Goal: Task Accomplishment & Management: Complete application form

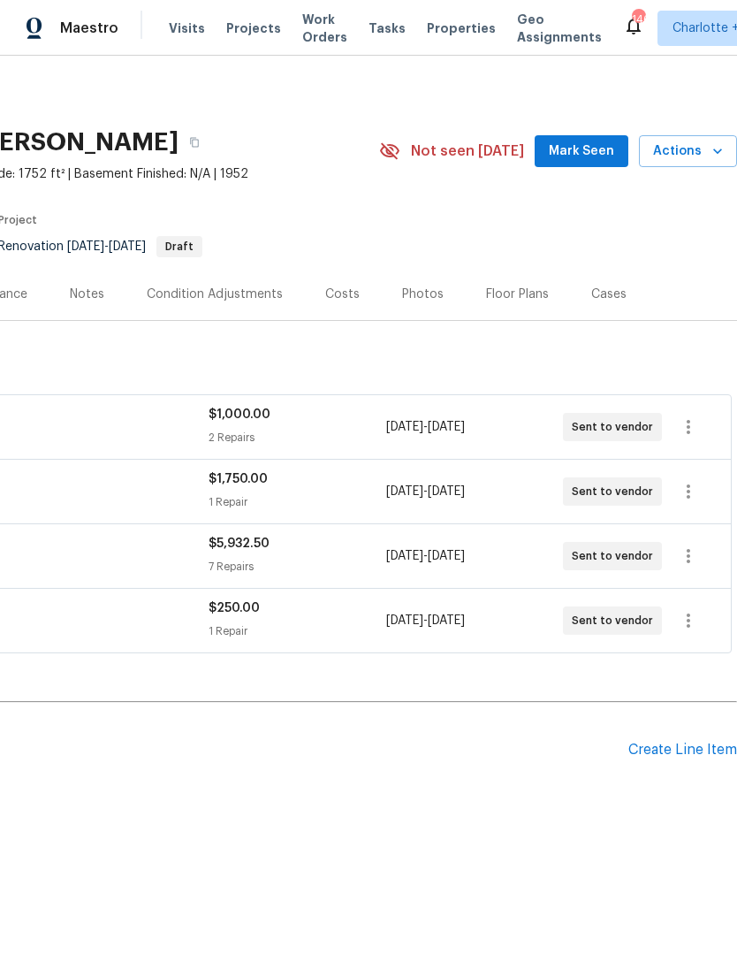
scroll to position [0, 262]
click at [681, 744] on div "Create Line Item" at bounding box center [683, 750] width 109 height 17
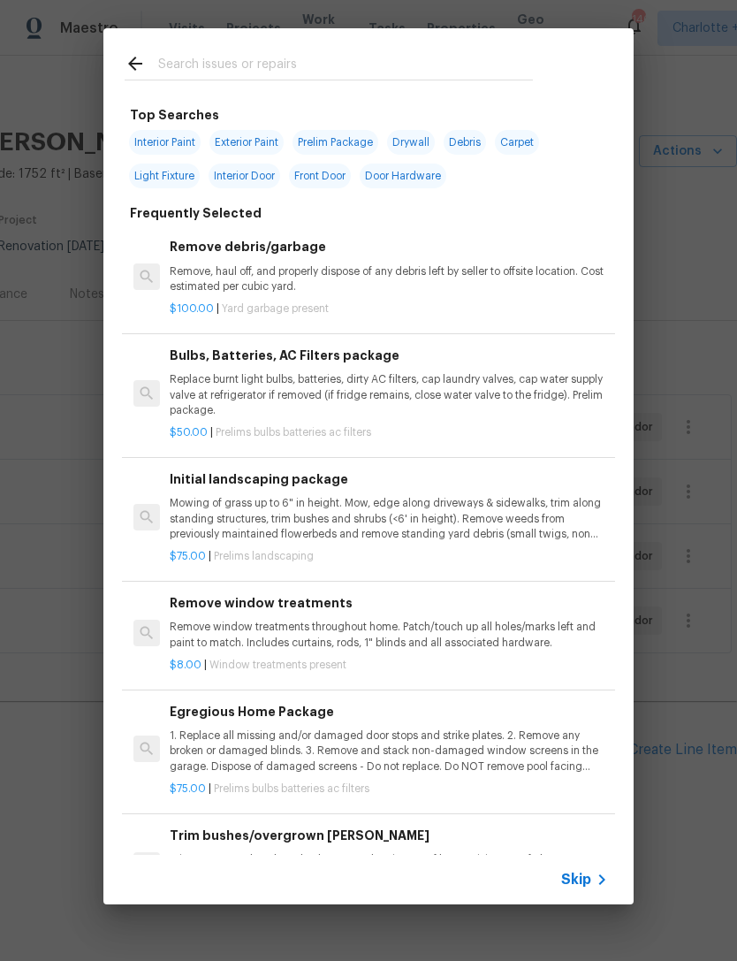
click at [316, 58] on input "text" at bounding box center [345, 66] width 375 height 27
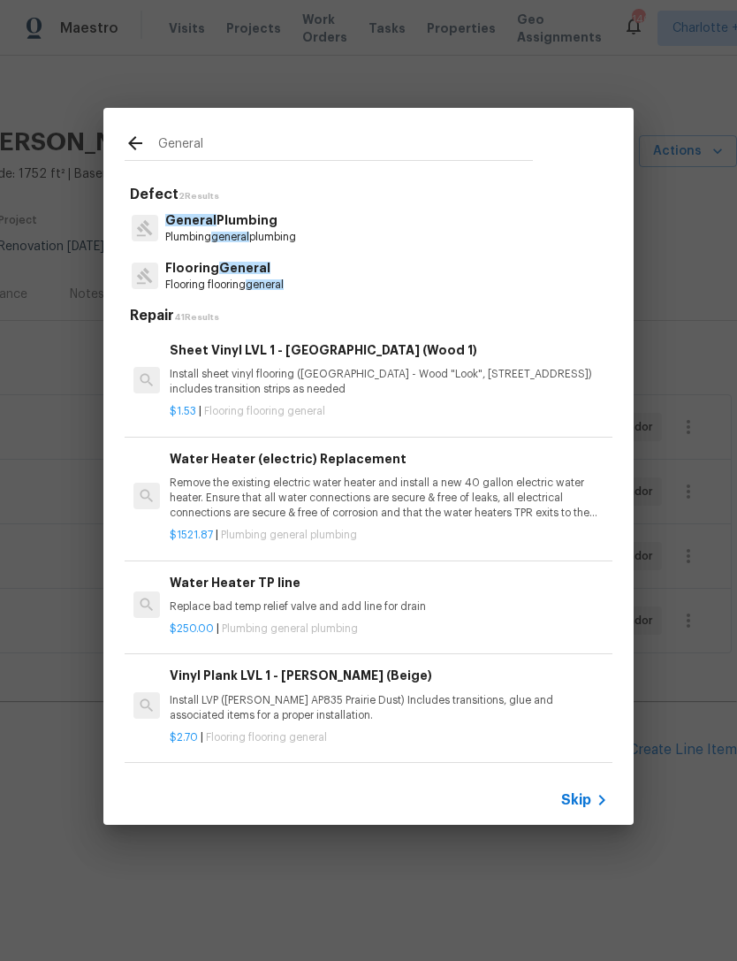
type input "General"
click at [299, 269] on div "Flooring General Flooring flooring general" at bounding box center [369, 276] width 488 height 48
click at [298, 268] on div "Flooring General Flooring flooring general" at bounding box center [369, 276] width 488 height 48
click at [273, 279] on span "general" at bounding box center [265, 284] width 38 height 11
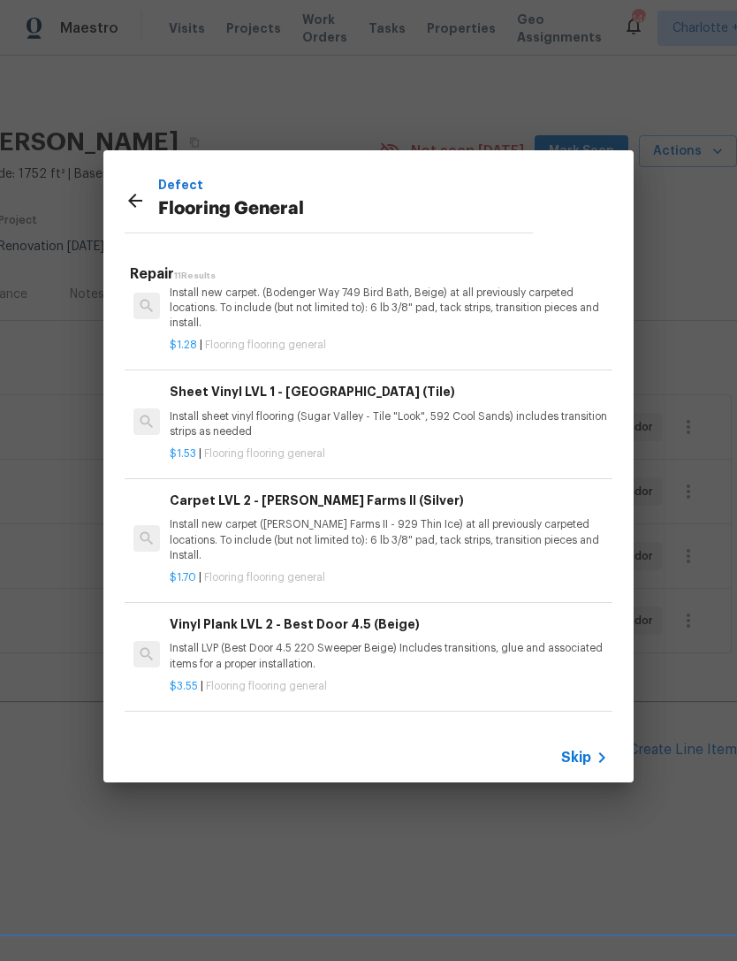
scroll to position [706, 0]
click at [459, 522] on p "Install new carpet ([PERSON_NAME] Farms II - 929 Thin Ice) at all previously ca…" at bounding box center [389, 539] width 438 height 45
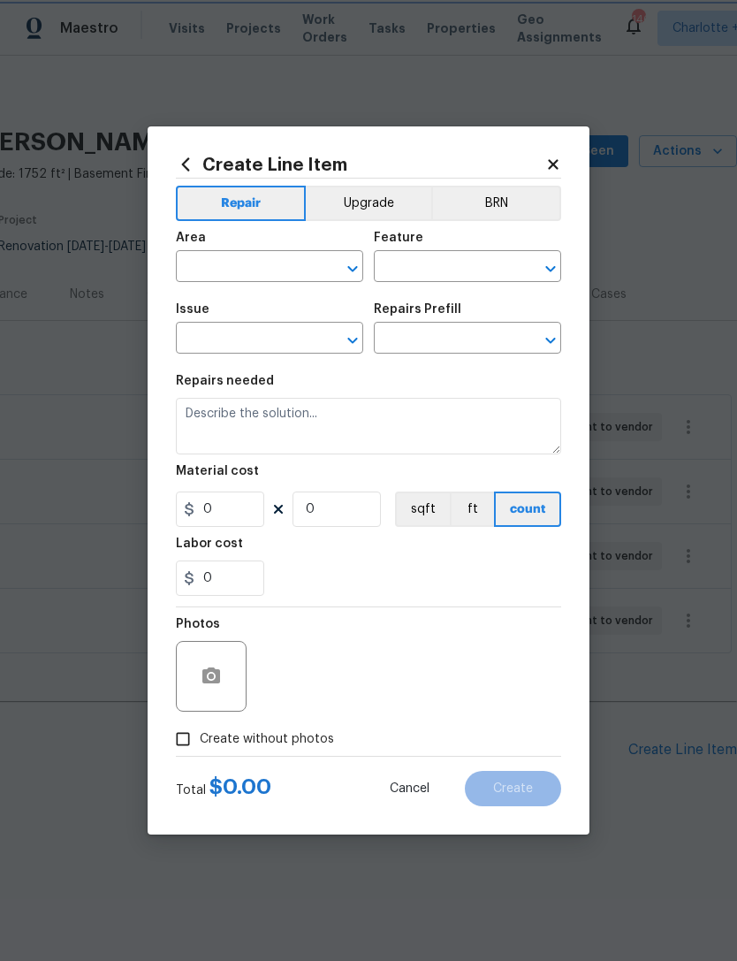
type input "Overall Flooring"
type input "Flooring General"
type input "Carpet LVL 2 - [PERSON_NAME] Farms II (Silver) $1.70"
type textarea "Install new carpet ([PERSON_NAME] Farms II - 929 Thin Ice) at all previously ca…"
type input "1.7"
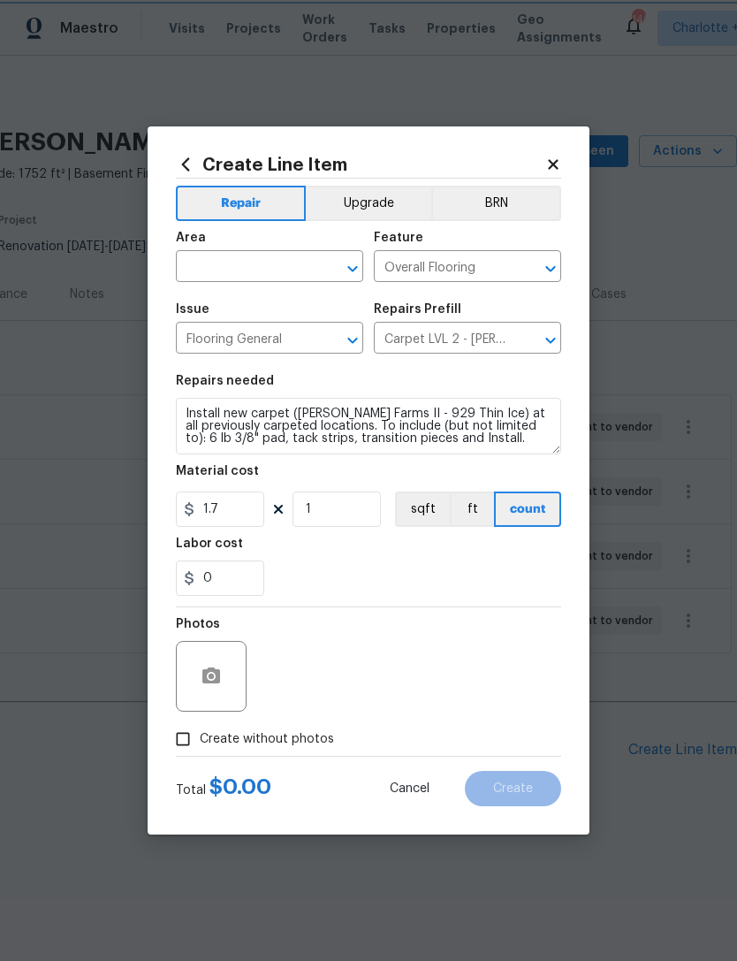
click at [455, 517] on button "ft" at bounding box center [472, 509] width 44 height 35
click at [423, 513] on button "sqft" at bounding box center [422, 509] width 55 height 35
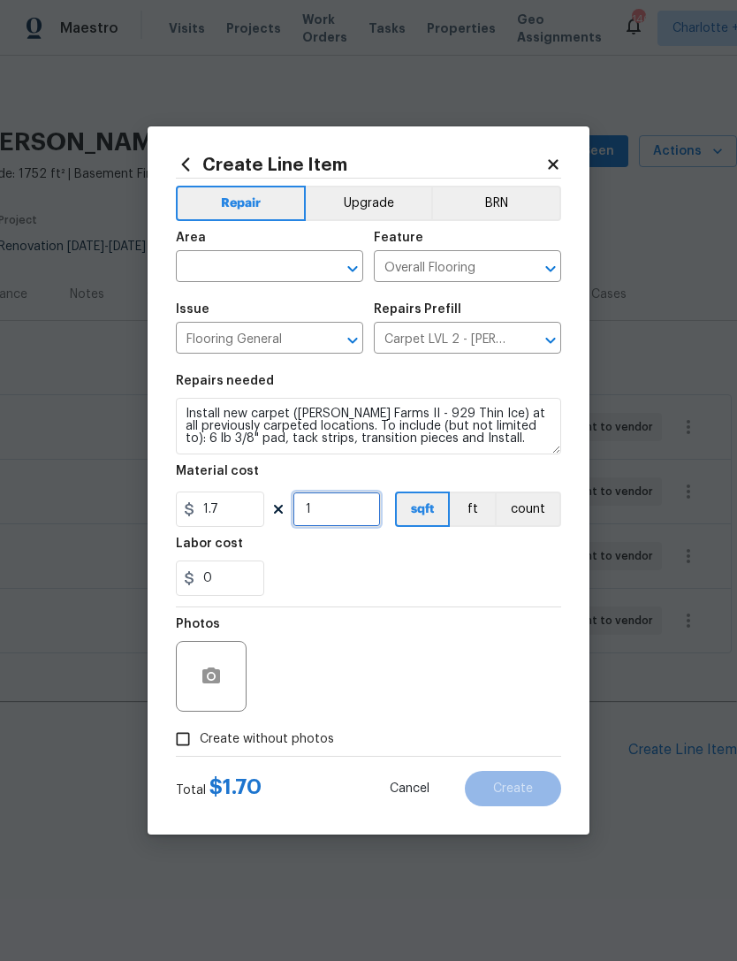
click at [339, 518] on input "1" at bounding box center [337, 509] width 88 height 35
type input "520"
click at [487, 573] on div "0" at bounding box center [368, 577] width 385 height 35
click at [178, 736] on input "Create without photos" at bounding box center [183, 739] width 34 height 34
checkbox input "true"
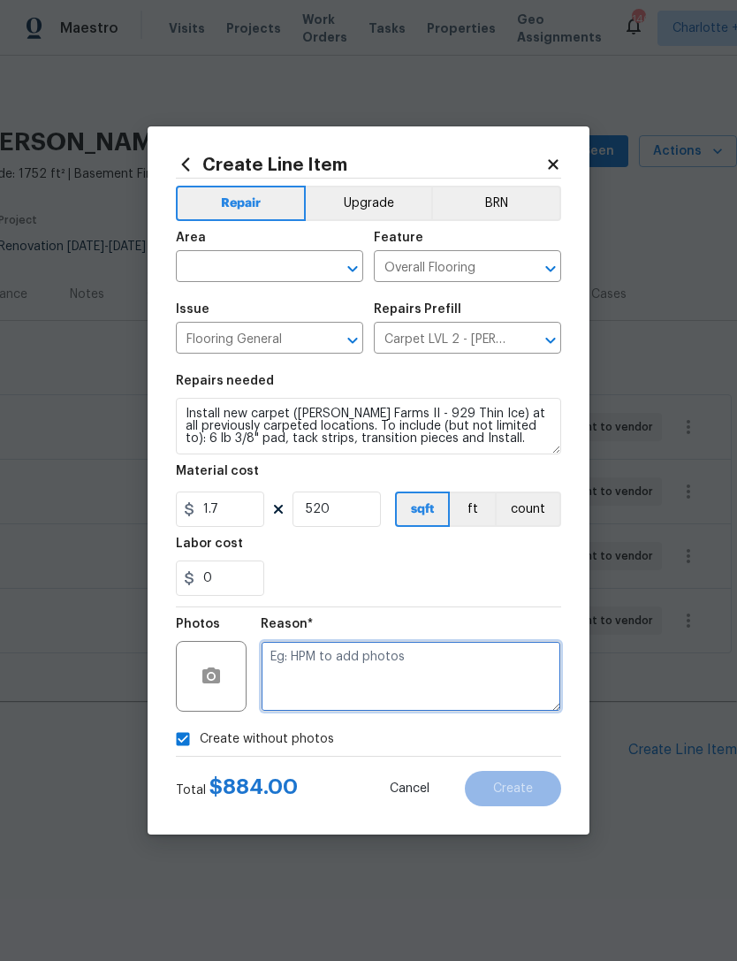
click at [479, 677] on textarea at bounding box center [411, 676] width 301 height 71
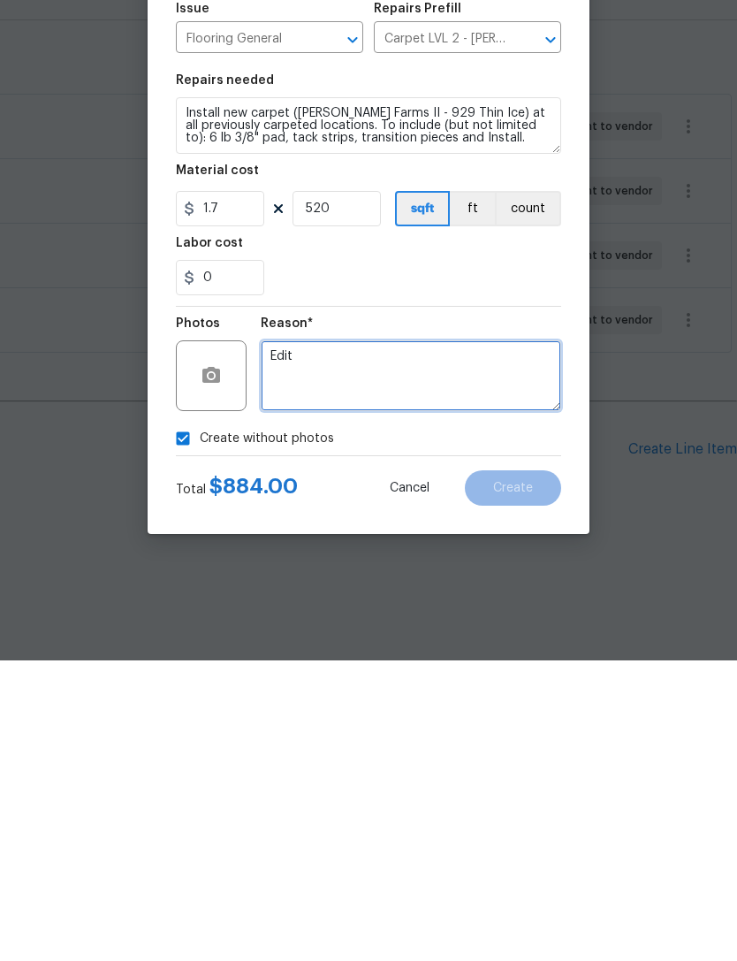
type textarea "Edit"
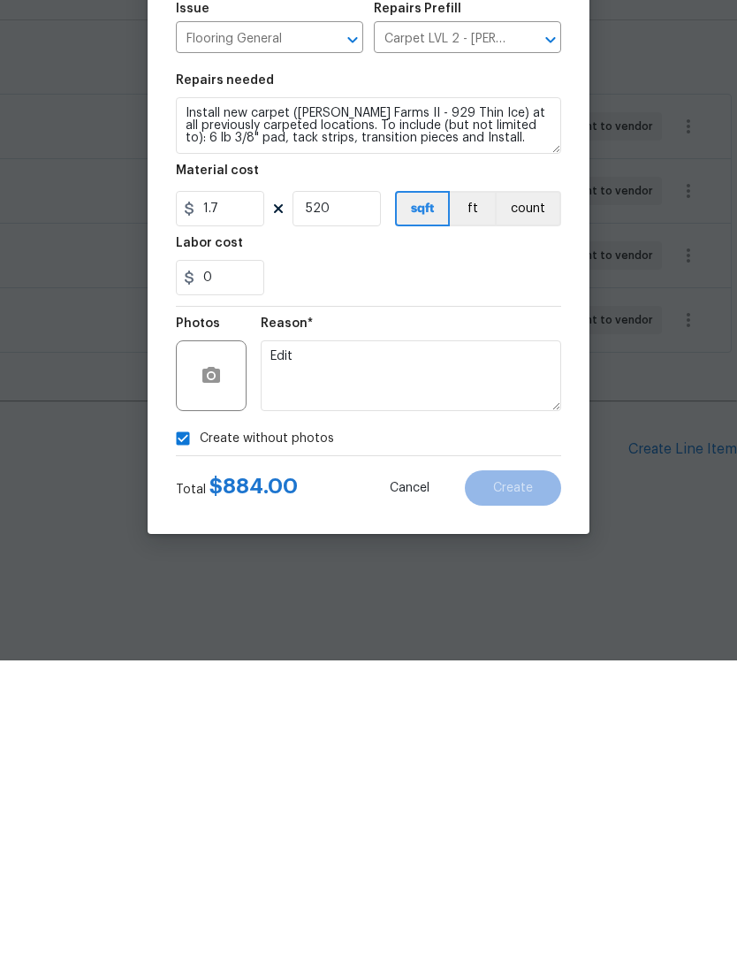
click at [481, 722] on div "Create without photos" at bounding box center [368, 739] width 385 height 34
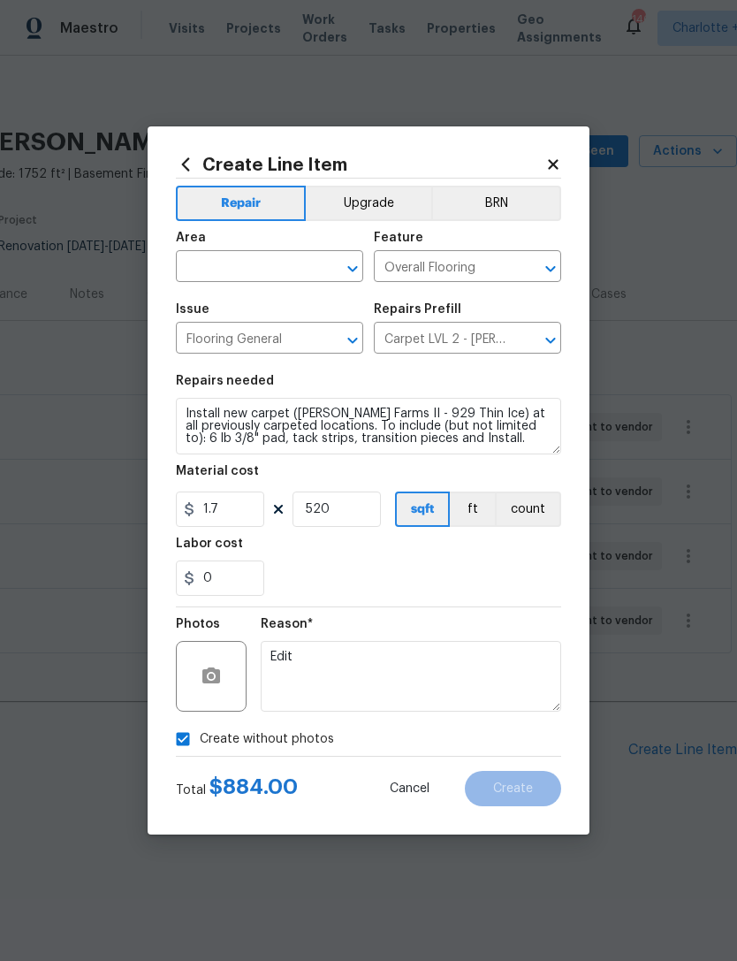
click at [500, 572] on div "0" at bounding box center [368, 577] width 385 height 35
click at [350, 508] on input "520" at bounding box center [337, 509] width 88 height 35
type input "425"
click at [445, 560] on div "Labor cost" at bounding box center [368, 548] width 385 height 23
click at [461, 725] on div "Create without photos" at bounding box center [368, 739] width 385 height 34
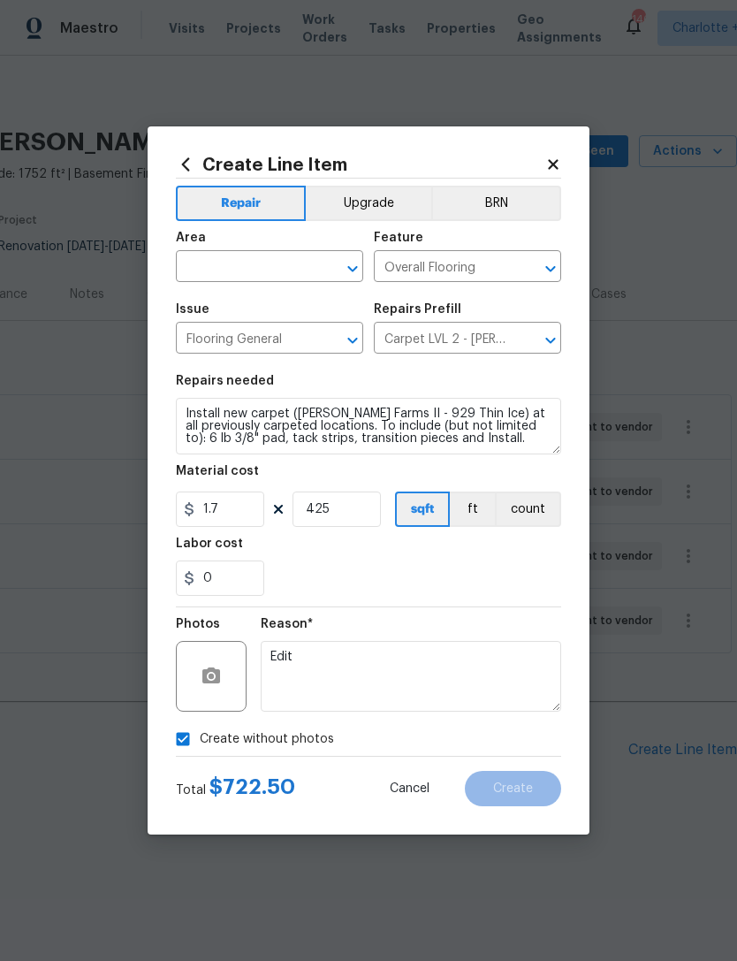
click at [279, 264] on input "text" at bounding box center [245, 268] width 138 height 27
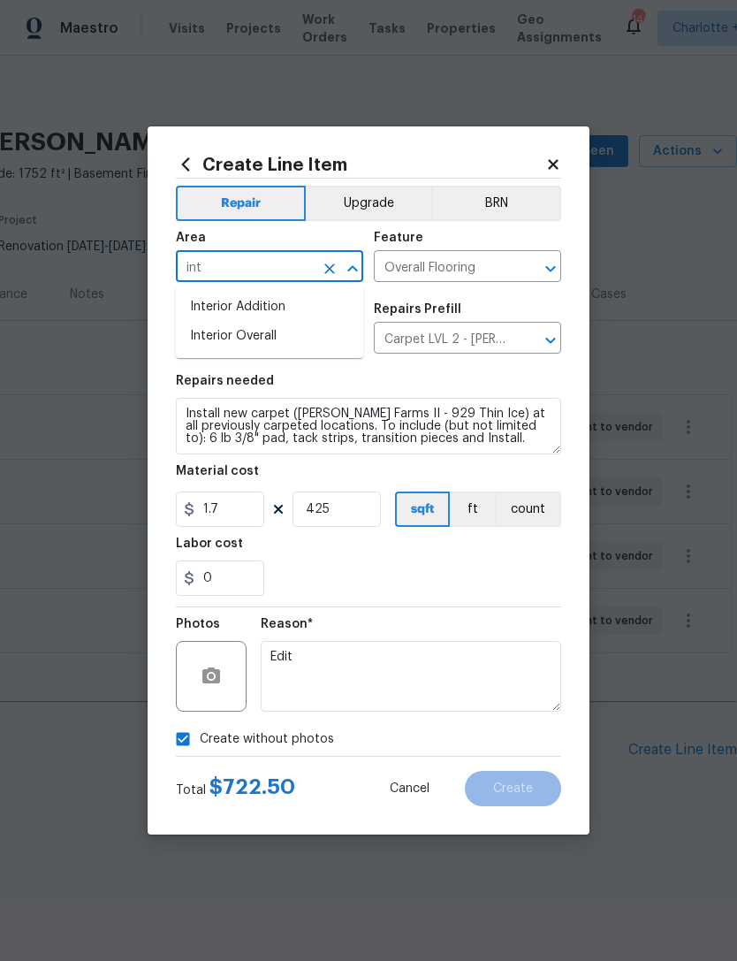
click at [290, 334] on li "Interior Overall" at bounding box center [269, 336] width 187 height 29
type input "Interior Overall"
click at [278, 343] on input "Flooring General" at bounding box center [245, 339] width 138 height 27
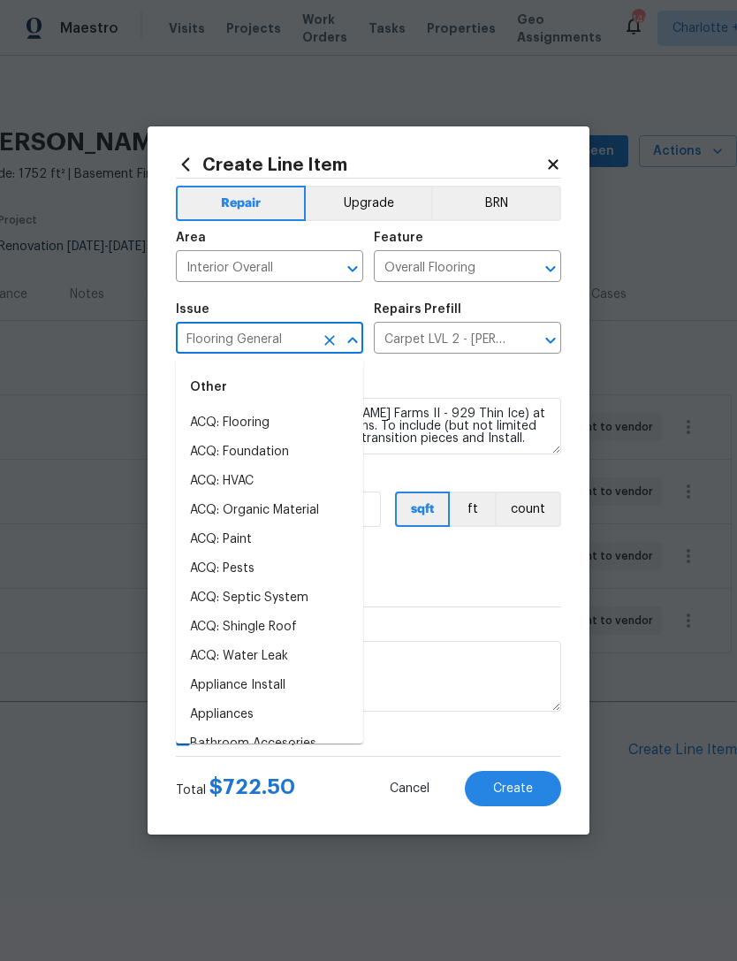
click at [507, 571] on div "0" at bounding box center [368, 577] width 385 height 35
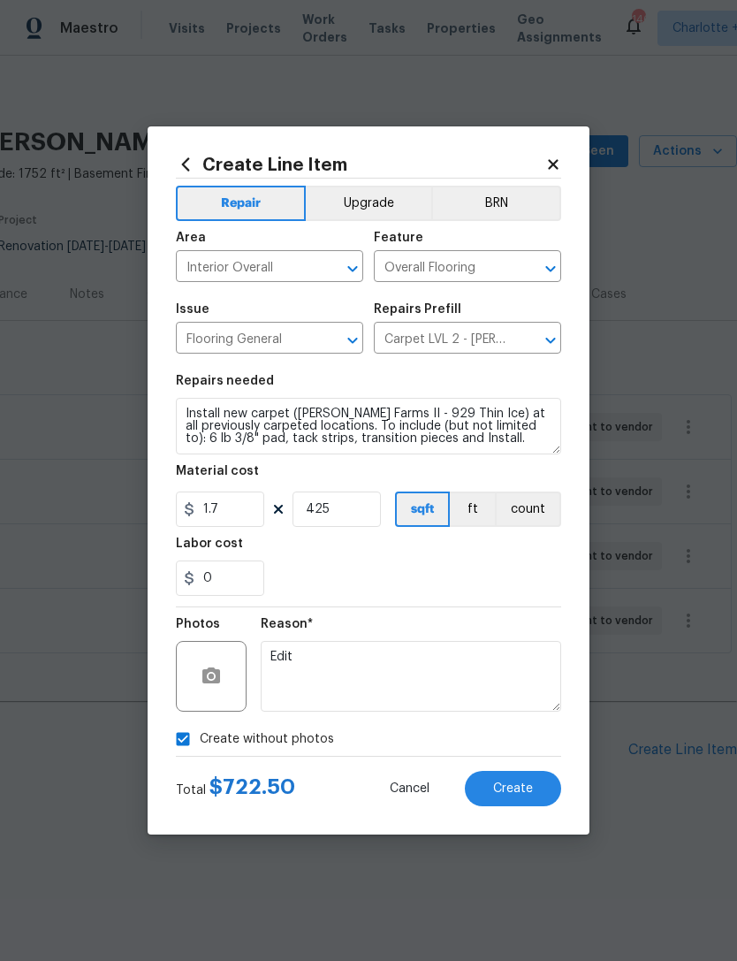
click at [537, 789] on button "Create" at bounding box center [513, 788] width 96 height 35
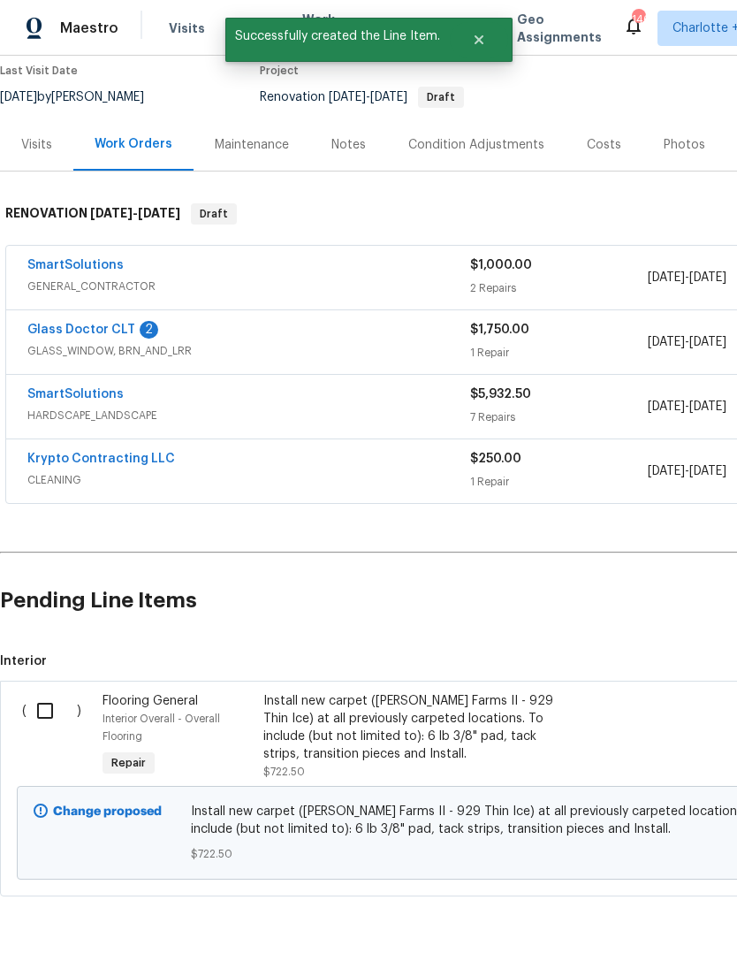
scroll to position [149, 0]
click at [58, 713] on input "checkbox" at bounding box center [52, 710] width 50 height 37
checkbox input "true"
click at [680, 915] on span "Create Work Order" at bounding box center [636, 917] width 118 height 22
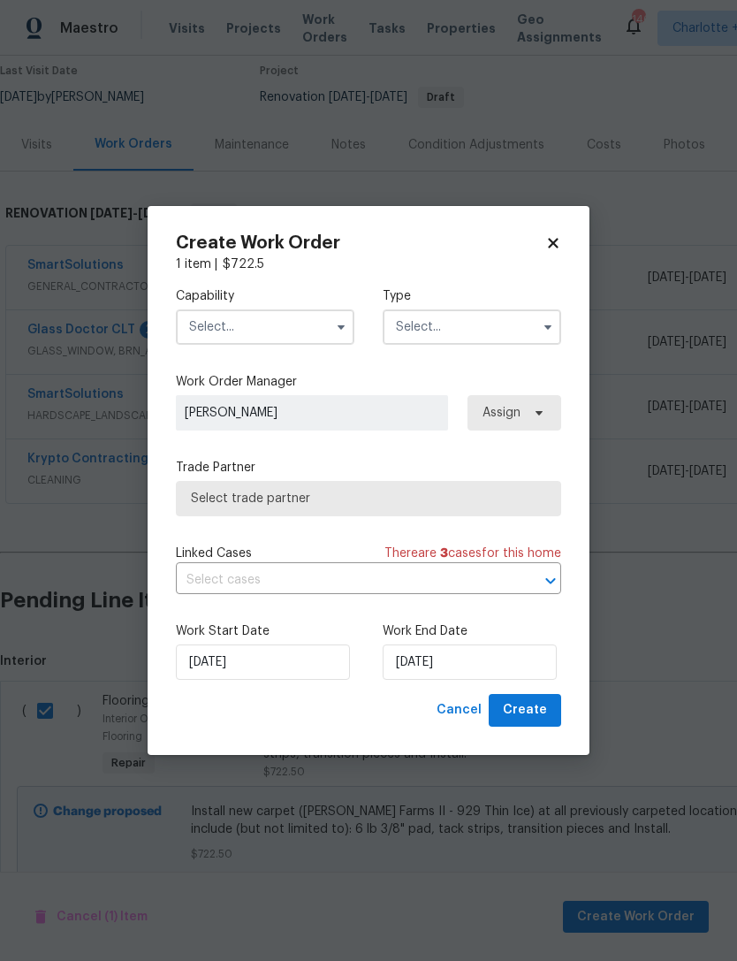
click at [293, 321] on input "text" at bounding box center [265, 326] width 179 height 35
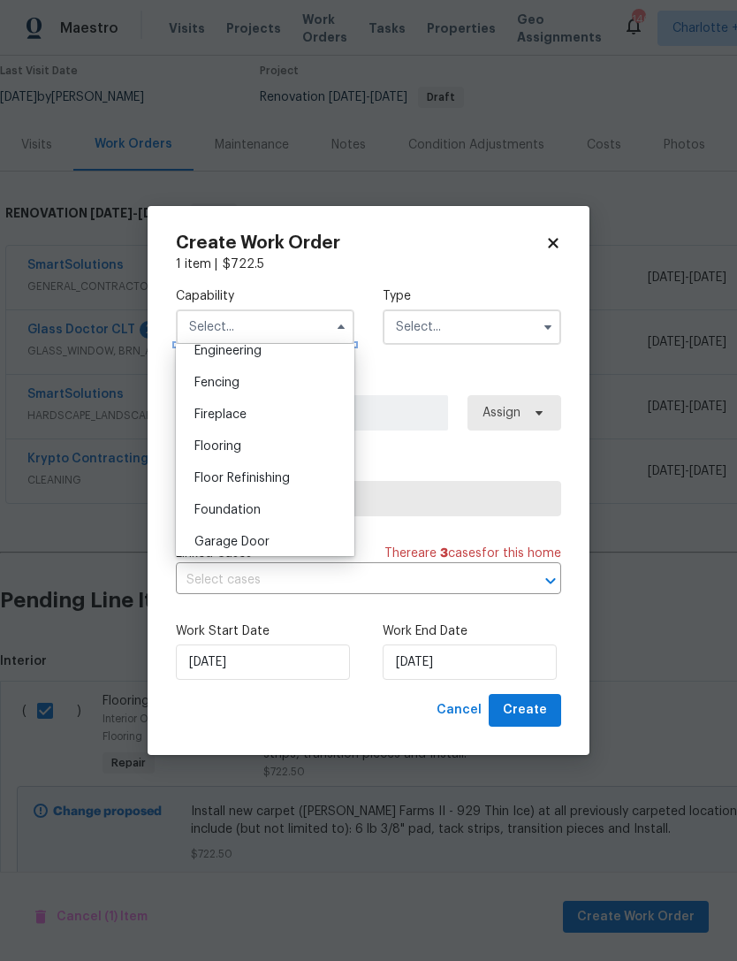
scroll to position [636, 0]
click at [240, 407] on div "Flooring" at bounding box center [265, 415] width 170 height 32
type input "Flooring"
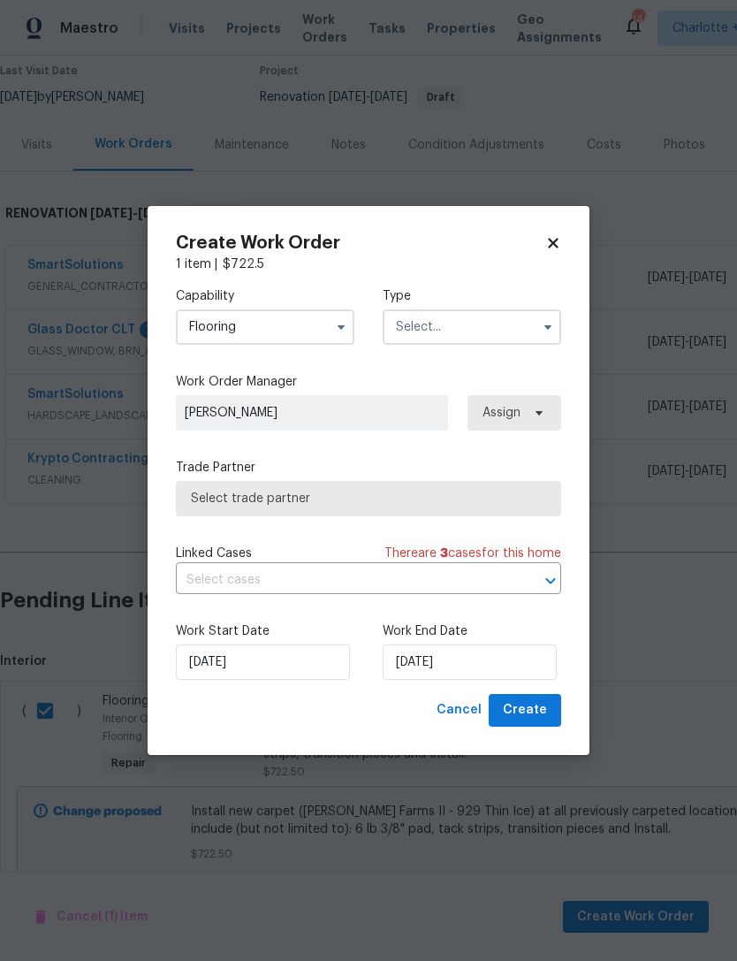
click at [451, 328] on input "text" at bounding box center [472, 326] width 179 height 35
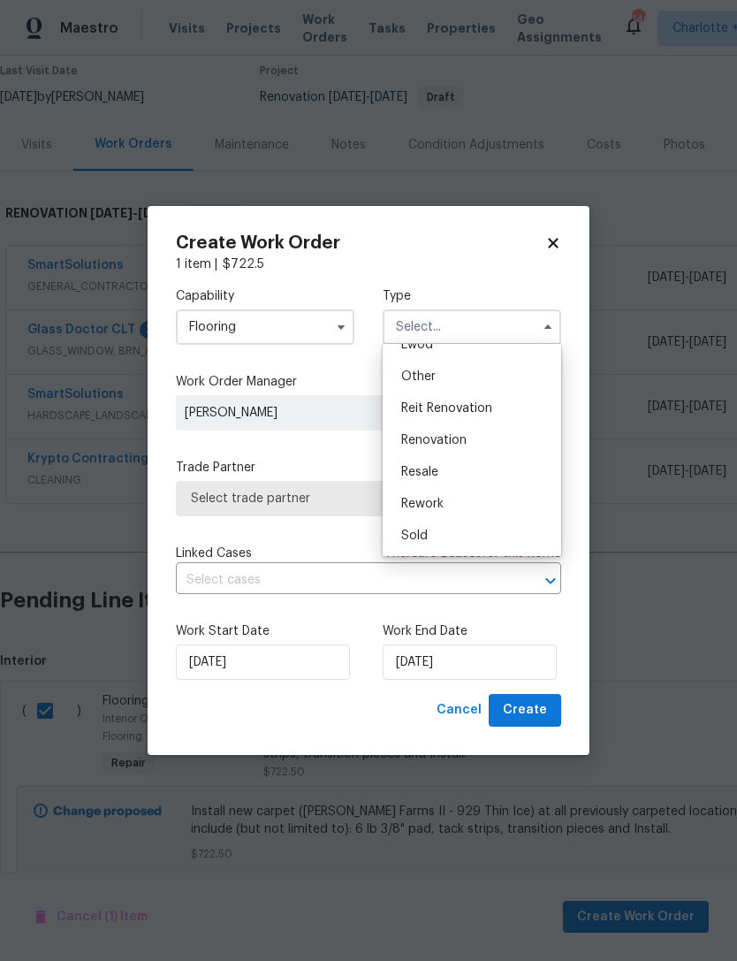
scroll to position [210, 0]
click at [463, 436] on span "Renovation" at bounding box center [433, 440] width 65 height 12
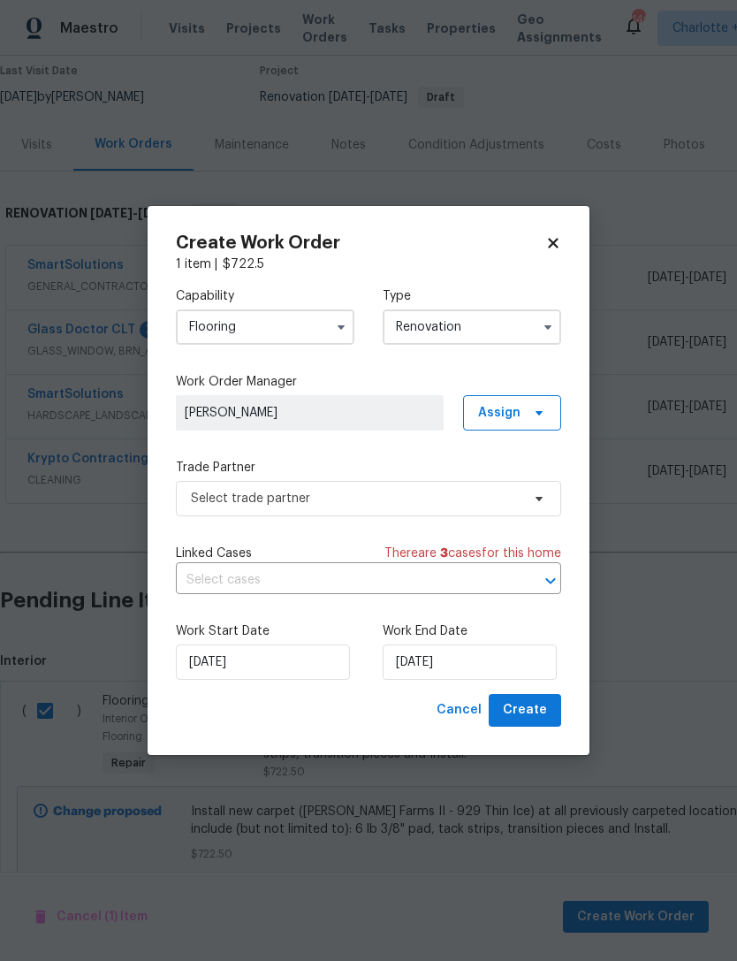
type input "Renovation"
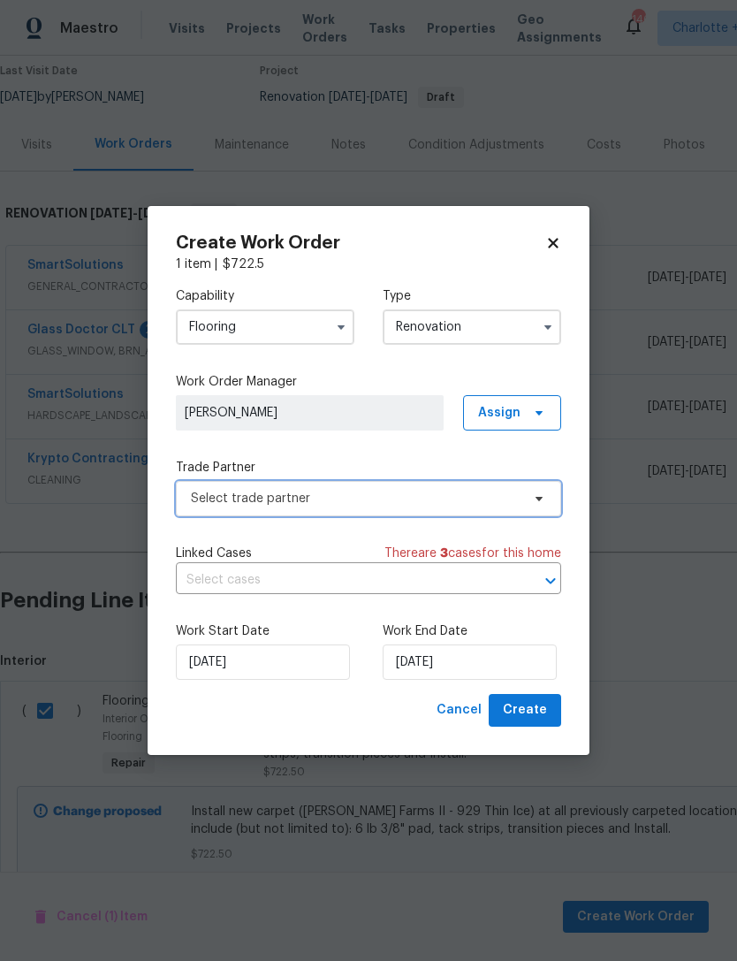
click at [455, 500] on span "Select trade partner" at bounding box center [356, 499] width 330 height 18
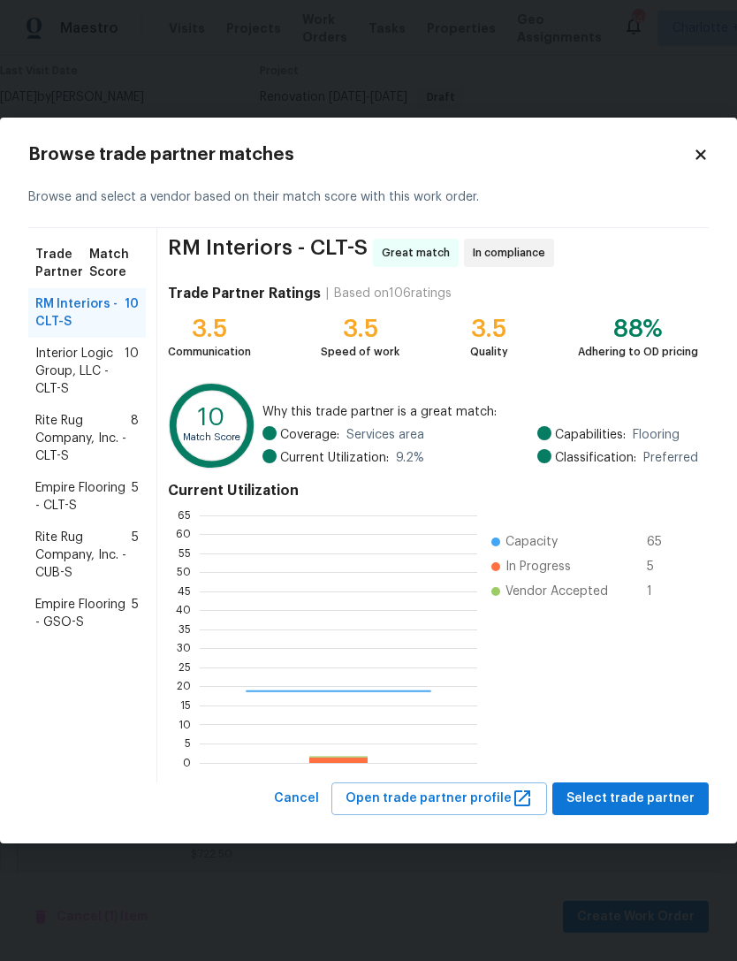
scroll to position [248, 278]
click at [72, 434] on span "Rite Rug Company, Inc. - CLT-S" at bounding box center [82, 438] width 95 height 53
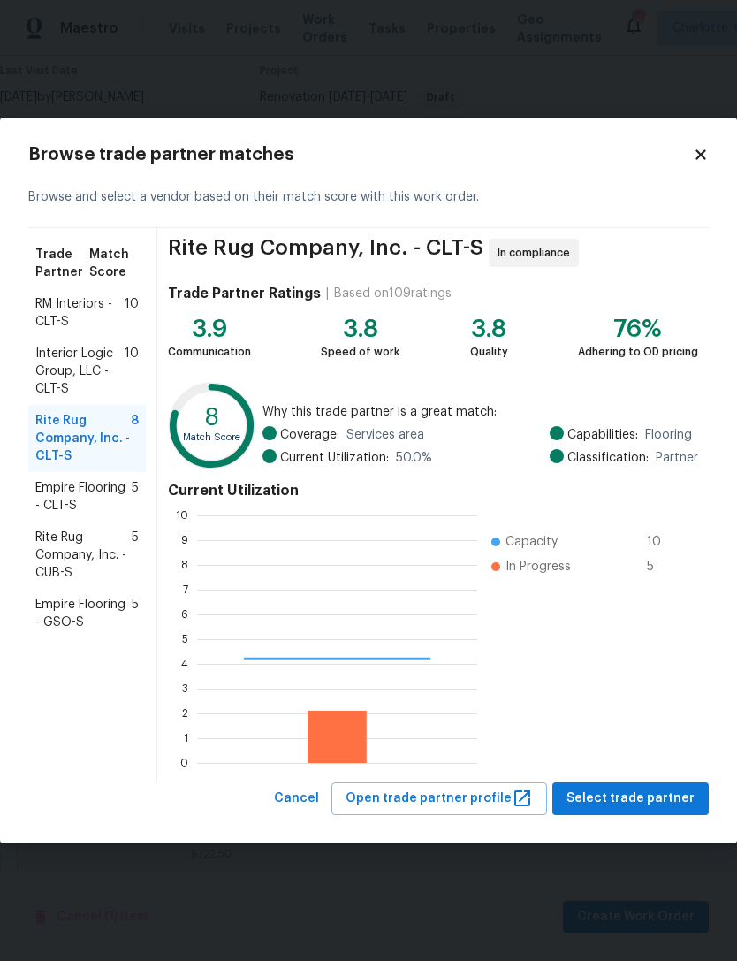
scroll to position [248, 280]
click at [646, 804] on span "Select trade partner" at bounding box center [631, 799] width 128 height 22
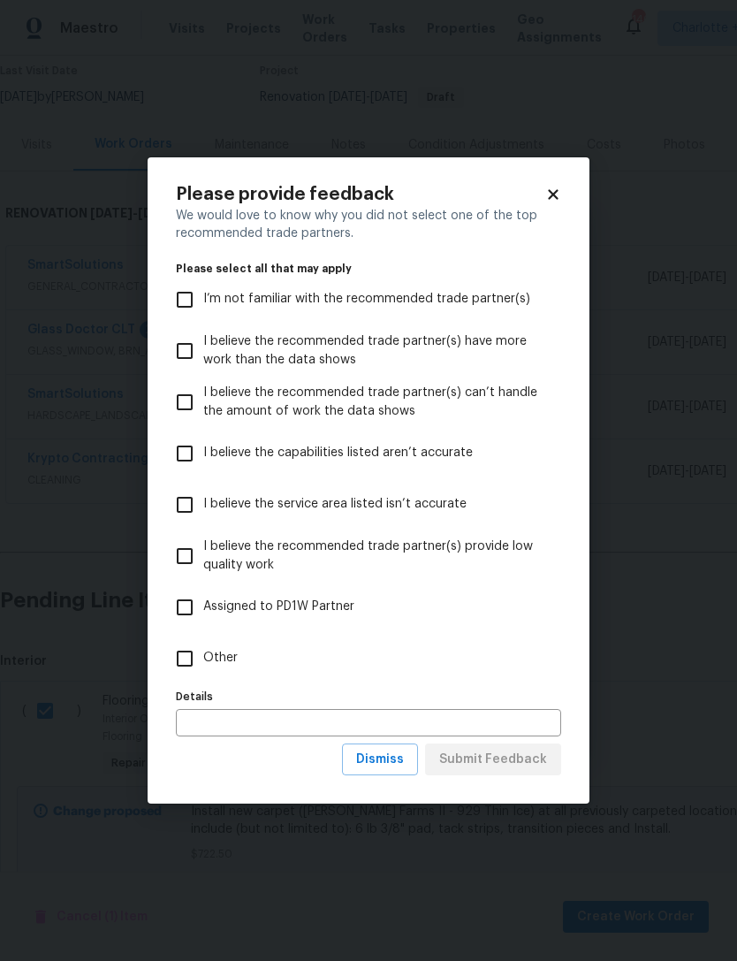
click at [189, 506] on input "I believe the service area listed isn’t accurate" at bounding box center [184, 504] width 37 height 37
checkbox input "true"
click at [403, 759] on span "Dismiss" at bounding box center [380, 760] width 48 height 22
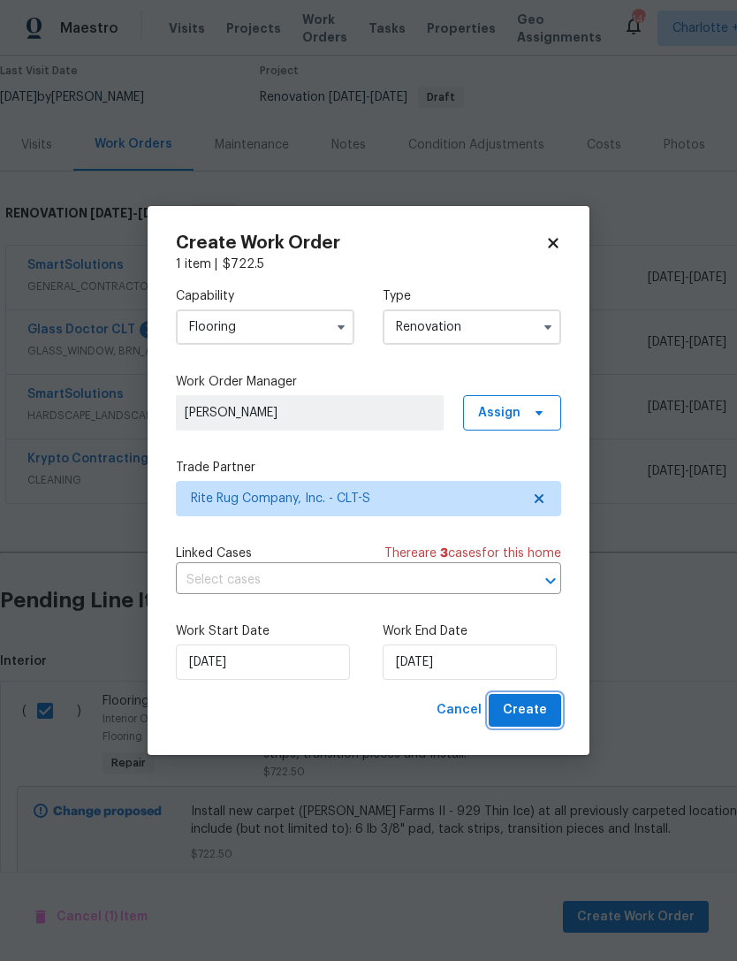
click at [548, 711] on button "Create" at bounding box center [525, 710] width 72 height 33
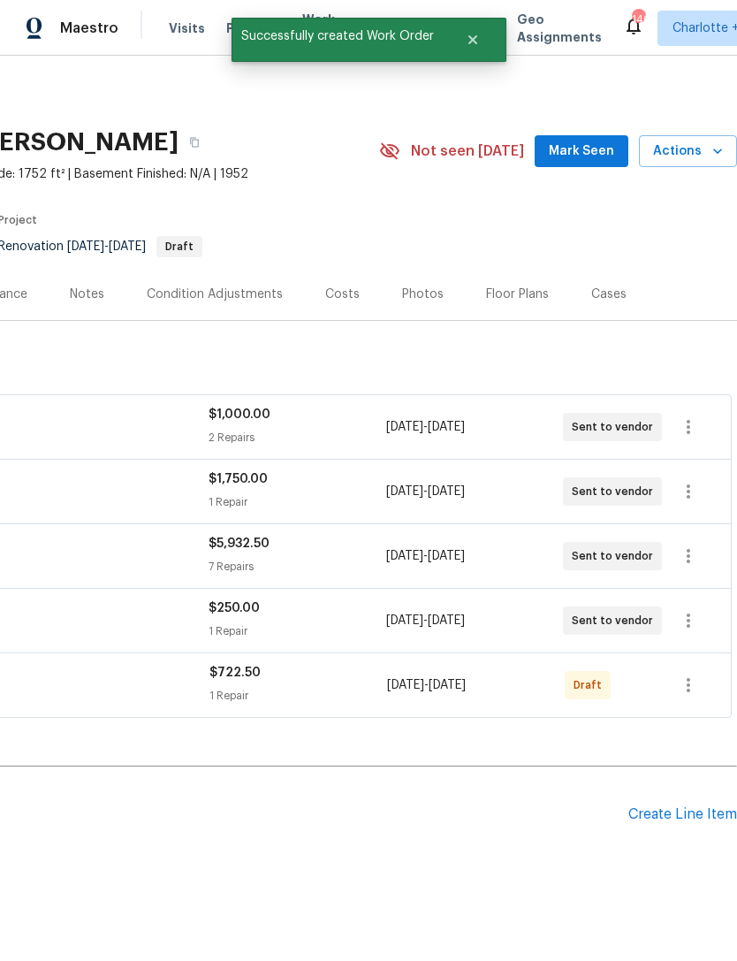
scroll to position [0, 262]
click at [687, 691] on icon "button" at bounding box center [688, 685] width 21 height 21
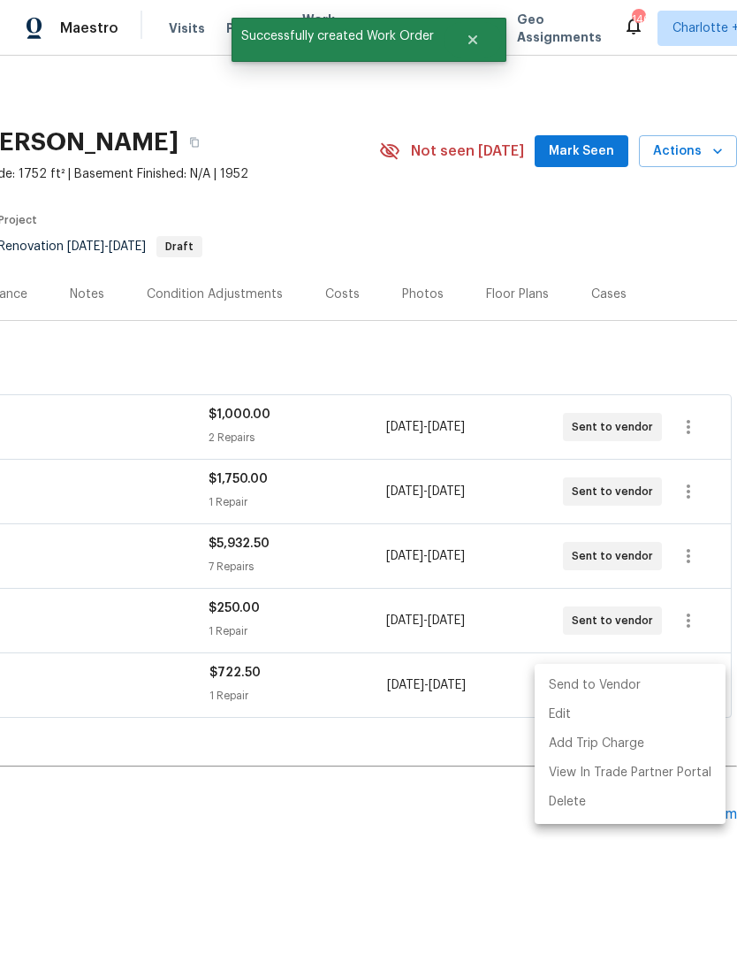
click at [594, 680] on li "Send to Vendor" at bounding box center [630, 685] width 191 height 29
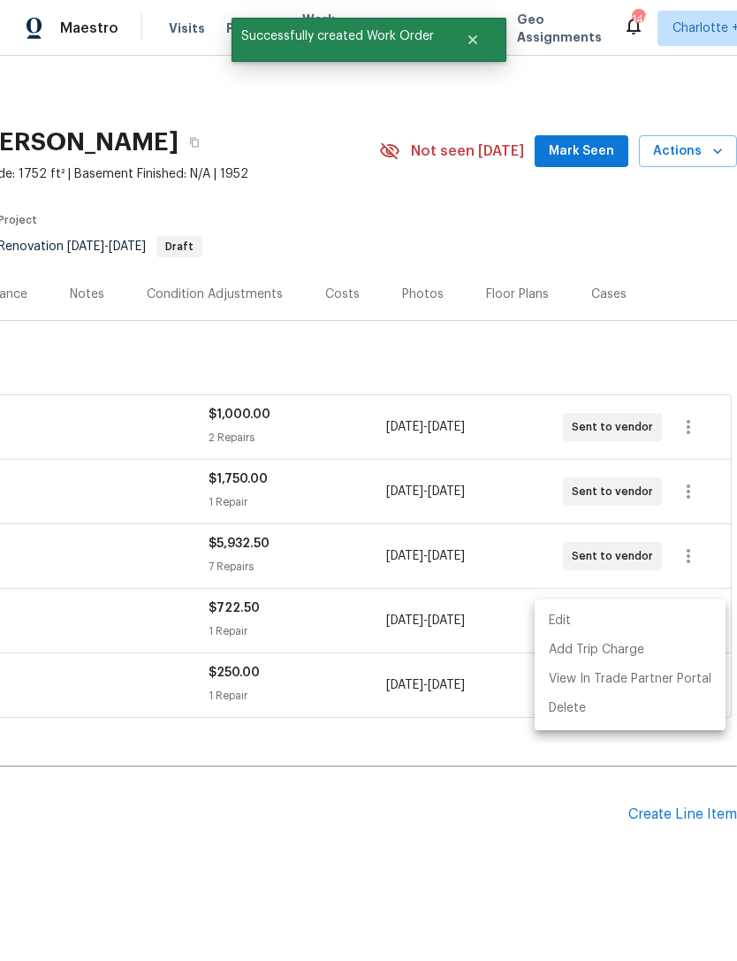
click at [537, 792] on div at bounding box center [368, 480] width 737 height 961
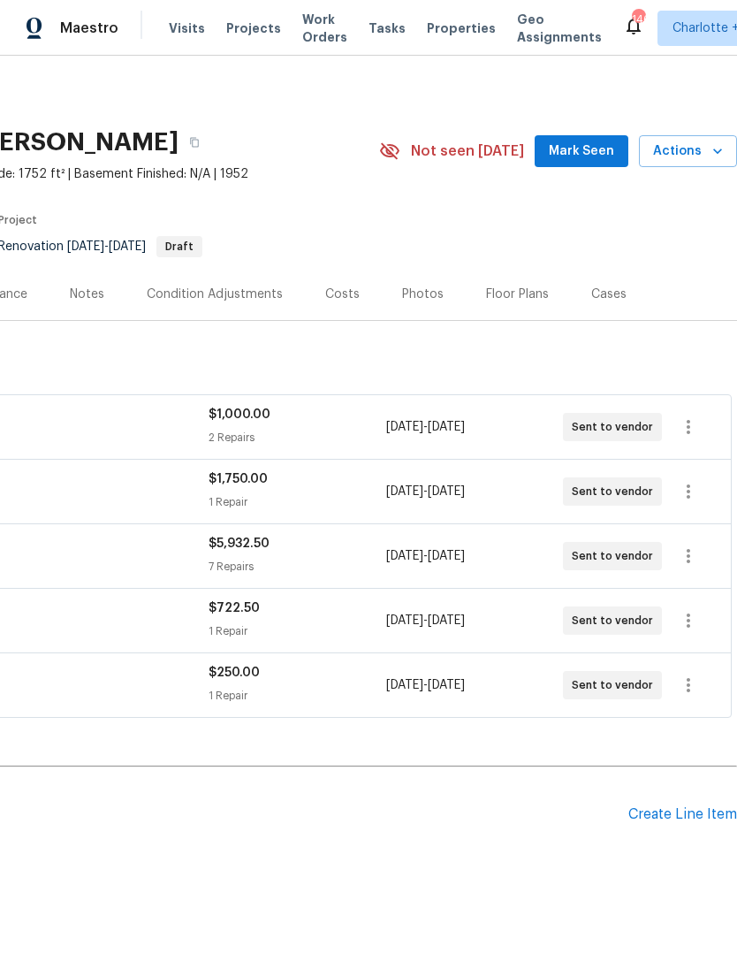
click at [683, 821] on div "Create Line Item" at bounding box center [683, 814] width 109 height 17
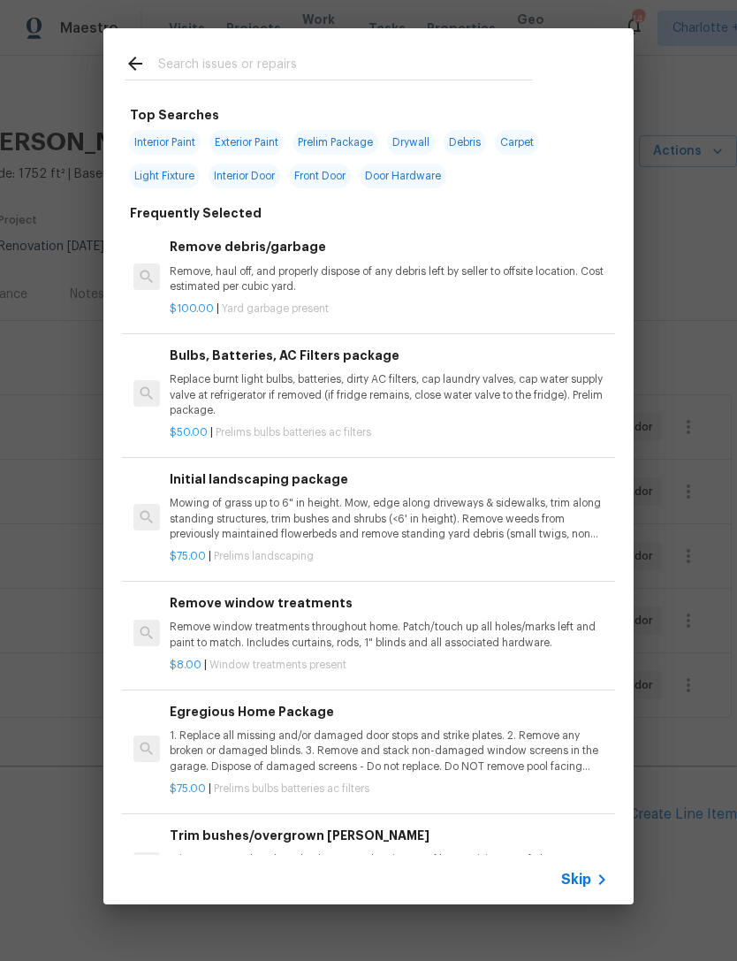
click at [278, 67] on input "text" at bounding box center [345, 66] width 375 height 27
type input "Glaz"
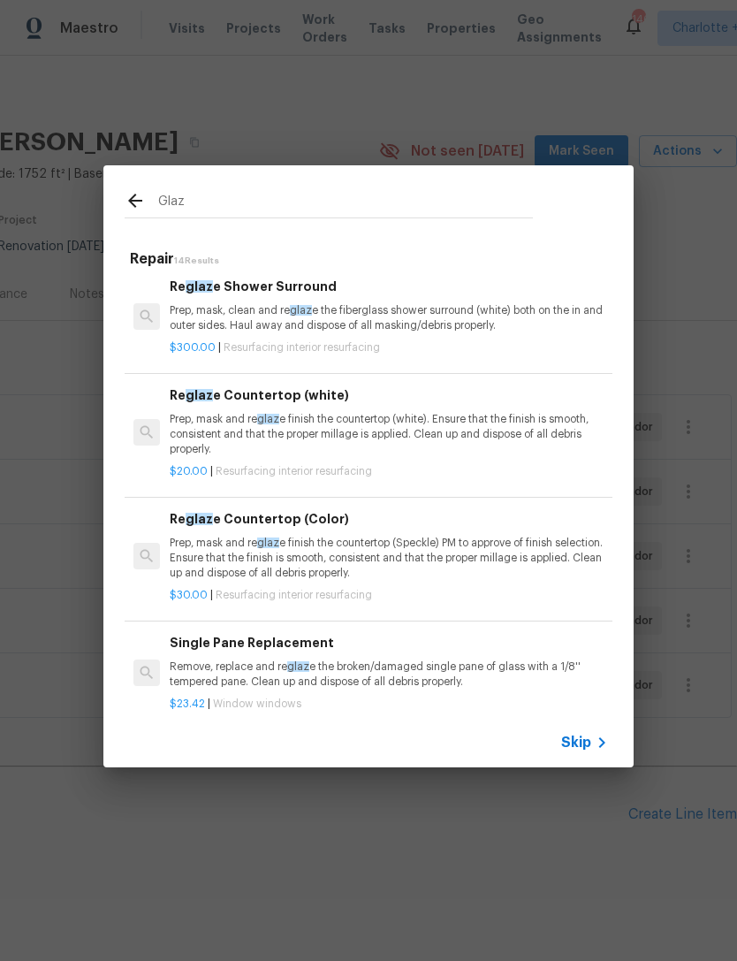
scroll to position [273, 0]
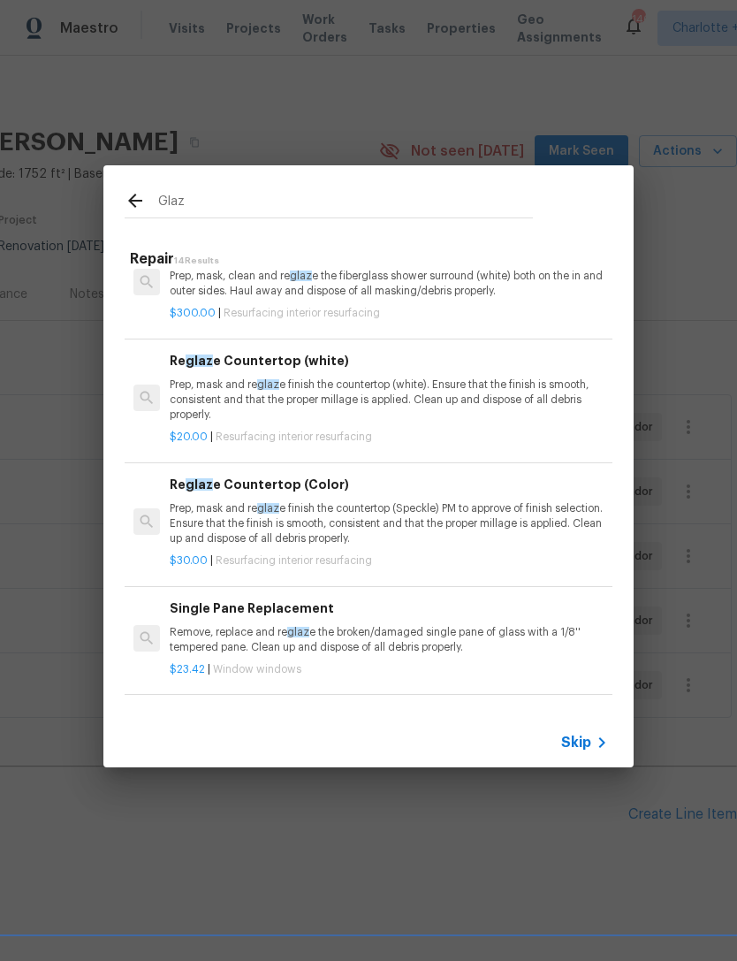
click at [576, 513] on p "Prep, mask and re glaz e finish the countertop (Speckle) PM to approve of finis…" at bounding box center [389, 523] width 438 height 45
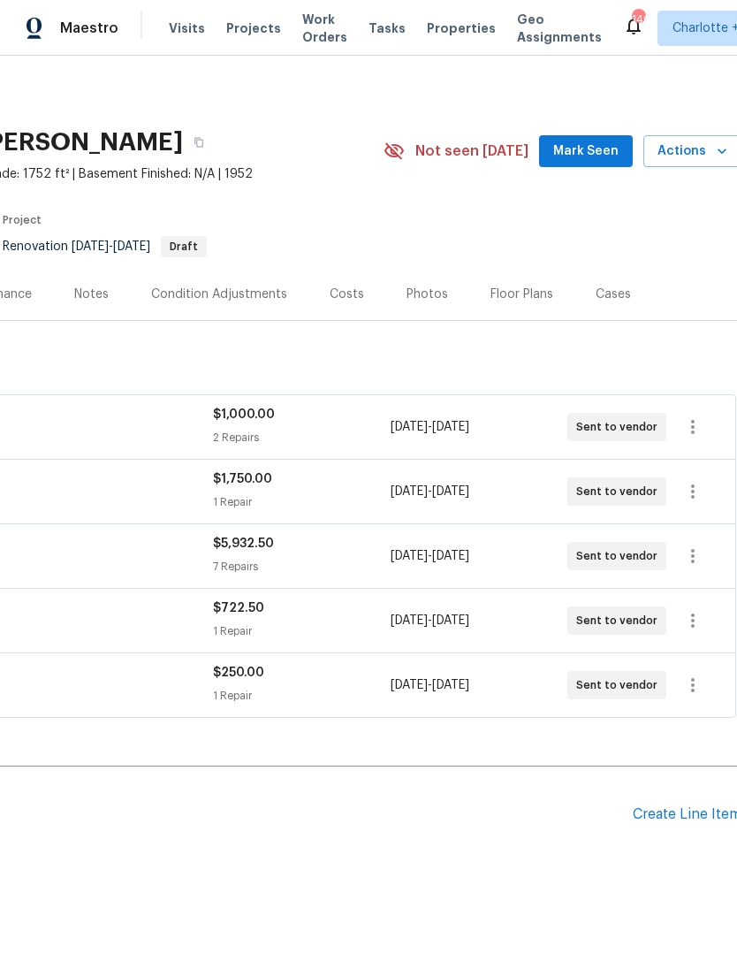
scroll to position [0, 260]
click at [675, 820] on div "Create Line Item" at bounding box center [684, 814] width 109 height 17
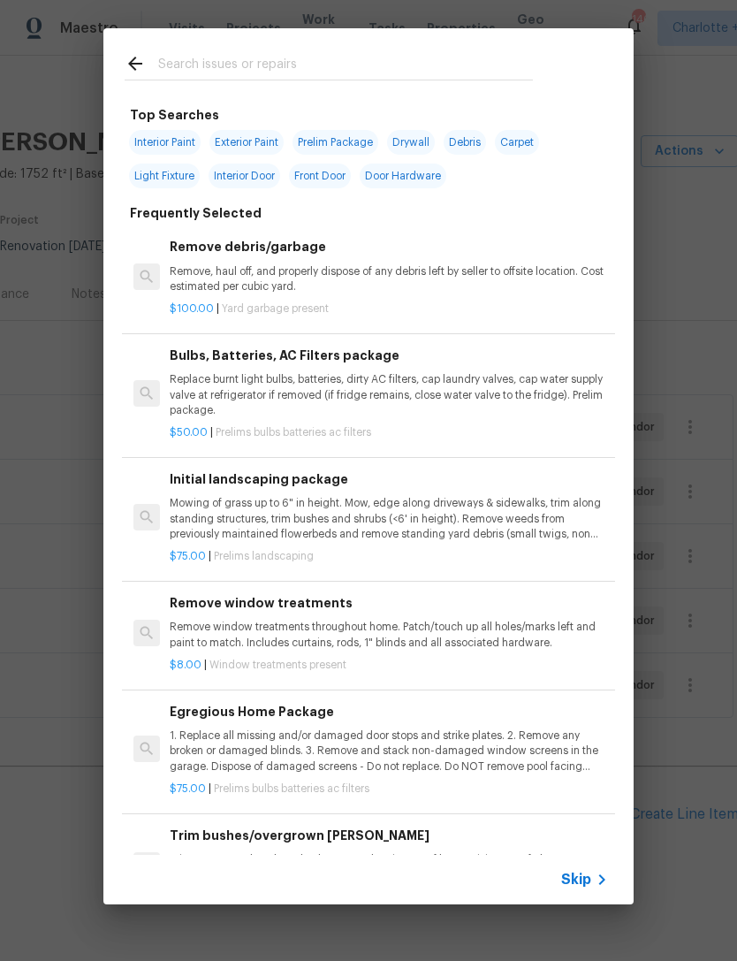
click at [270, 57] on input "text" at bounding box center [345, 66] width 375 height 27
type input "Glaz"
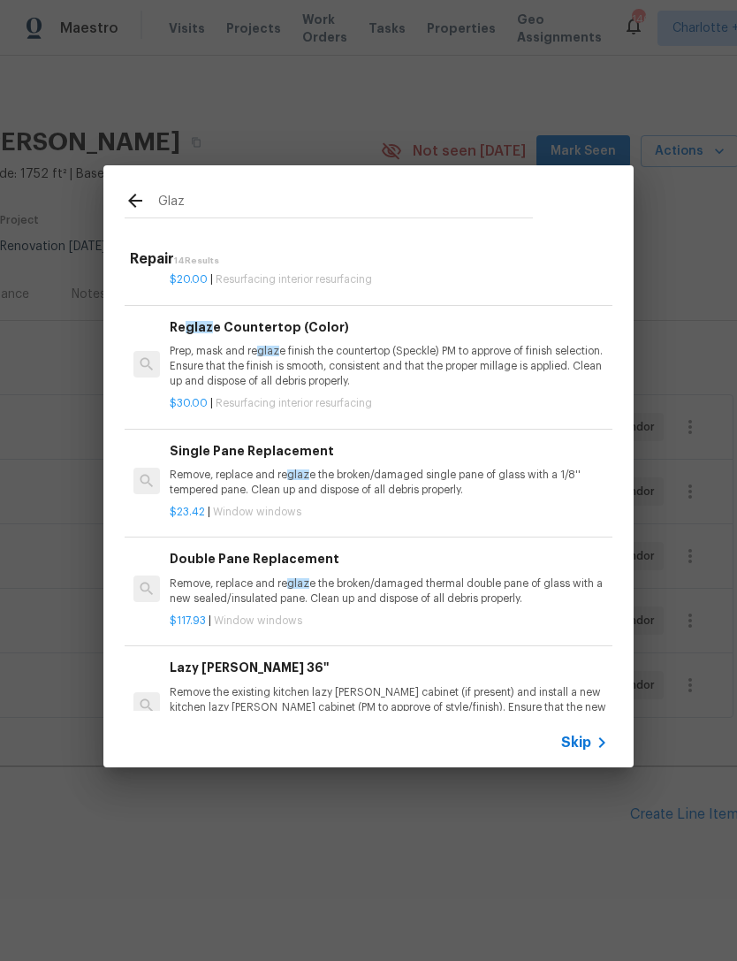
scroll to position [431, 0]
click at [468, 357] on p "Prep, mask and re glaz e finish the countertop (Speckle) PM to approve of finis…" at bounding box center [389, 366] width 438 height 45
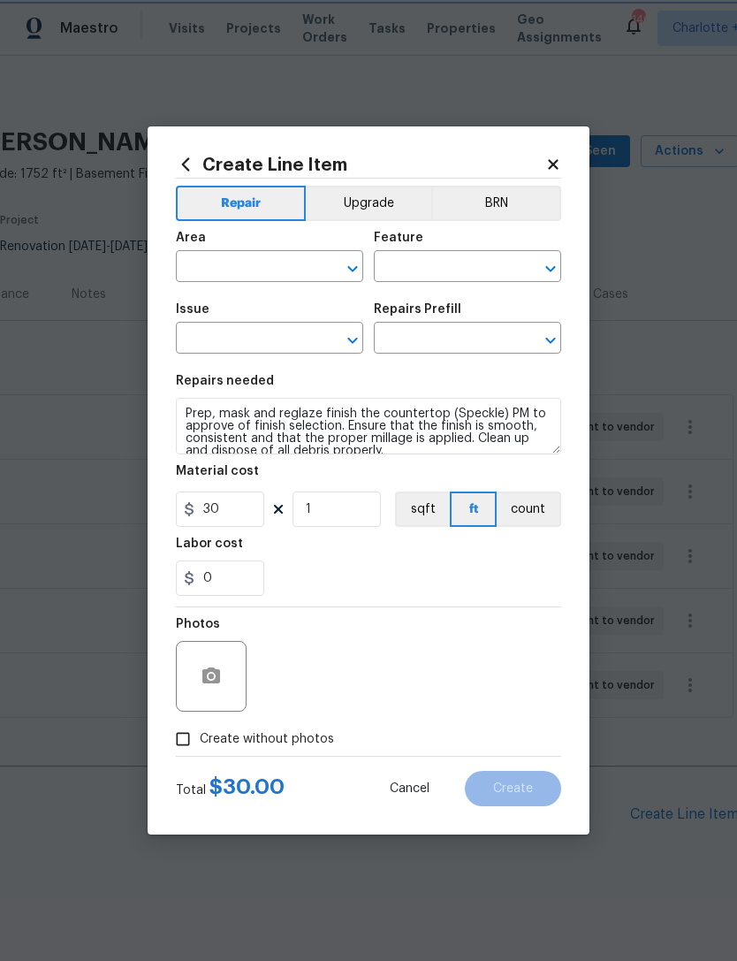
type input "Interior Resurfacing"
type input "Reglaze Countertop (Color) $30.00"
click at [259, 261] on input "text" at bounding box center [245, 268] width 138 height 27
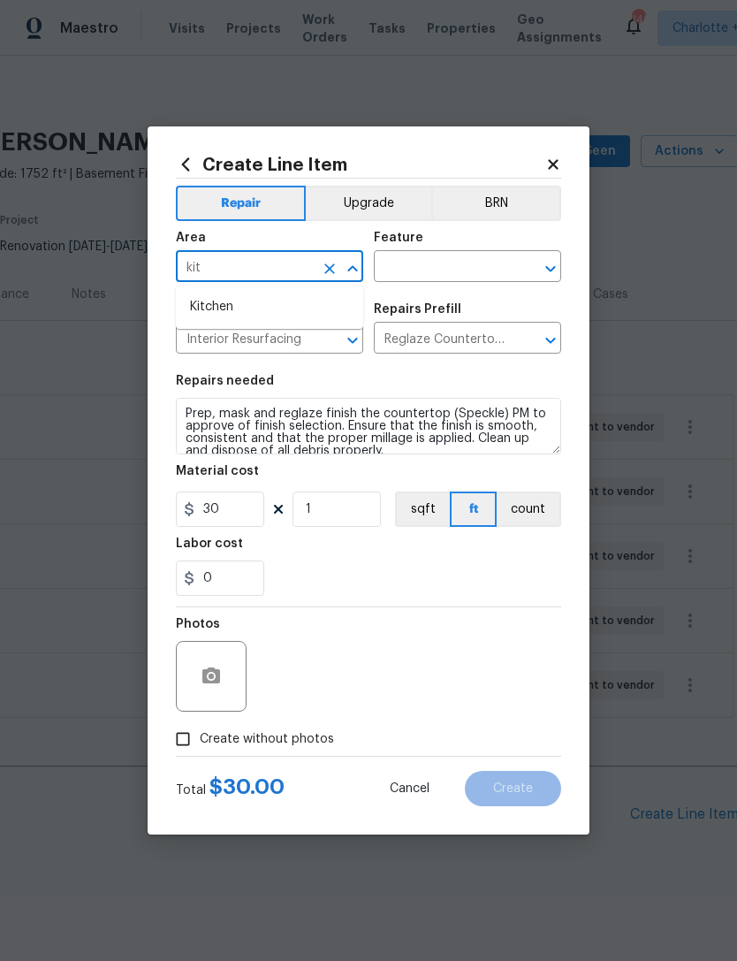
click at [292, 307] on li "Kitchen" at bounding box center [269, 307] width 187 height 29
type input "Kitchen"
click at [448, 262] on input "text" at bounding box center [443, 268] width 138 height 27
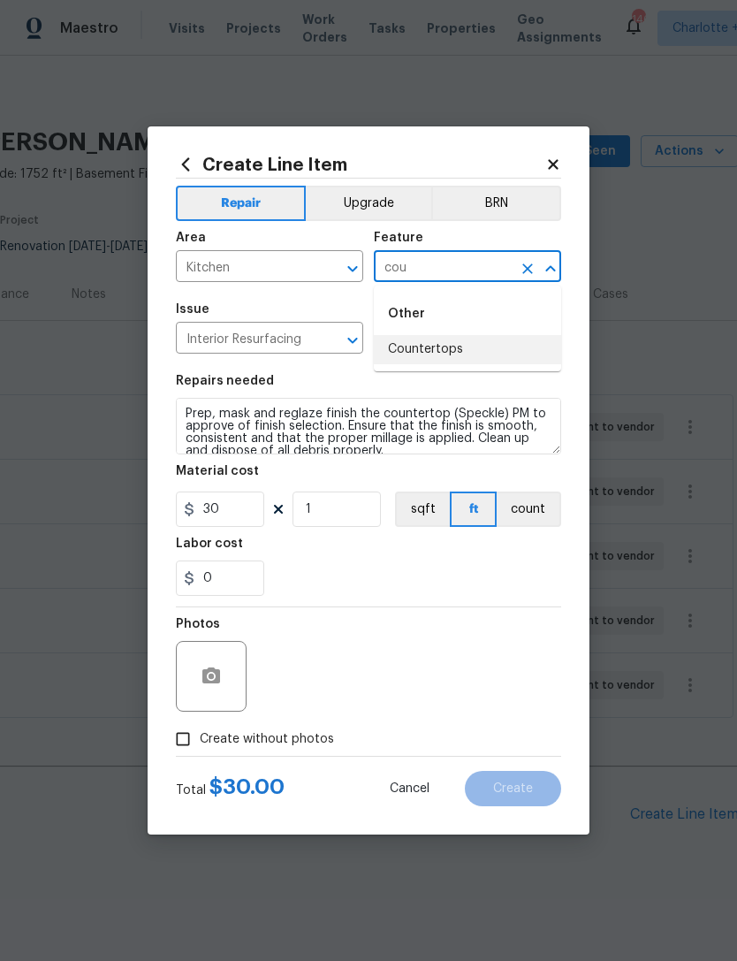
click at [461, 339] on li "Countertops" at bounding box center [467, 349] width 187 height 29
type input "Countertops"
click at [461, 339] on input "Reglaze Countertop (Color) $30.00" at bounding box center [443, 339] width 138 height 27
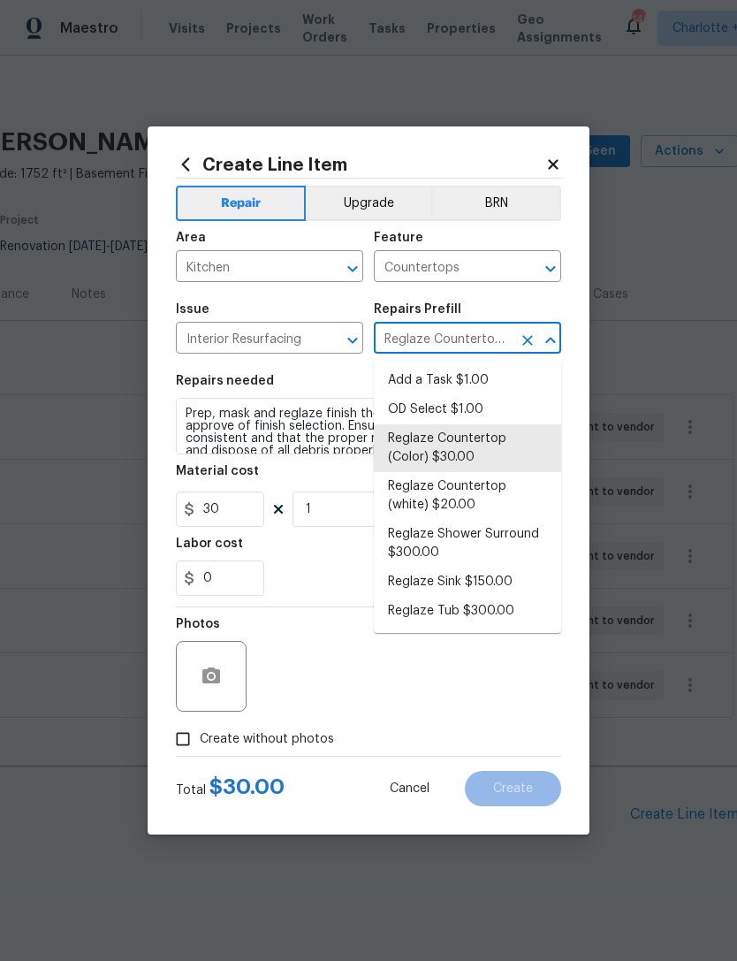
click at [354, 377] on div "Repairs needed" at bounding box center [368, 386] width 385 height 23
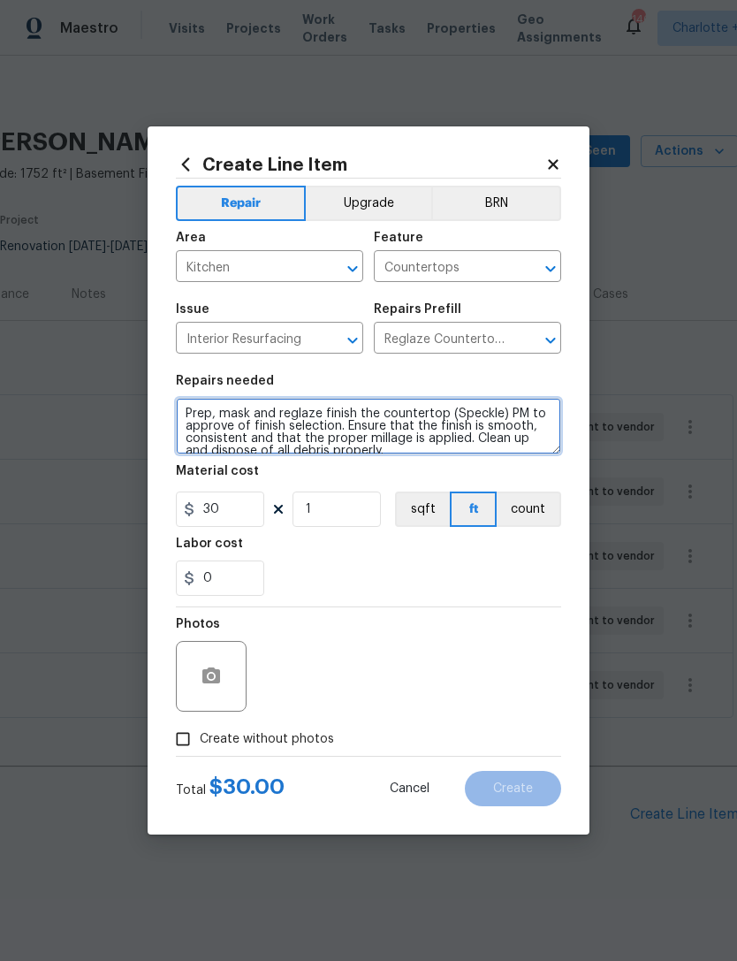
click at [395, 447] on textarea "Prep, mask and reglaze finish the countertop (Speckle) PM to approve of finish …" at bounding box center [368, 426] width 385 height 57
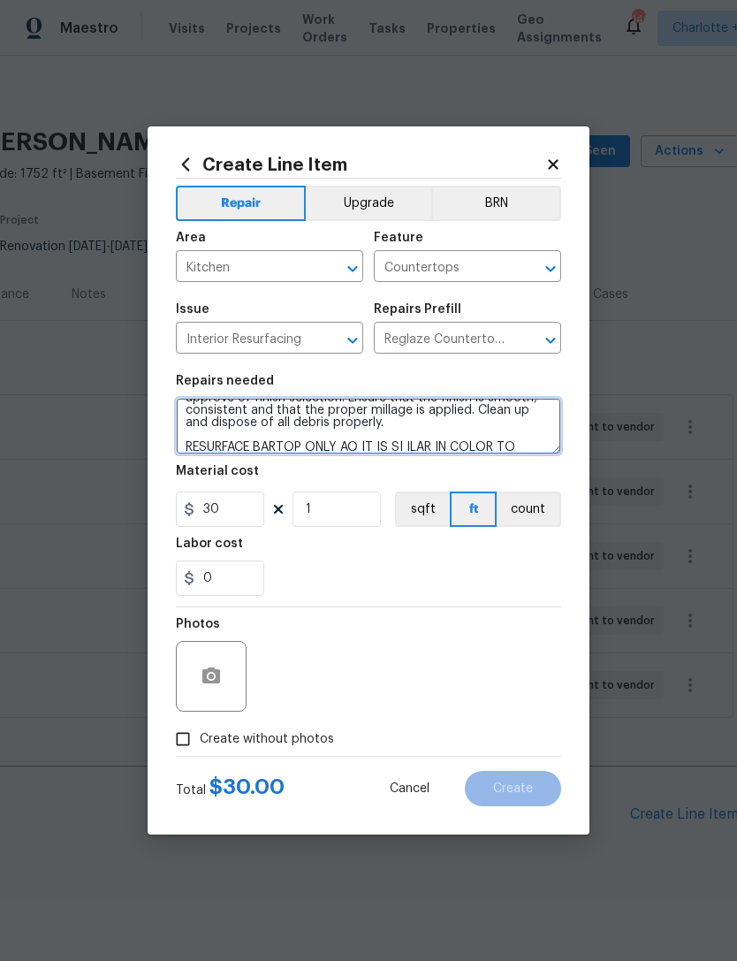
scroll to position [50, 0]
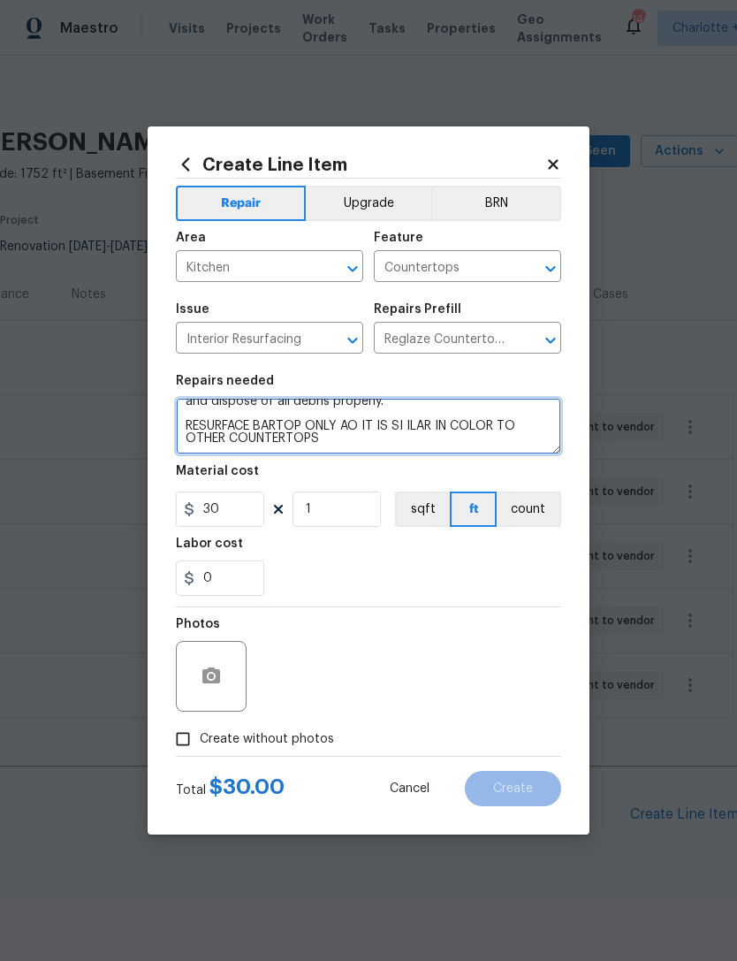
type textarea "Prep, mask and reglaze finish the countertop (Speckle) PM to approve of finish …"
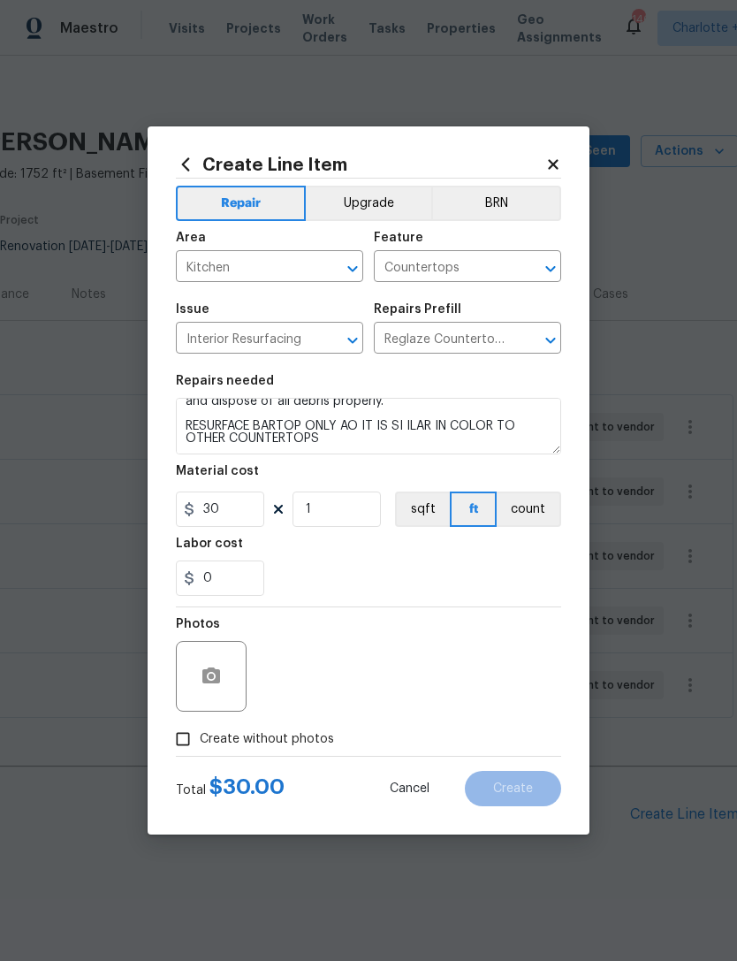
click at [362, 560] on div "Labor cost" at bounding box center [368, 548] width 385 height 23
click at [327, 501] on input "1" at bounding box center [337, 509] width 88 height 35
click at [362, 513] on input "1" at bounding box center [337, 509] width 88 height 35
type input "5"
click at [499, 573] on div "0" at bounding box center [368, 577] width 385 height 35
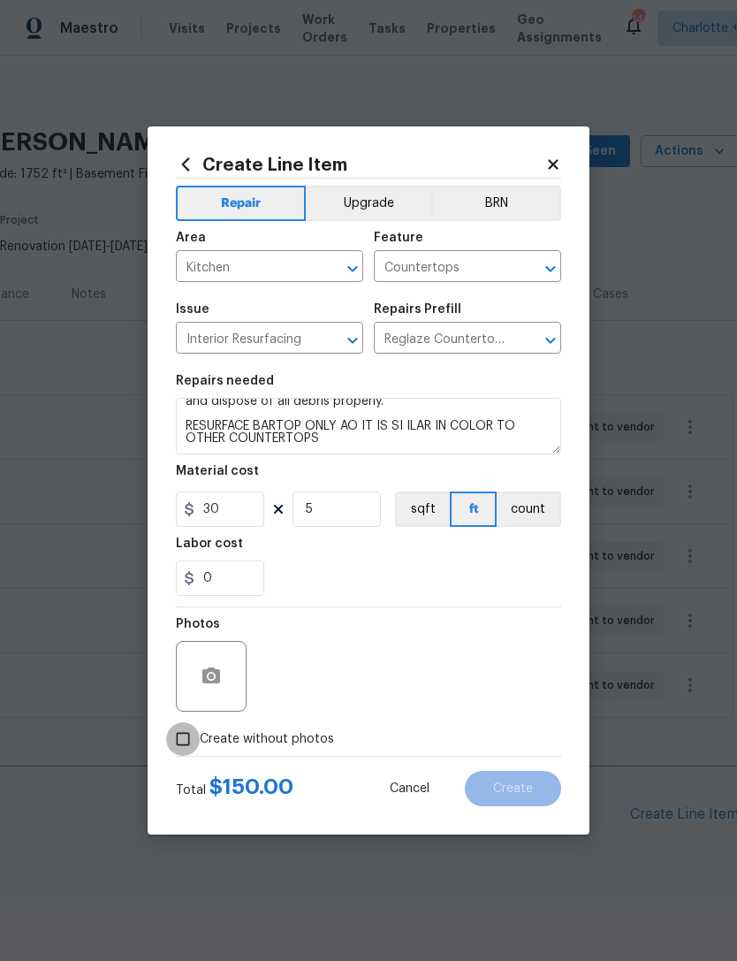
click at [185, 729] on input "Create without photos" at bounding box center [183, 739] width 34 height 34
checkbox input "true"
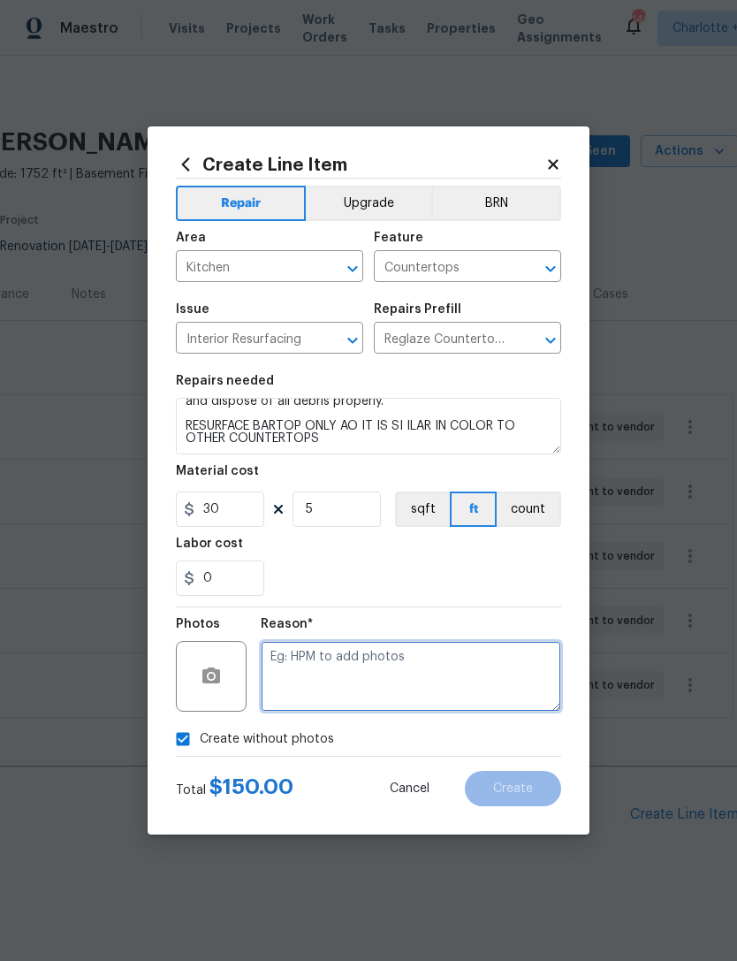
click at [524, 667] on textarea at bounding box center [411, 676] width 301 height 71
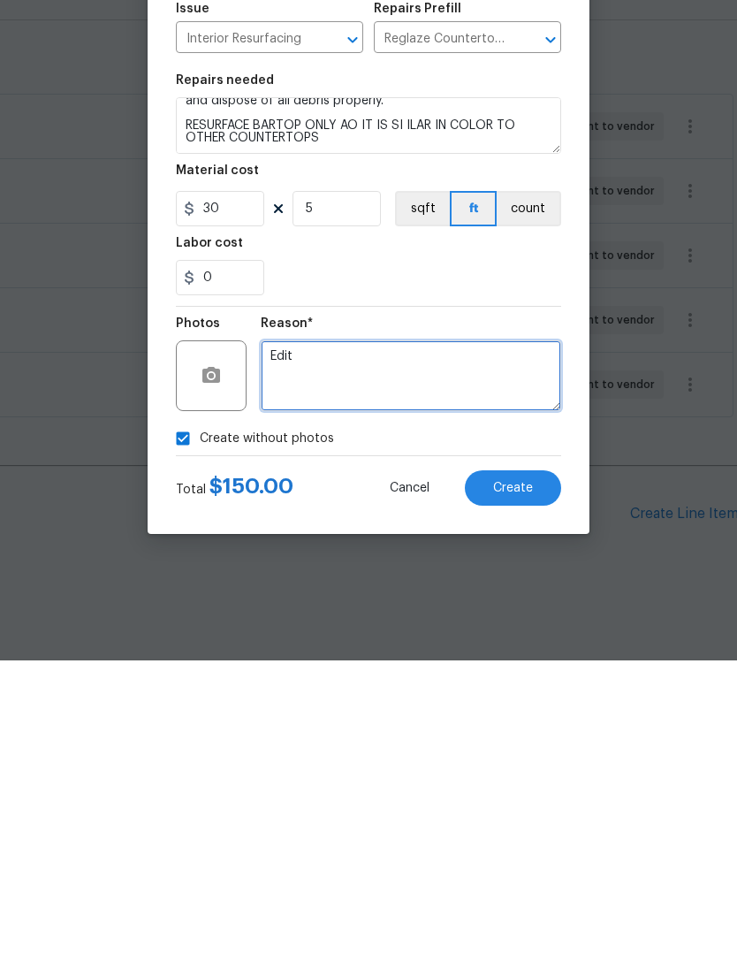
type textarea "Edit"
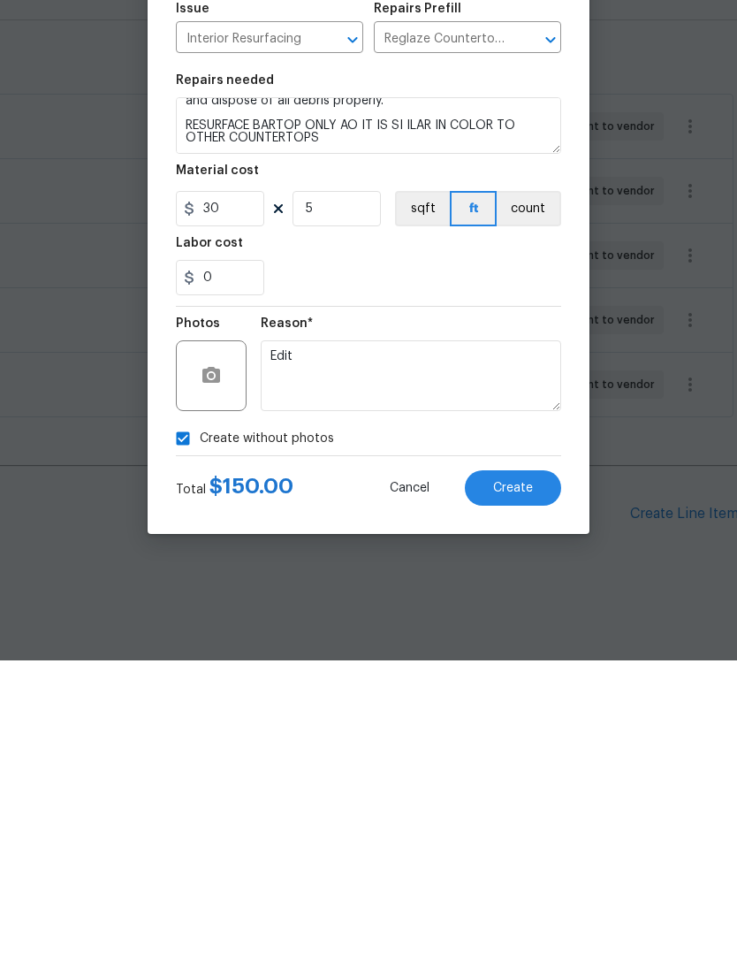
click at [485, 722] on div "Create without photos" at bounding box center [368, 739] width 385 height 34
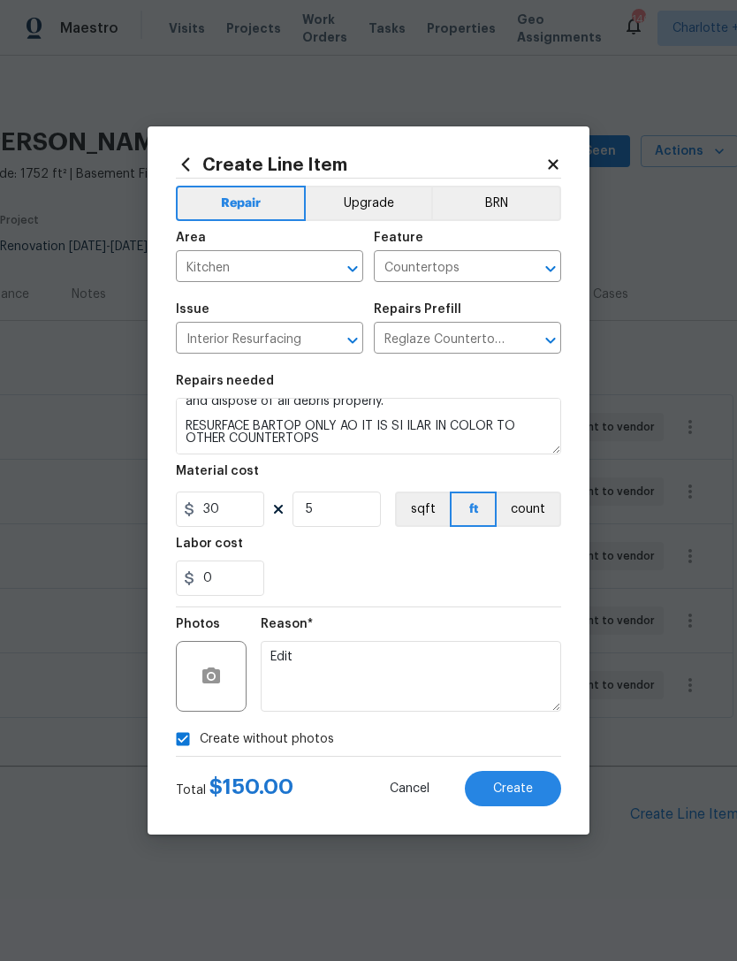
click at [541, 801] on button "Create" at bounding box center [513, 788] width 96 height 35
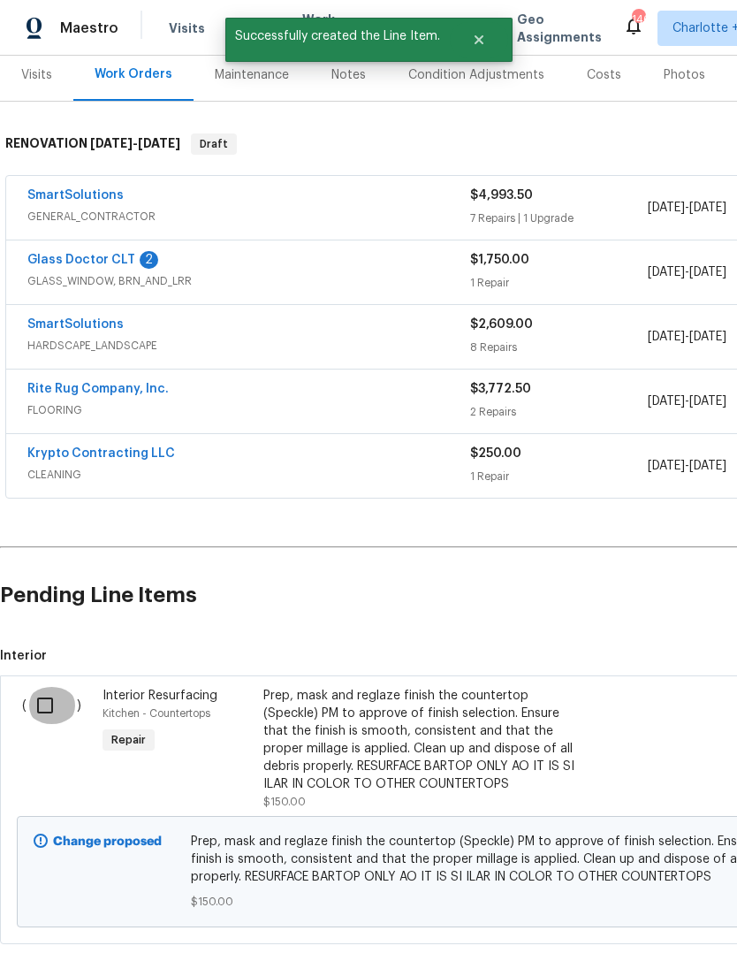
scroll to position [219, 0]
click at [43, 687] on input "checkbox" at bounding box center [52, 705] width 50 height 37
checkbox input "true"
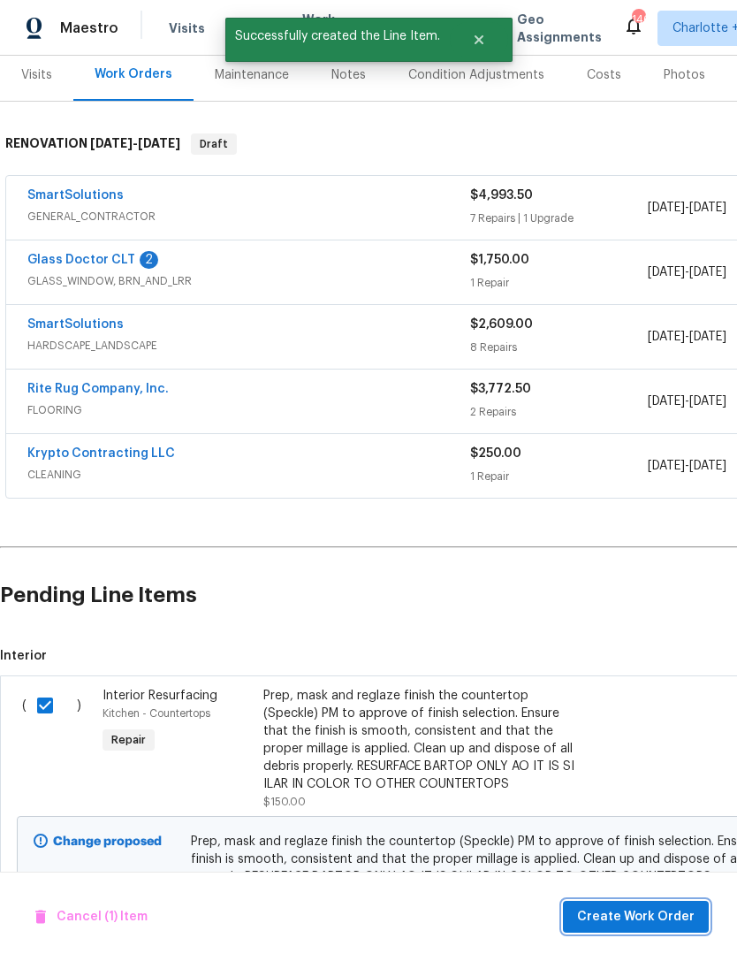
click at [680, 923] on span "Create Work Order" at bounding box center [636, 917] width 118 height 22
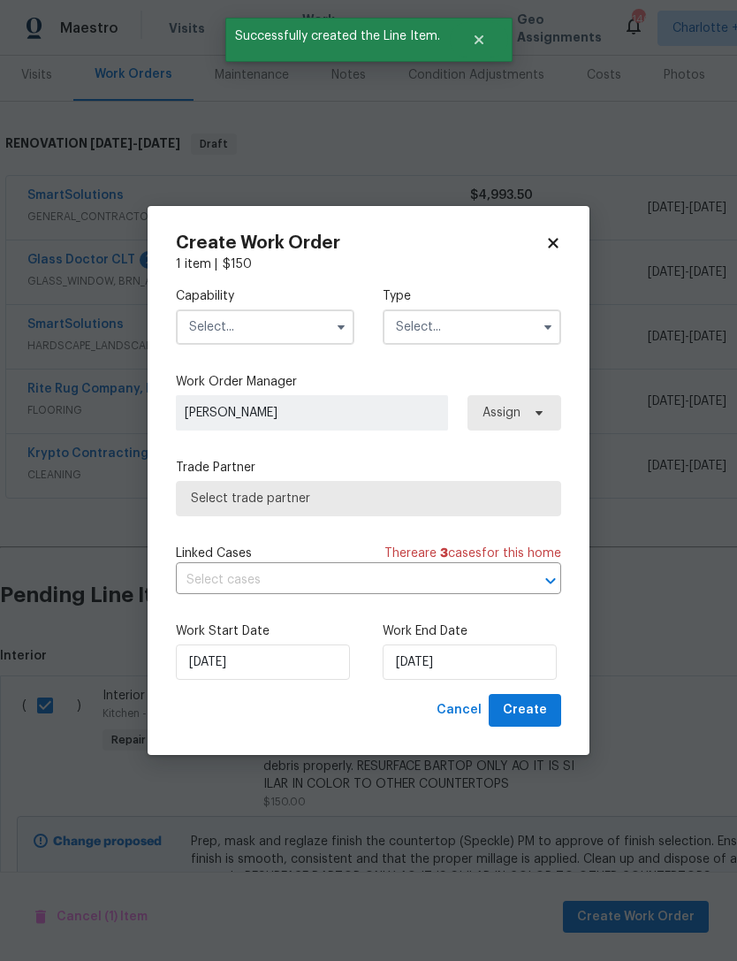
click at [291, 337] on input "text" at bounding box center [265, 326] width 179 height 35
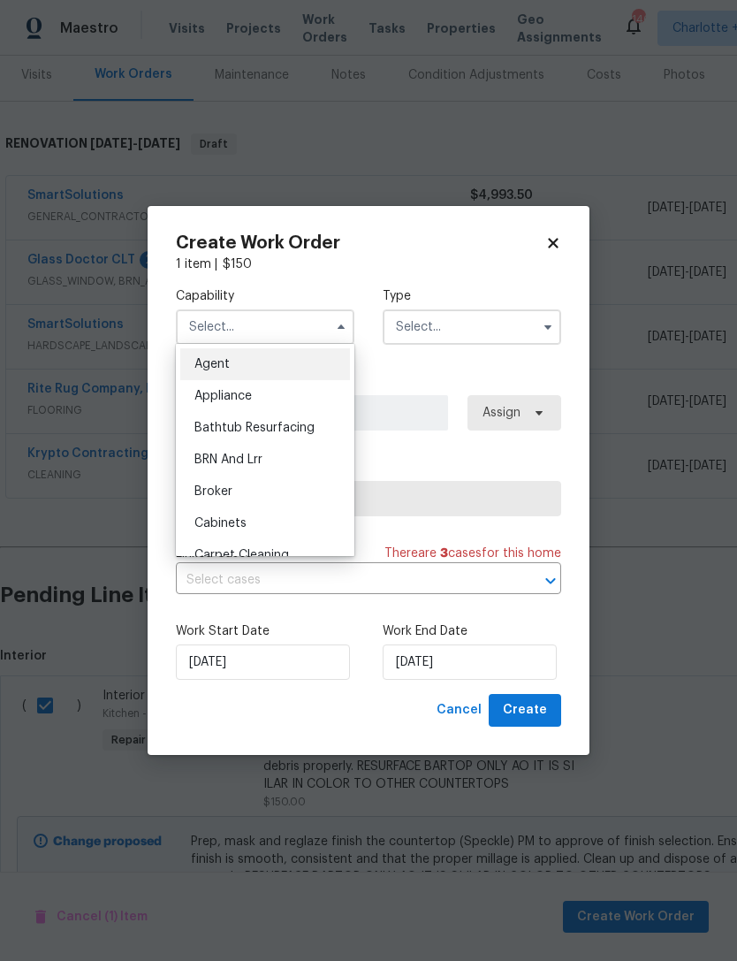
click at [304, 422] on span "Bathtub Resurfacing" at bounding box center [254, 428] width 120 height 12
type input "Bathtub Resurfacing"
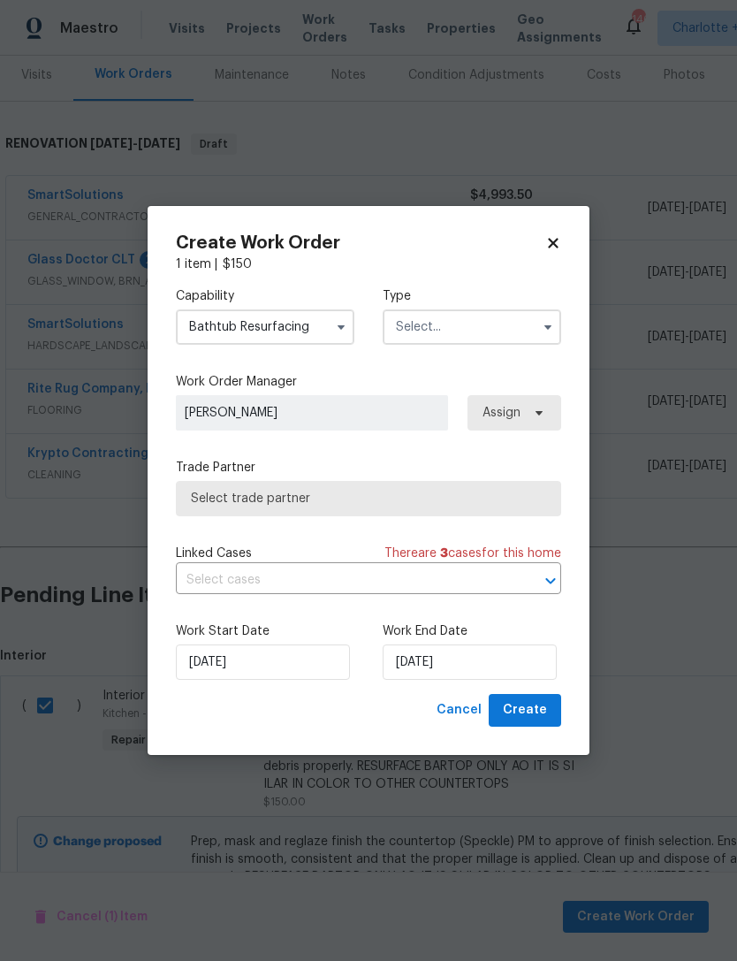
click at [450, 327] on input "text" at bounding box center [472, 326] width 179 height 35
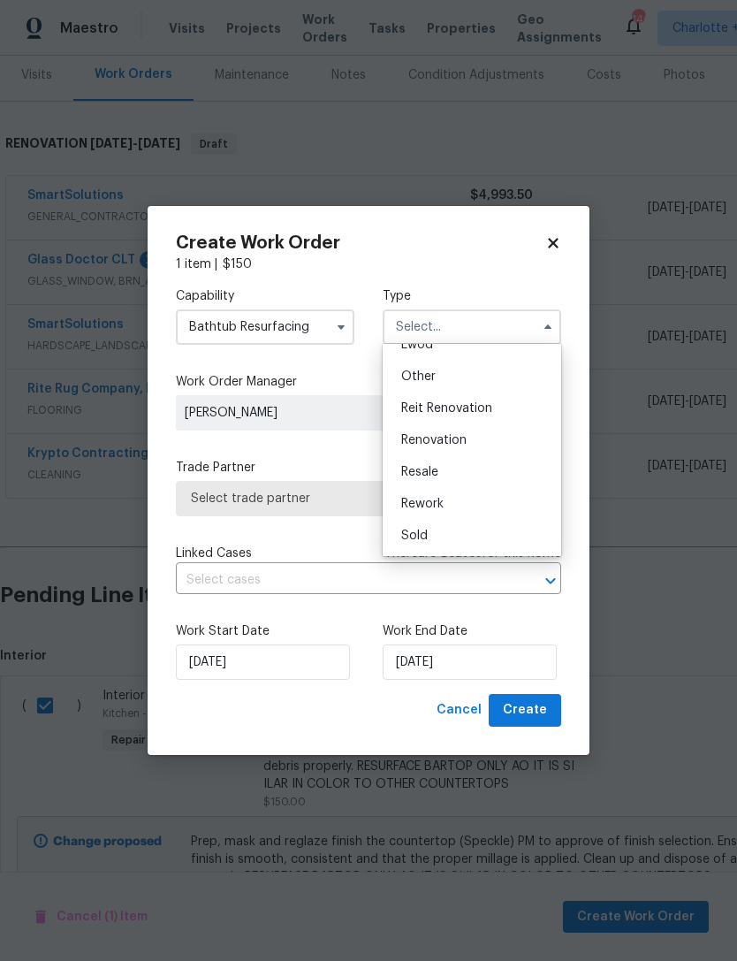
scroll to position [210, 0]
click at [473, 436] on div "Renovation" at bounding box center [472, 440] width 170 height 32
type input "Renovation"
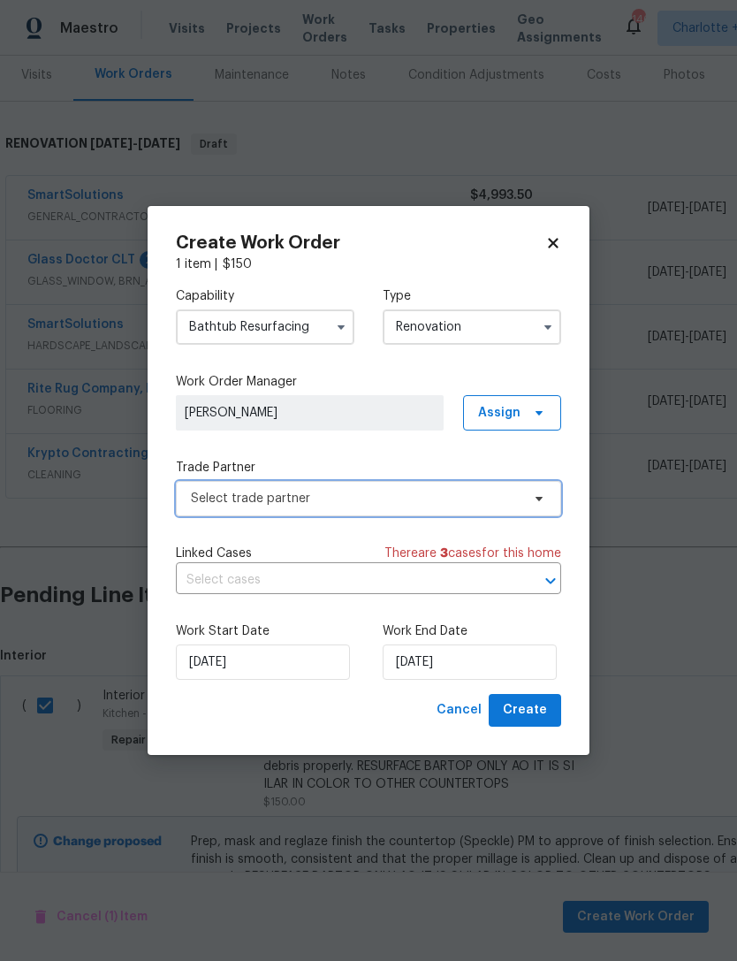
click at [373, 504] on span "Select trade partner" at bounding box center [356, 499] width 330 height 18
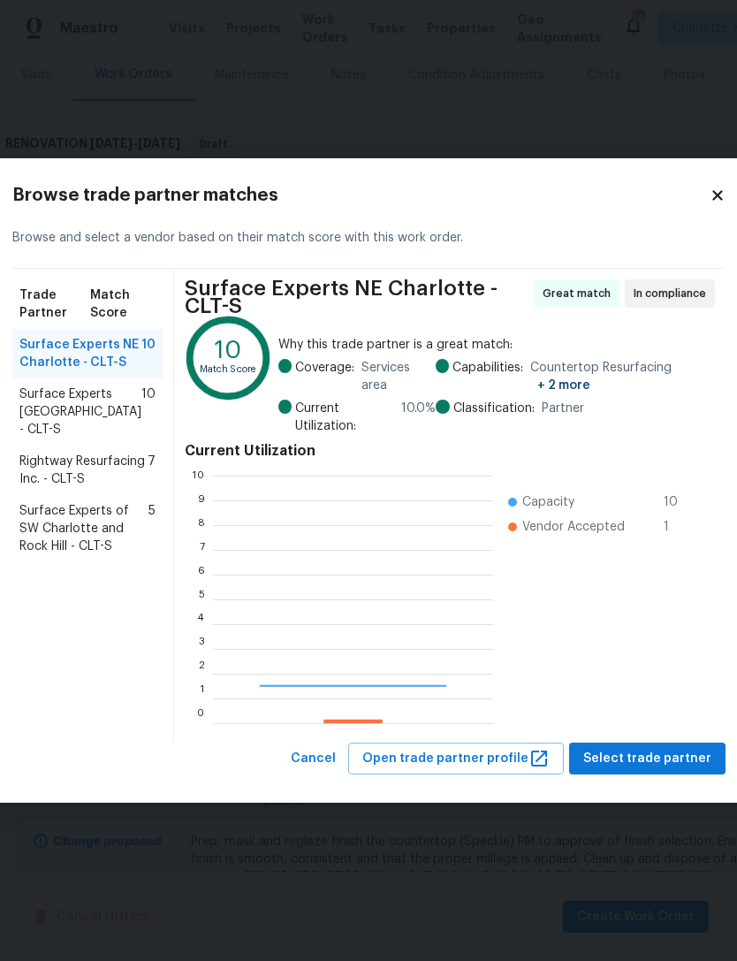
scroll to position [248, 280]
click at [72, 488] on span "Rightway Resurfacing Inc. - CLT-S" at bounding box center [83, 470] width 128 height 35
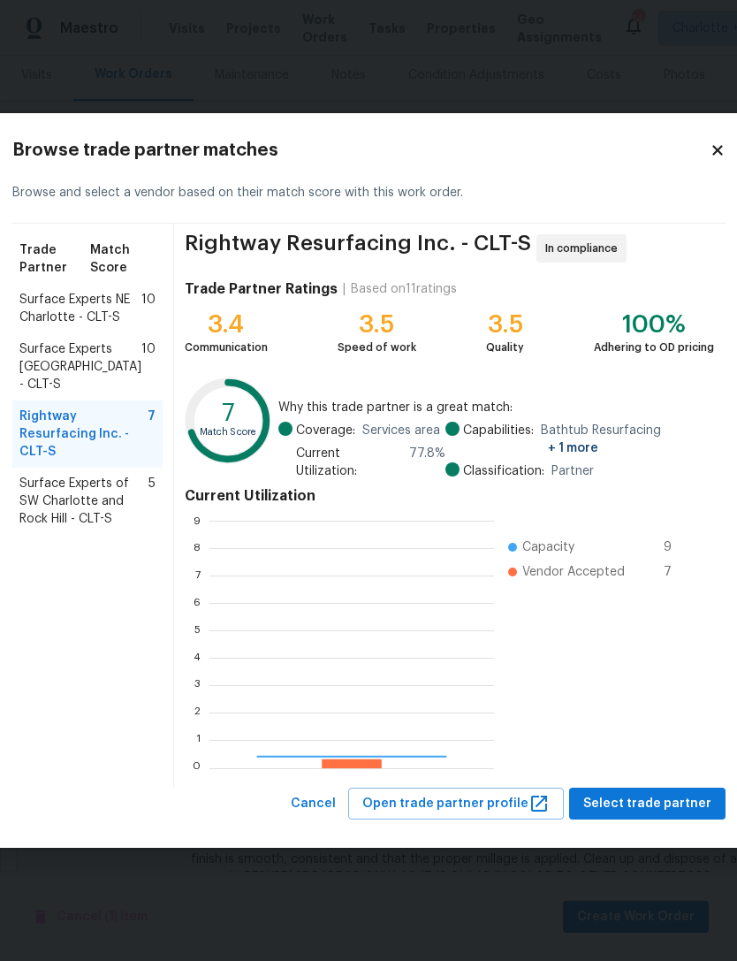
scroll to position [248, 285]
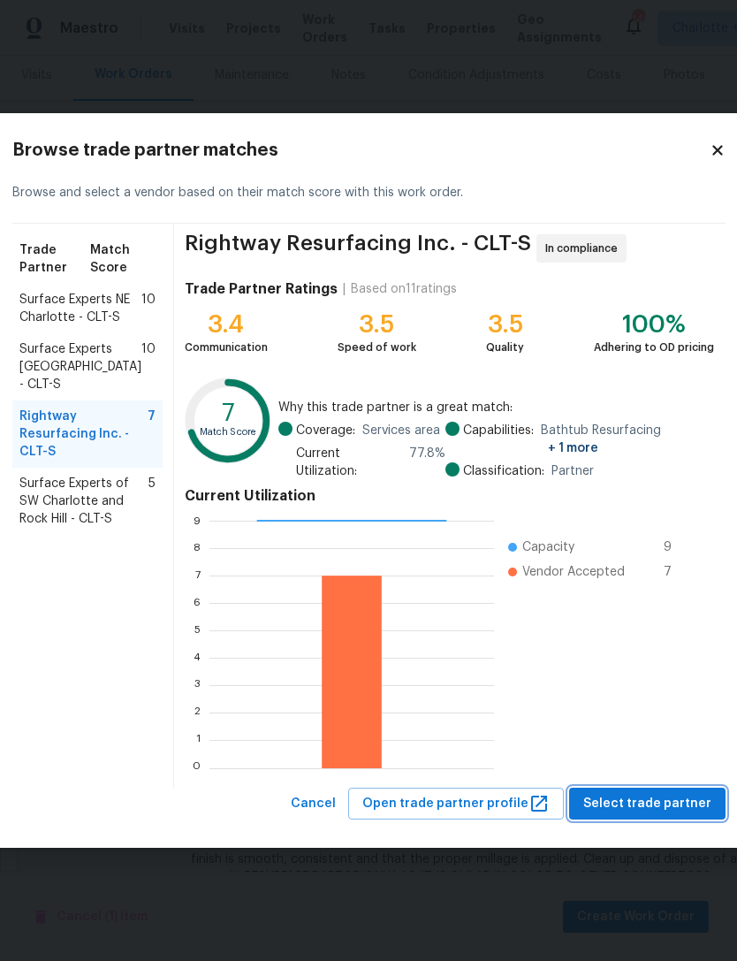
click at [635, 798] on span "Select trade partner" at bounding box center [647, 804] width 128 height 22
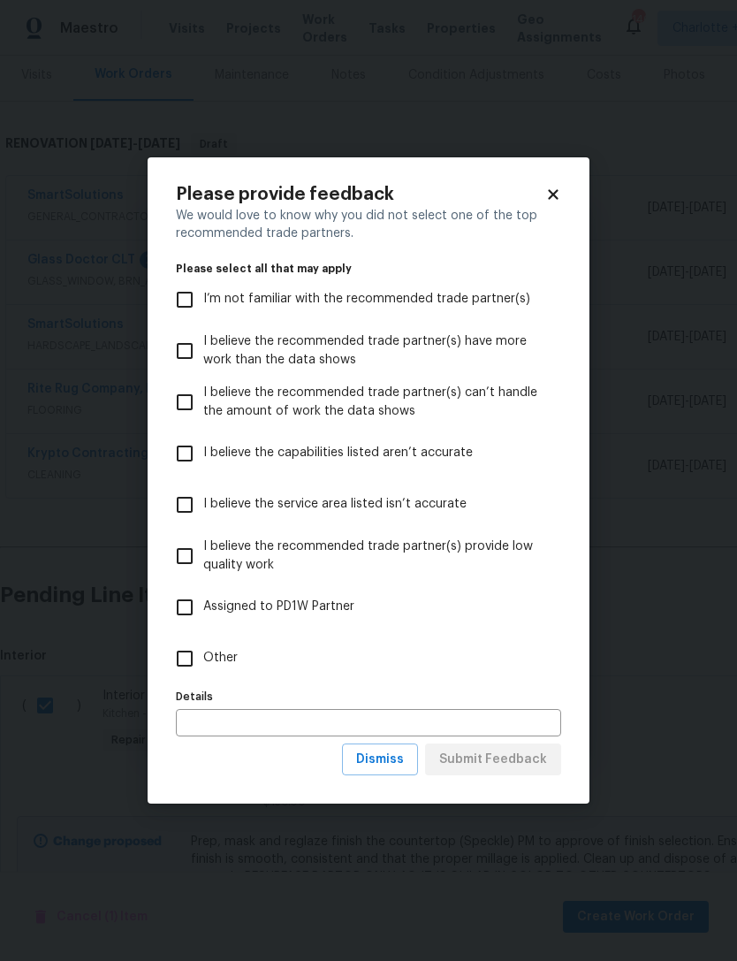
click at [187, 459] on input "I believe the capabilities listed aren’t accurate" at bounding box center [184, 453] width 37 height 37
checkbox input "true"
click at [404, 758] on span "Dismiss" at bounding box center [380, 760] width 48 height 22
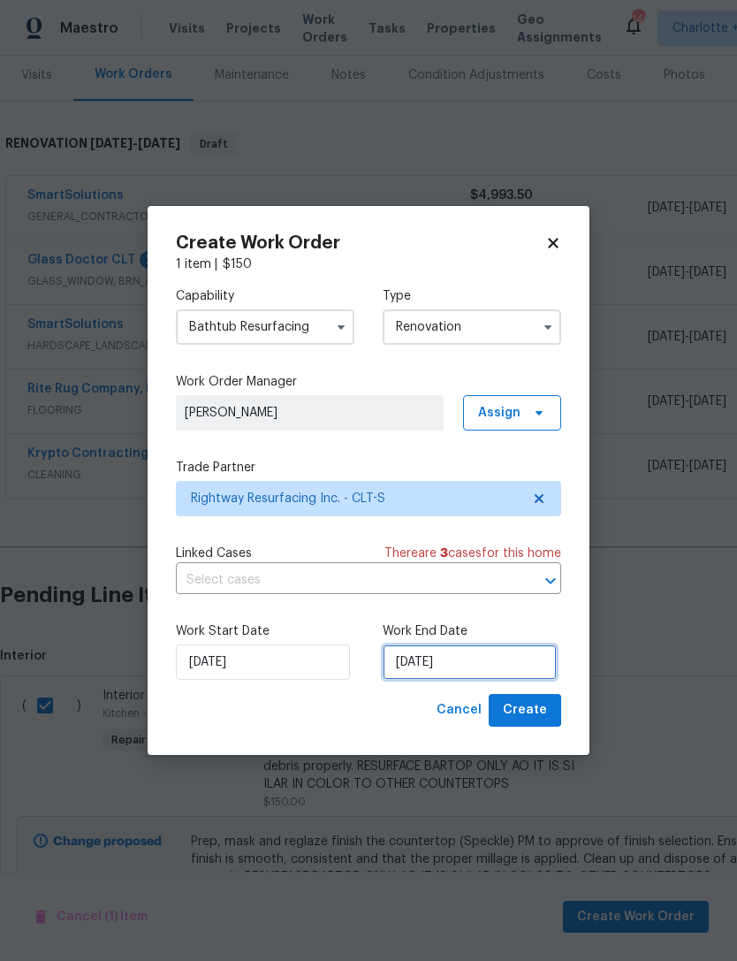
click at [494, 666] on input "[DATE]" at bounding box center [470, 661] width 174 height 35
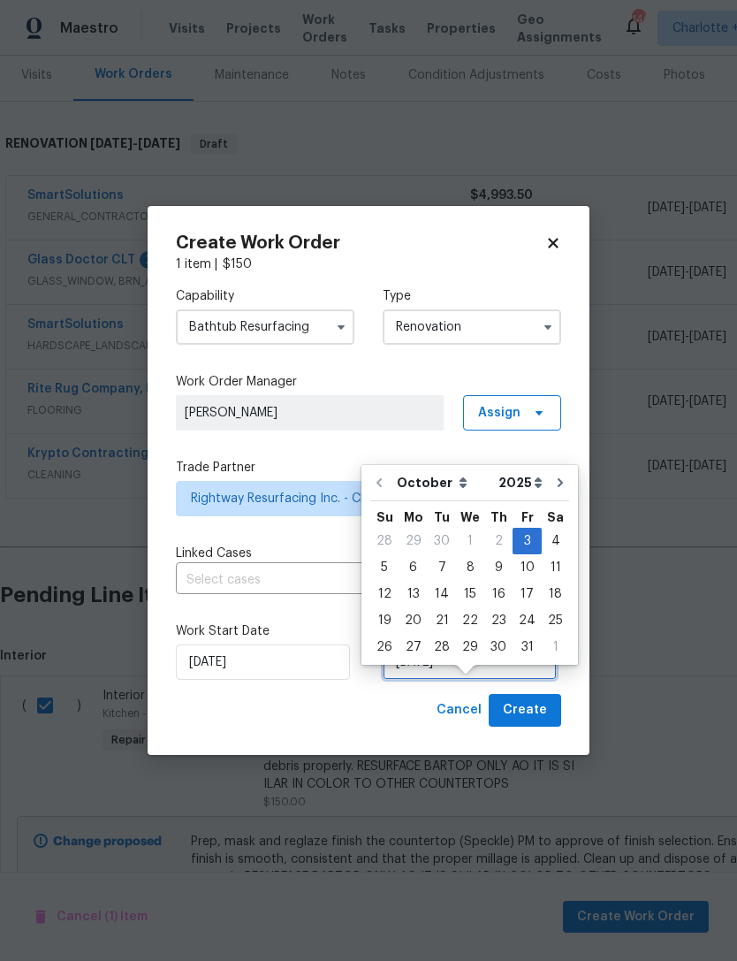
scroll to position [57, 0]
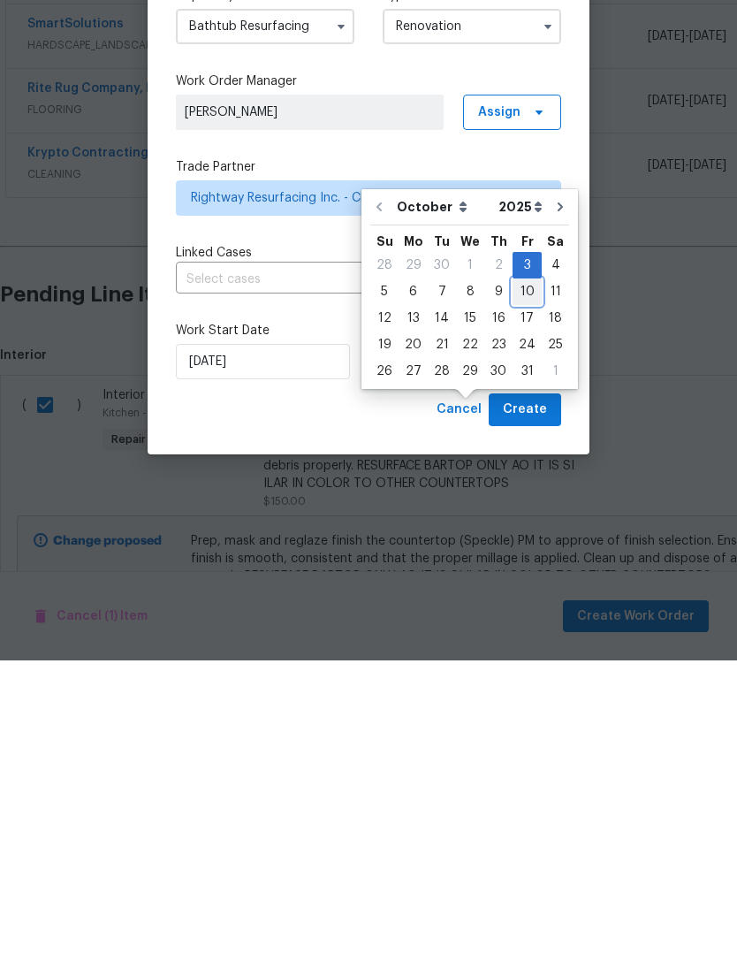
click at [520, 580] on div "10" at bounding box center [527, 592] width 29 height 25
type input "[DATE]"
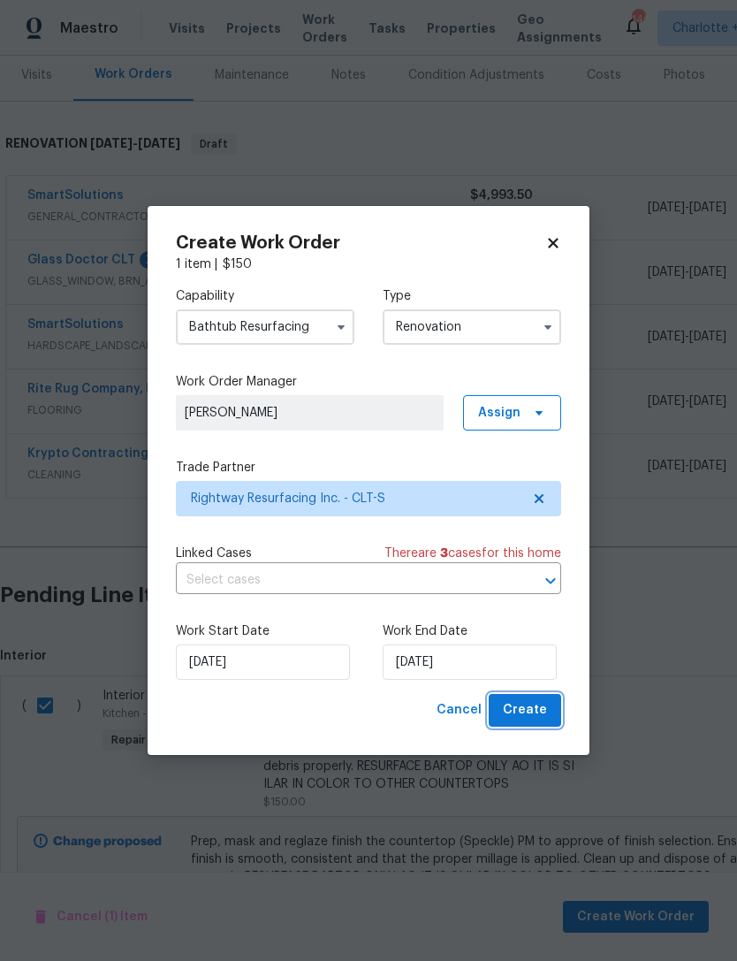
click at [547, 711] on button "Create" at bounding box center [525, 710] width 72 height 33
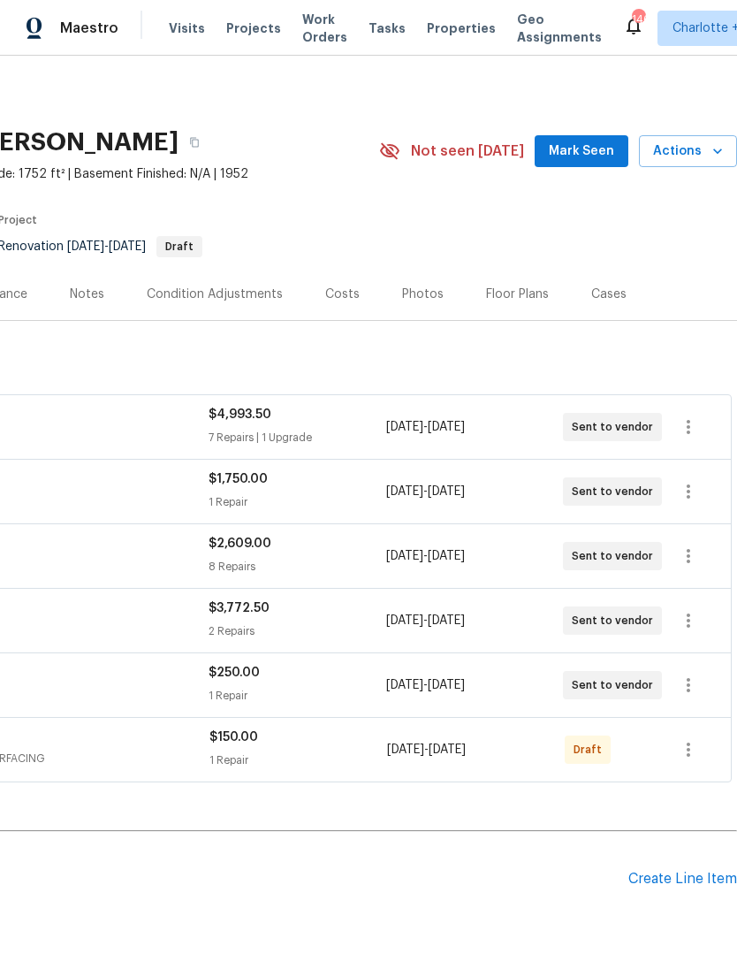
scroll to position [0, 262]
click at [703, 728] on button "button" at bounding box center [688, 749] width 42 height 42
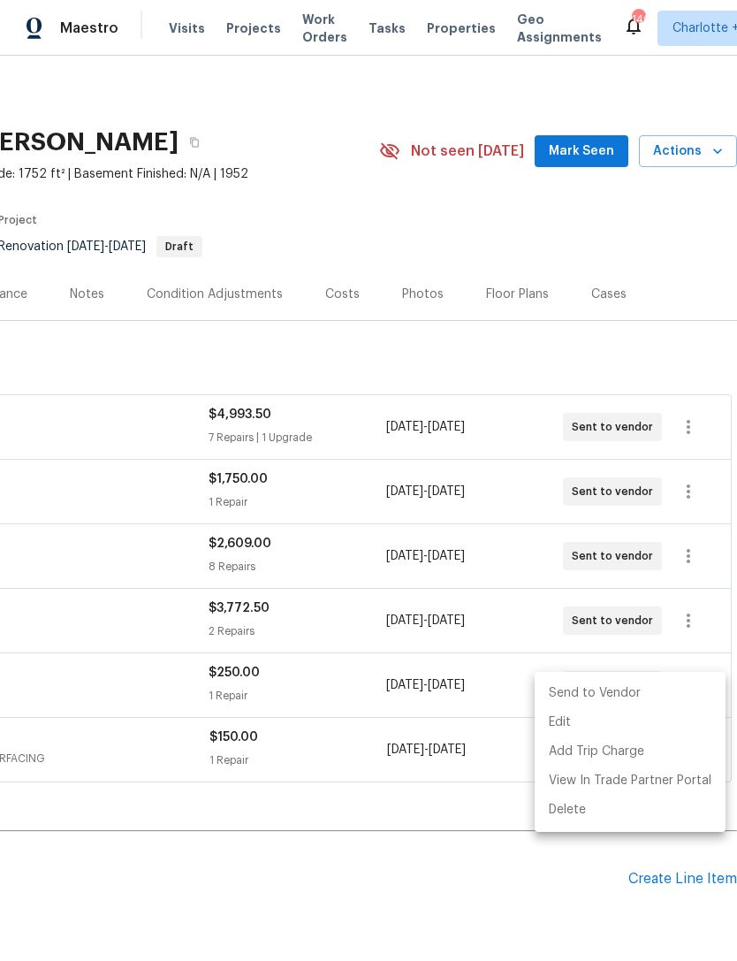
click at [631, 681] on li "Send to Vendor" at bounding box center [630, 693] width 191 height 29
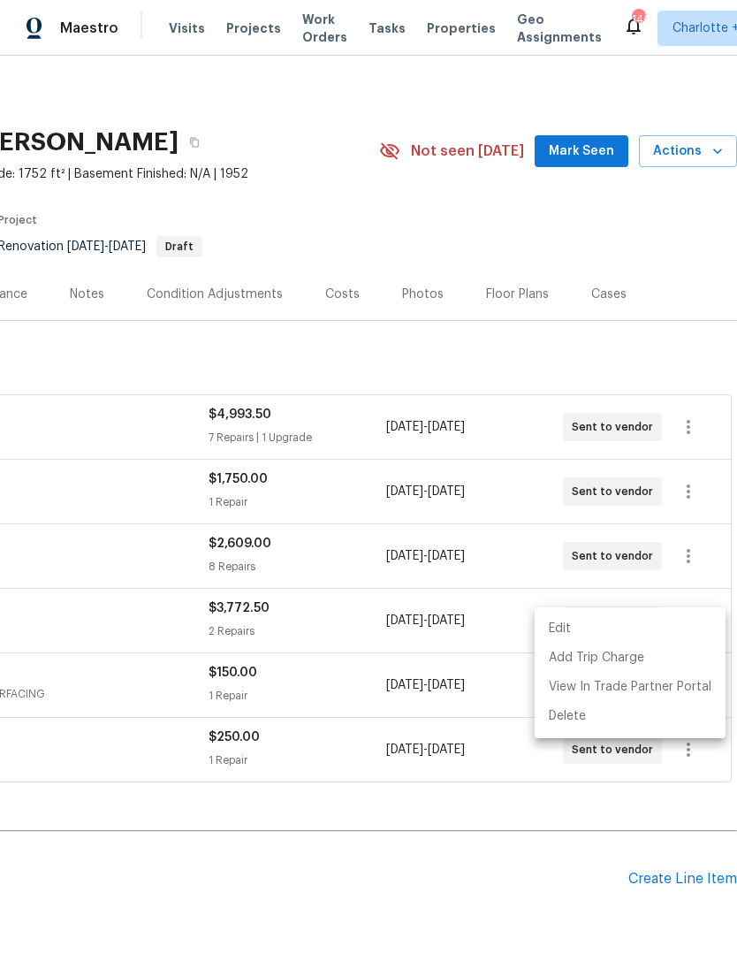
click at [593, 931] on div at bounding box center [368, 480] width 737 height 961
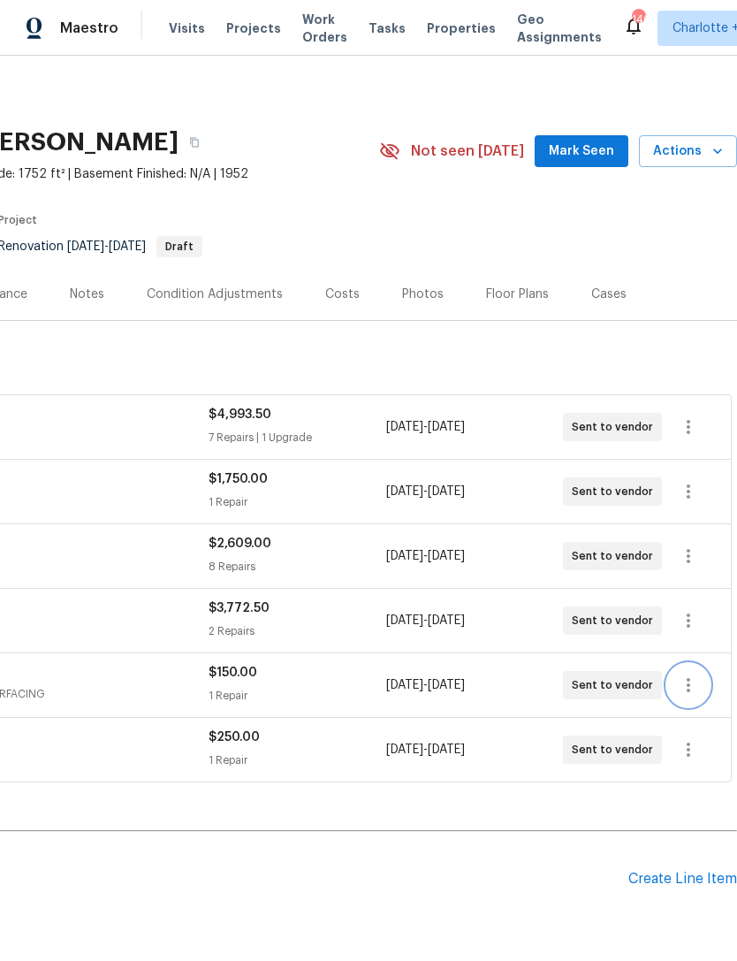
scroll to position [0, 0]
click at [179, 142] on button "button" at bounding box center [195, 142] width 32 height 32
click at [189, 143] on icon "button" at bounding box center [194, 142] width 11 height 11
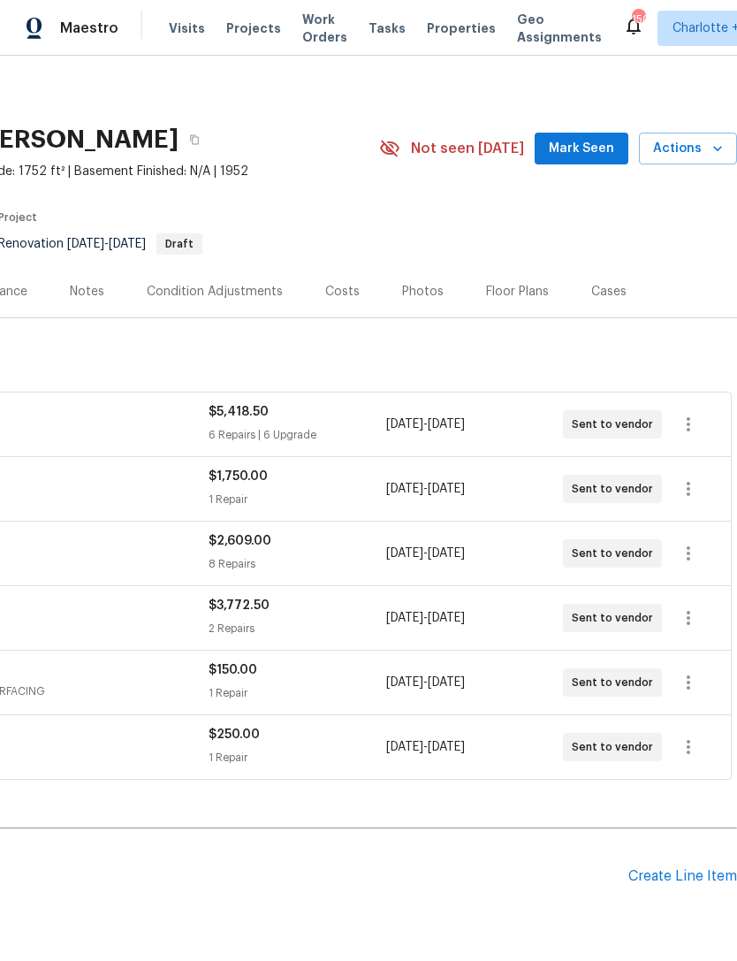
scroll to position [4, 262]
click at [682, 879] on div "Create Line Item" at bounding box center [683, 875] width 109 height 17
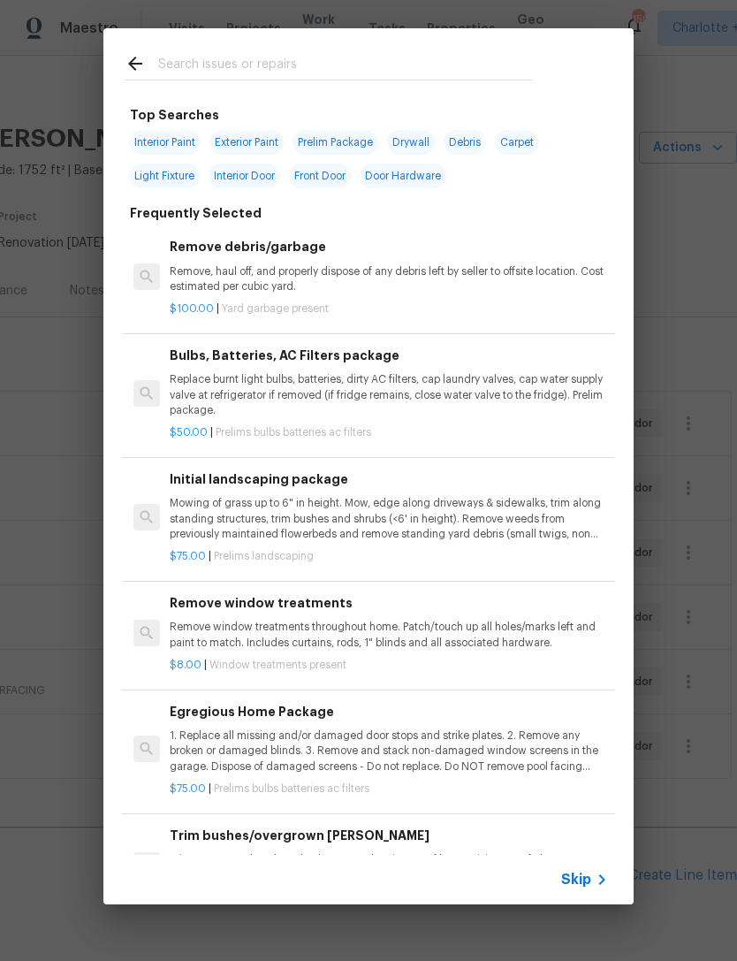
click at [312, 56] on input "text" at bounding box center [345, 66] width 375 height 27
type input "HVAC service"
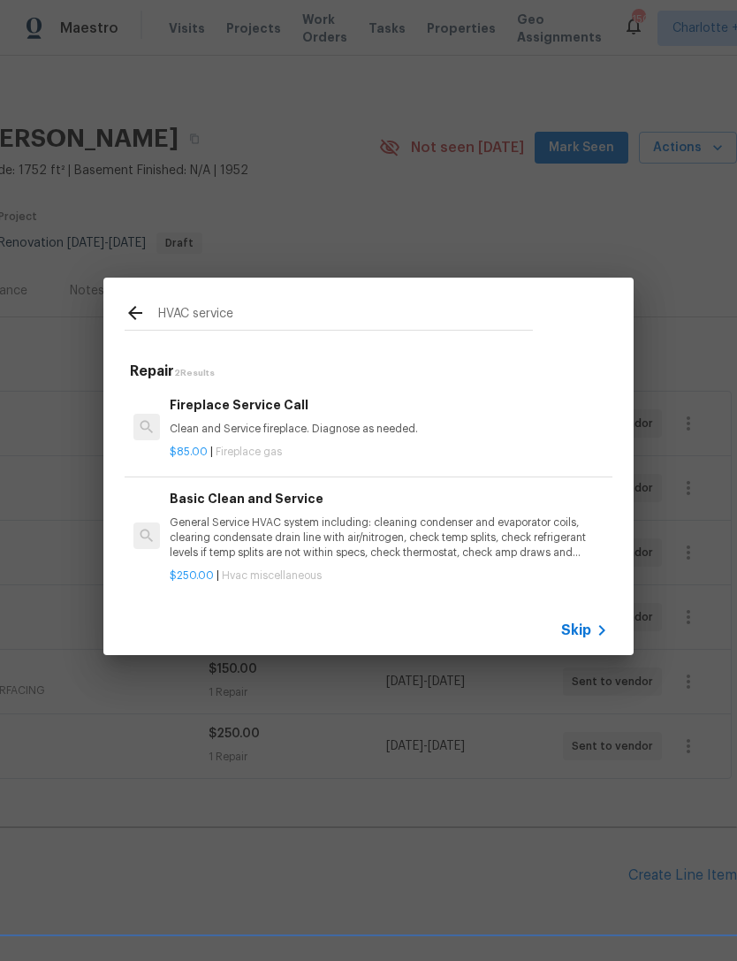
click at [489, 534] on p "General Service HVAC system including: cleaning condenser and evaporator coils,…" at bounding box center [389, 537] width 438 height 45
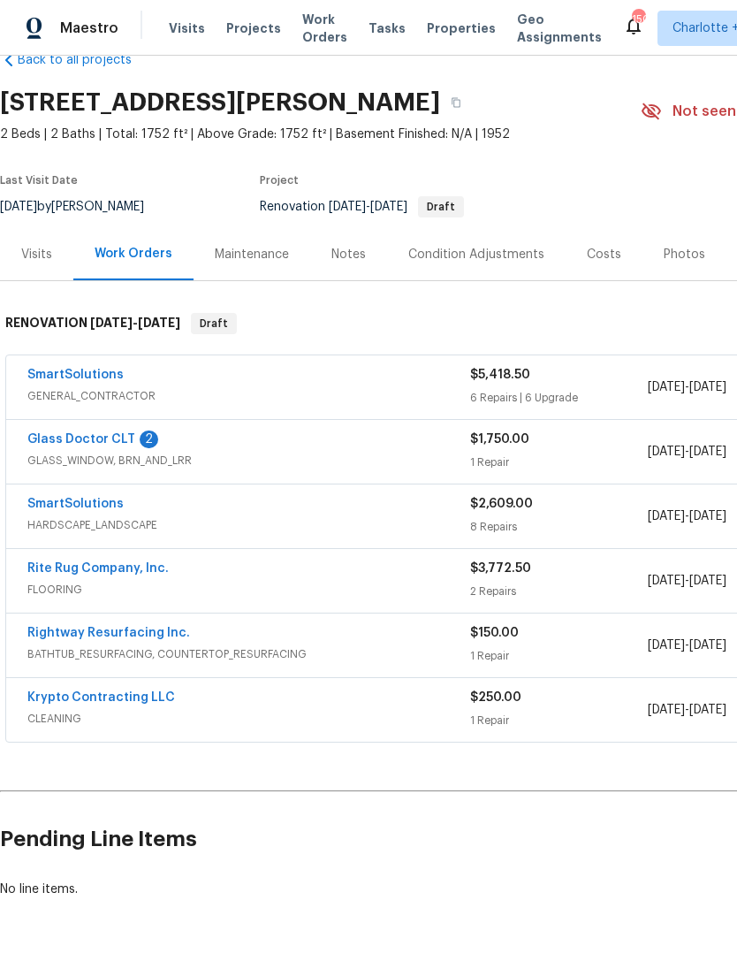
scroll to position [57, 0]
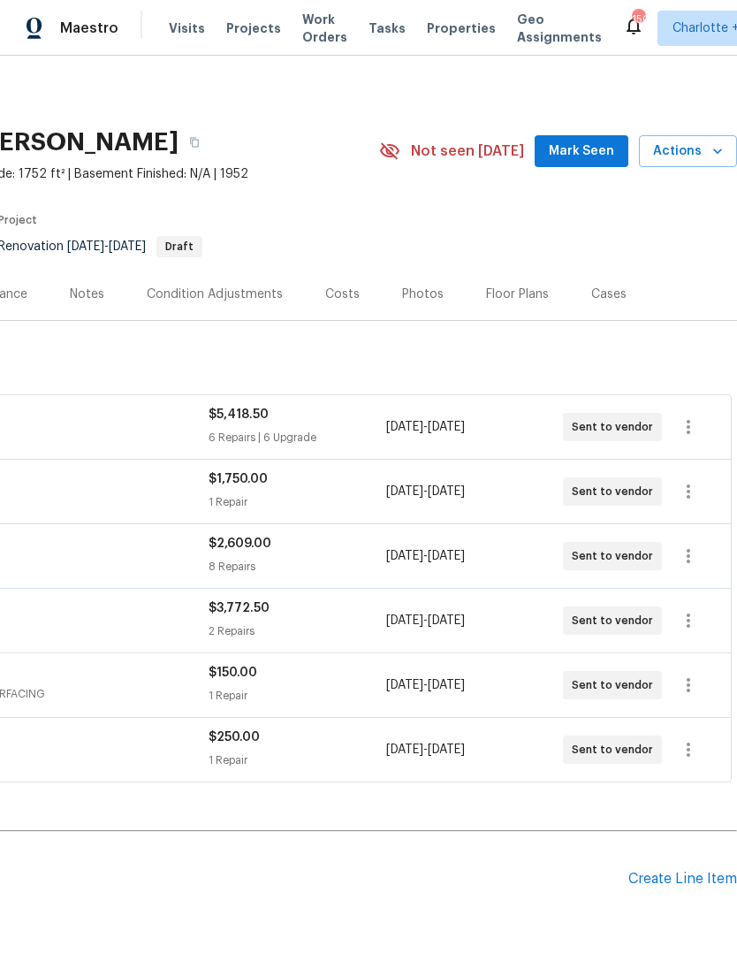
scroll to position [0, 262]
click at [697, 874] on div "Create Line Item" at bounding box center [683, 879] width 109 height 17
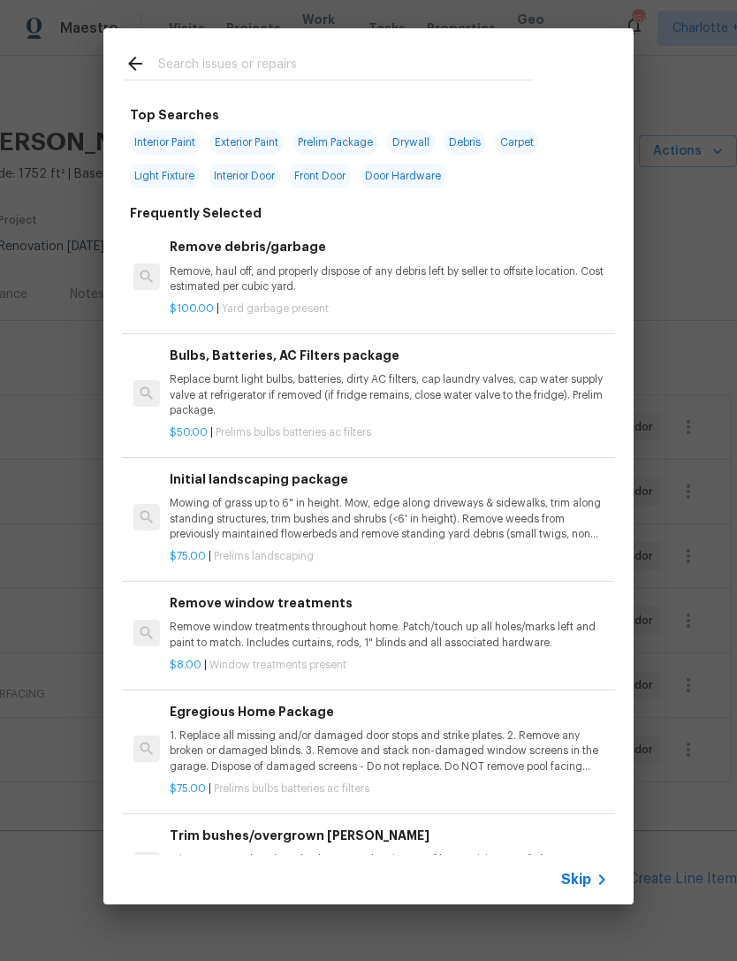
click at [268, 74] on input "text" at bounding box center [345, 66] width 375 height 27
type input "HVAC service"
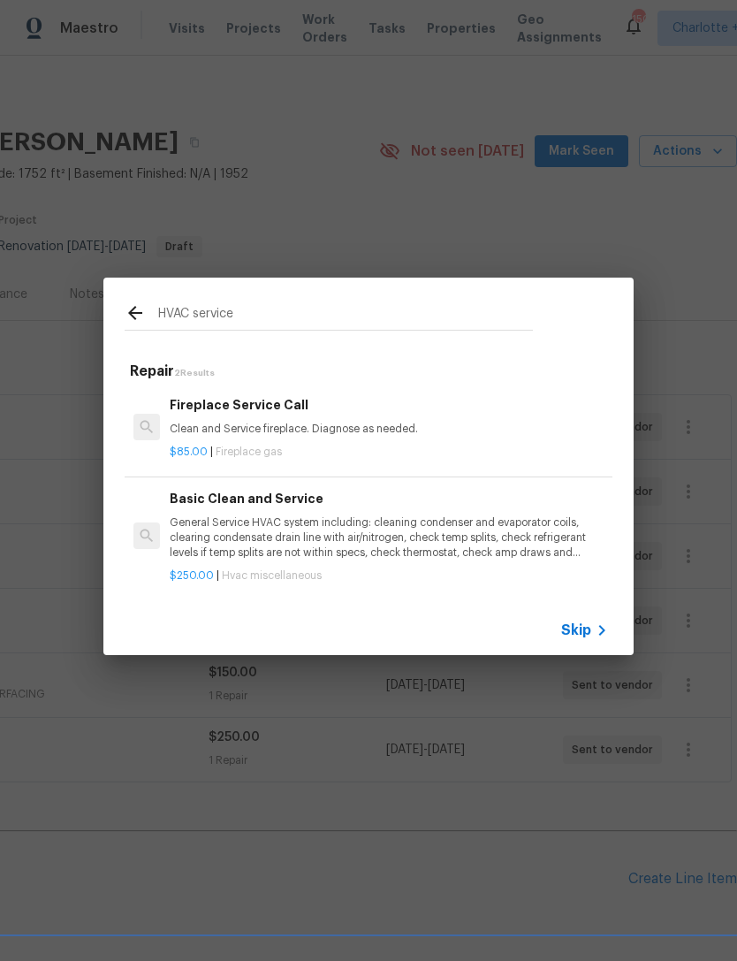
click at [410, 532] on p "General Service HVAC system including: cleaning condenser and evaporator coils,…" at bounding box center [389, 537] width 438 height 45
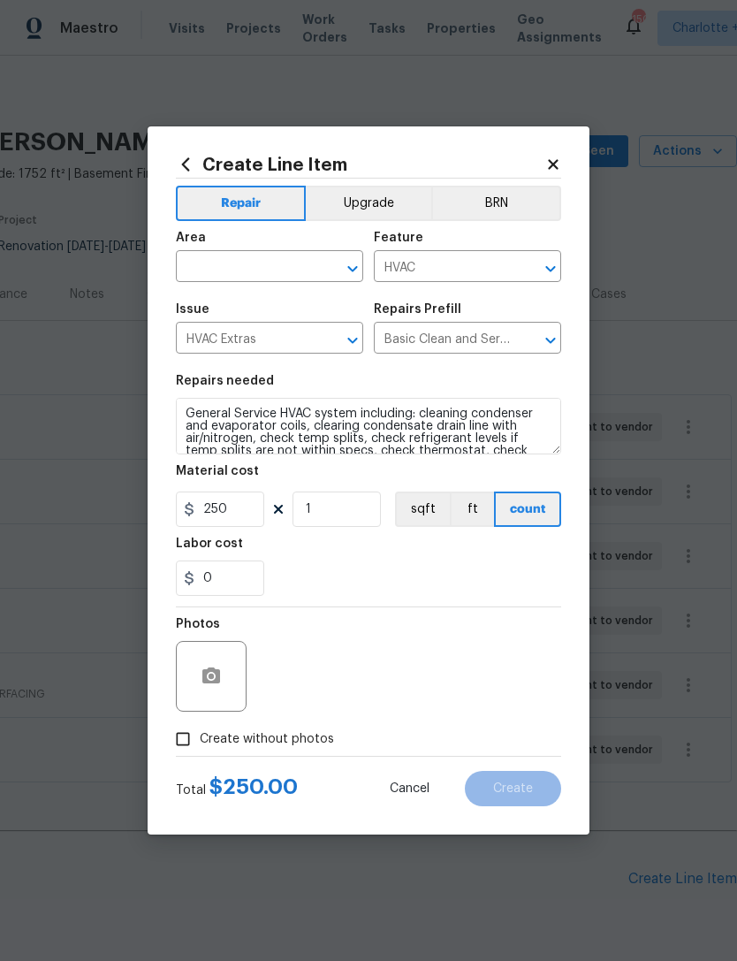
click at [278, 274] on input "text" at bounding box center [245, 268] width 138 height 27
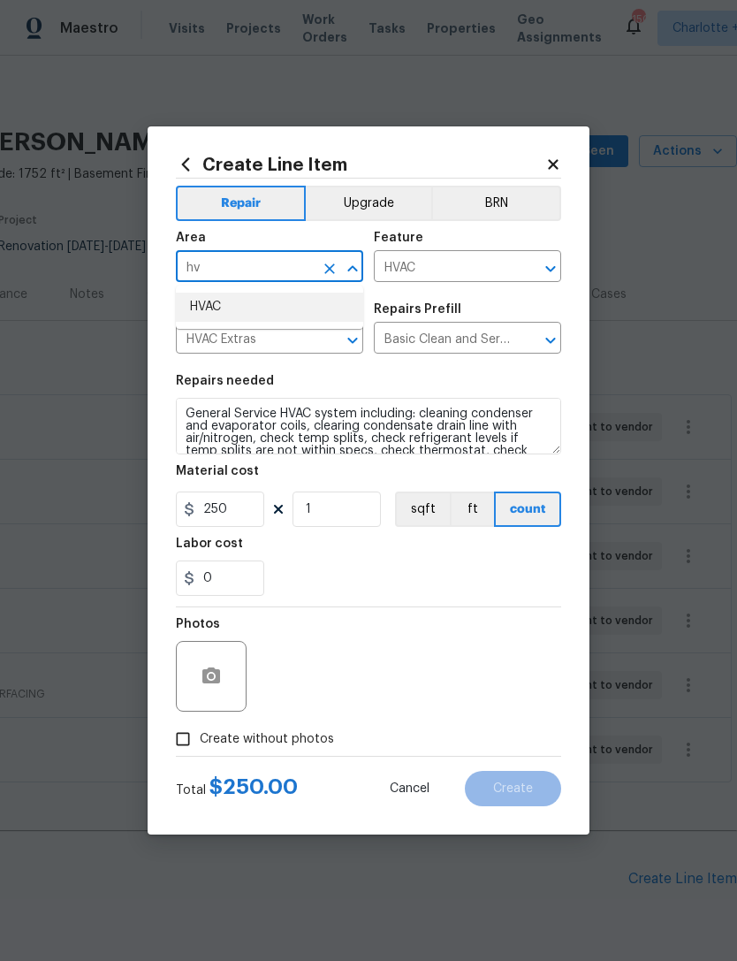
click at [268, 306] on li "HVAC" at bounding box center [269, 307] width 187 height 29
type input "HVAC"
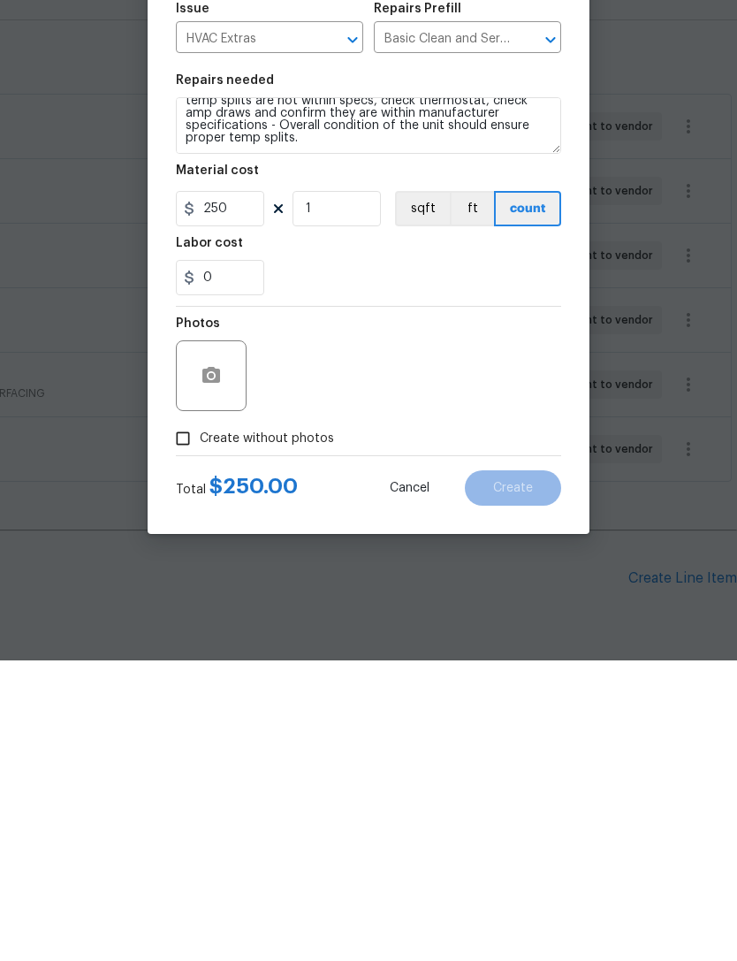
scroll to position [50, 0]
click at [243, 492] on input "250" at bounding box center [220, 509] width 88 height 35
type input "300"
click at [489, 364] on section "Repairs needed General Service HVAC system including: cleaning condenser and ev…" at bounding box center [368, 485] width 385 height 242
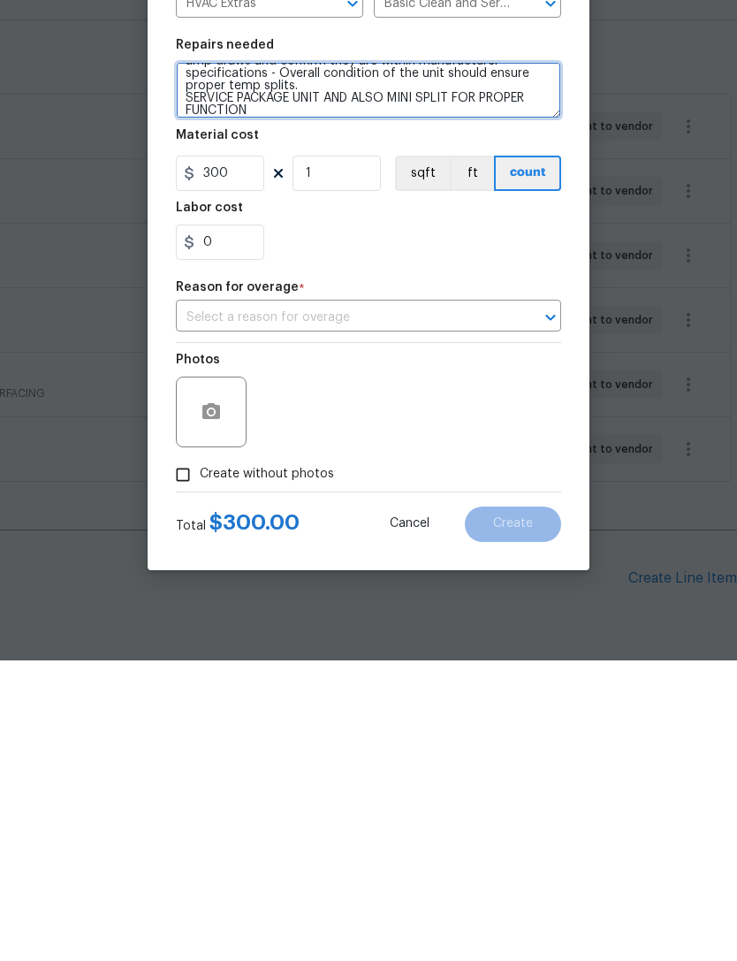
scroll to position [66, 0]
type textarea "General Service HVAC system including: cleaning condenser and evaporator coils,…"
click at [186, 759] on input "Create without photos" at bounding box center [183, 776] width 34 height 34
checkbox input "true"
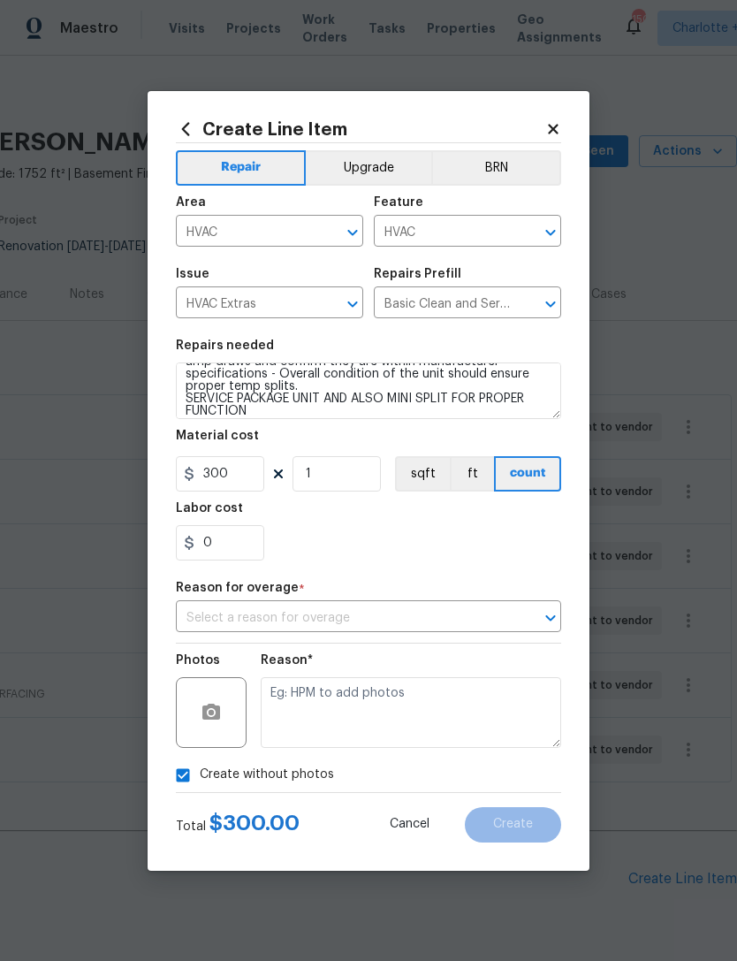
click at [478, 620] on input "text" at bounding box center [344, 618] width 336 height 27
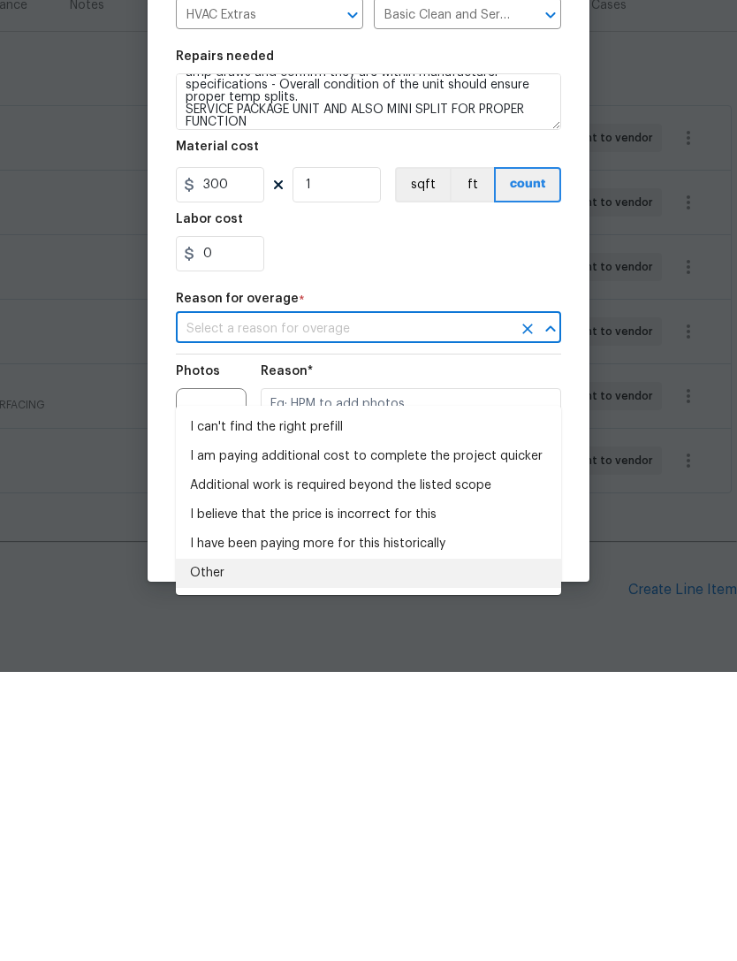
click at [199, 848] on li "Other" at bounding box center [368, 862] width 385 height 29
type input "Other"
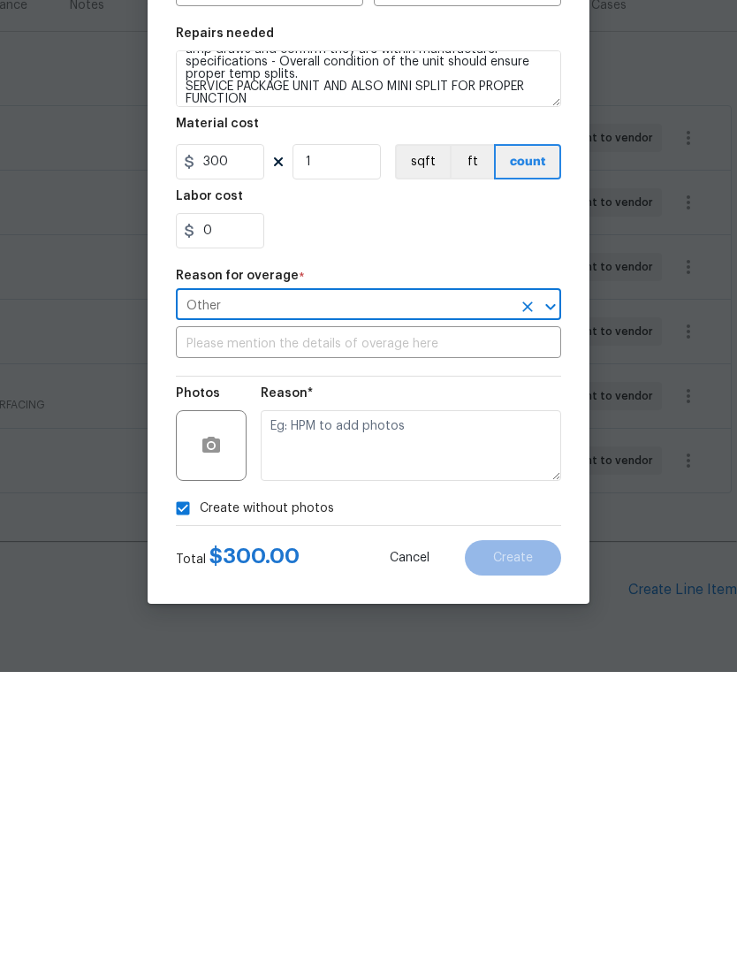
click at [491, 620] on input "text" at bounding box center [368, 633] width 385 height 27
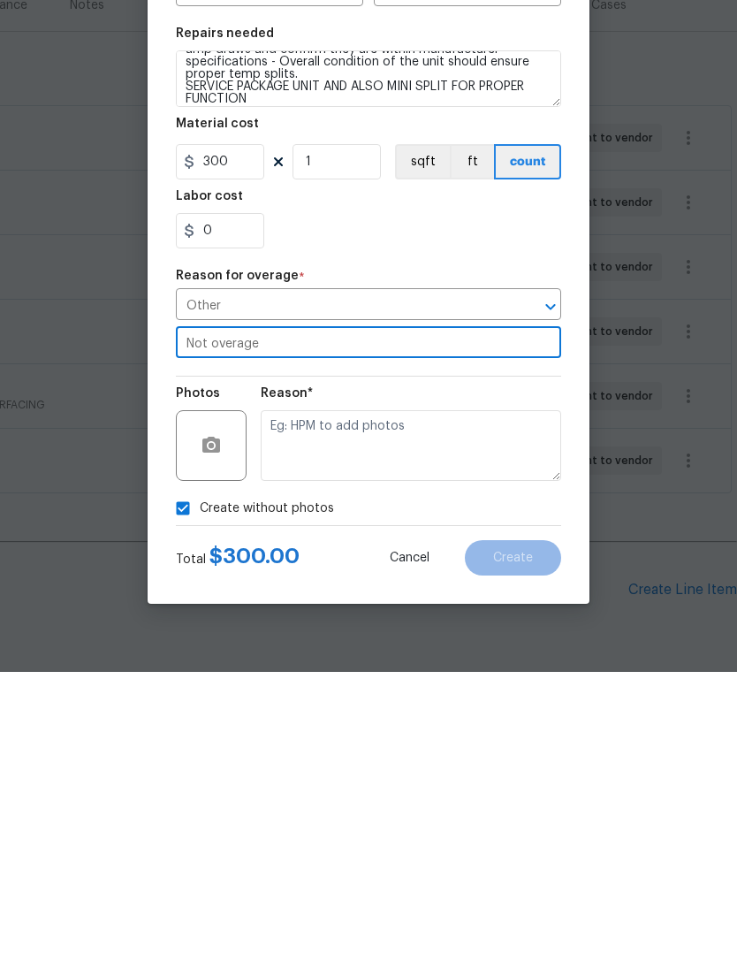
type input "Not overage"
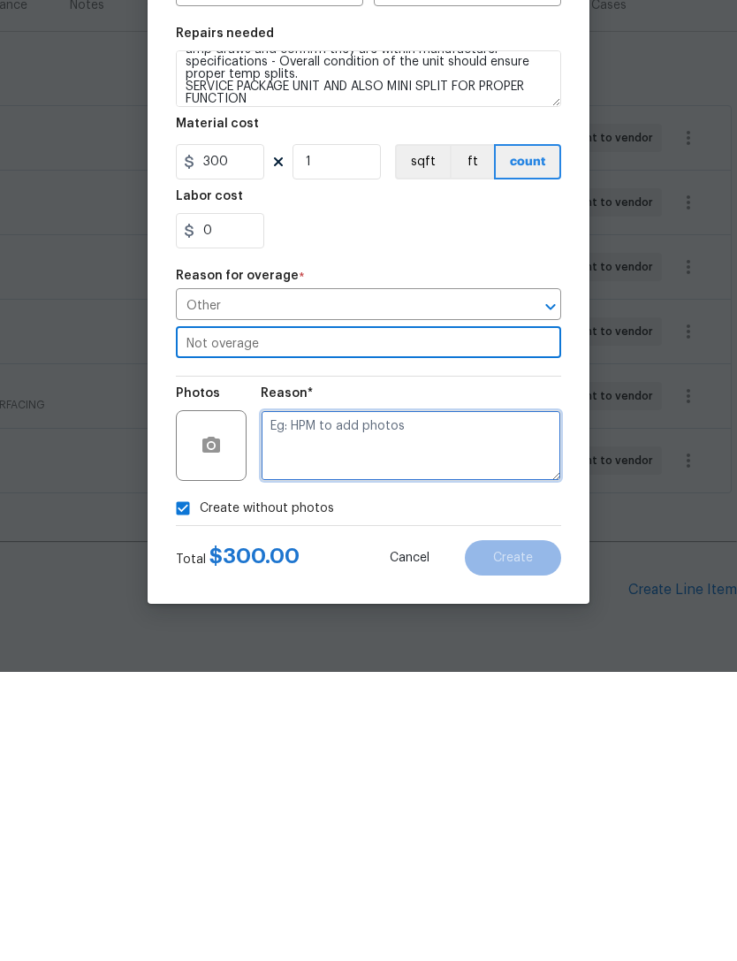
click at [437, 699] on textarea at bounding box center [411, 734] width 301 height 71
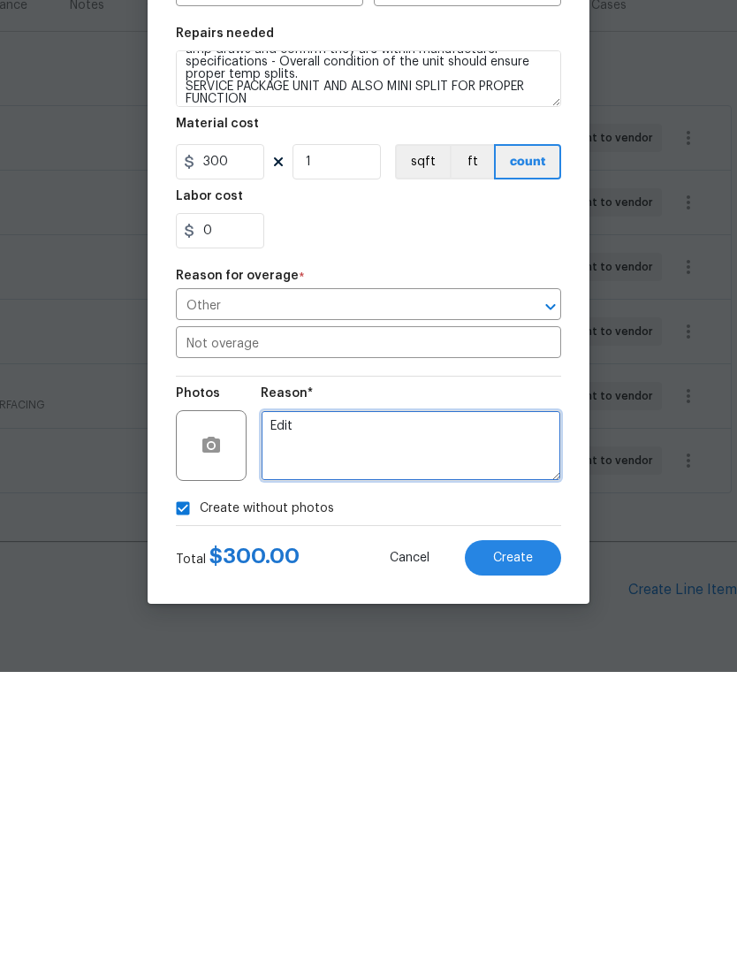
type textarea "Edit"
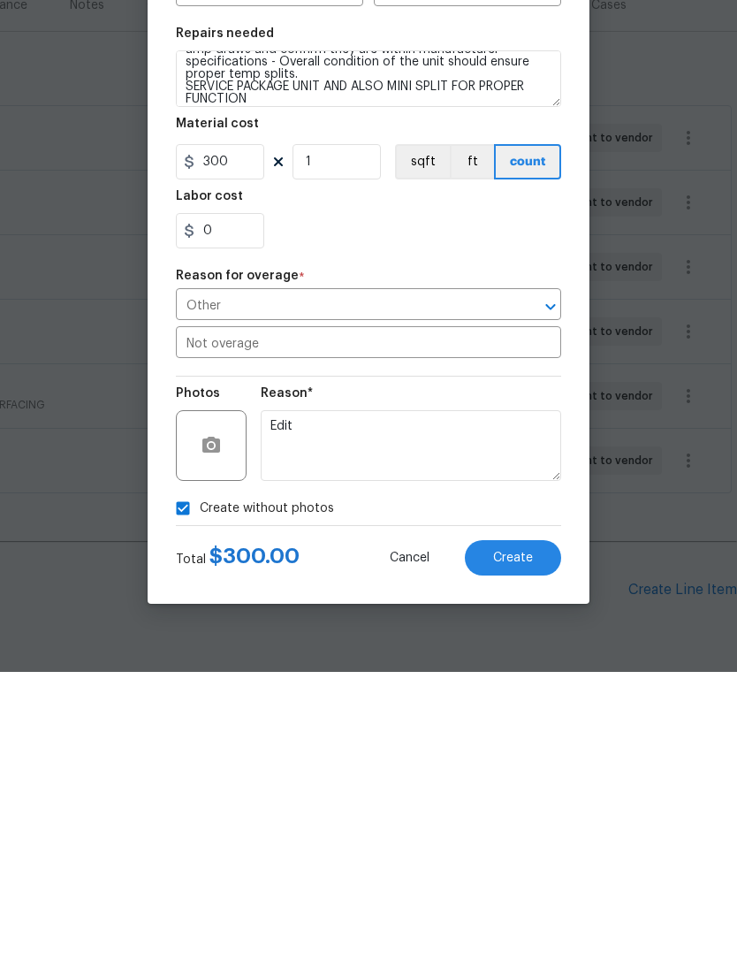
click at [541, 829] on button "Create" at bounding box center [513, 846] width 96 height 35
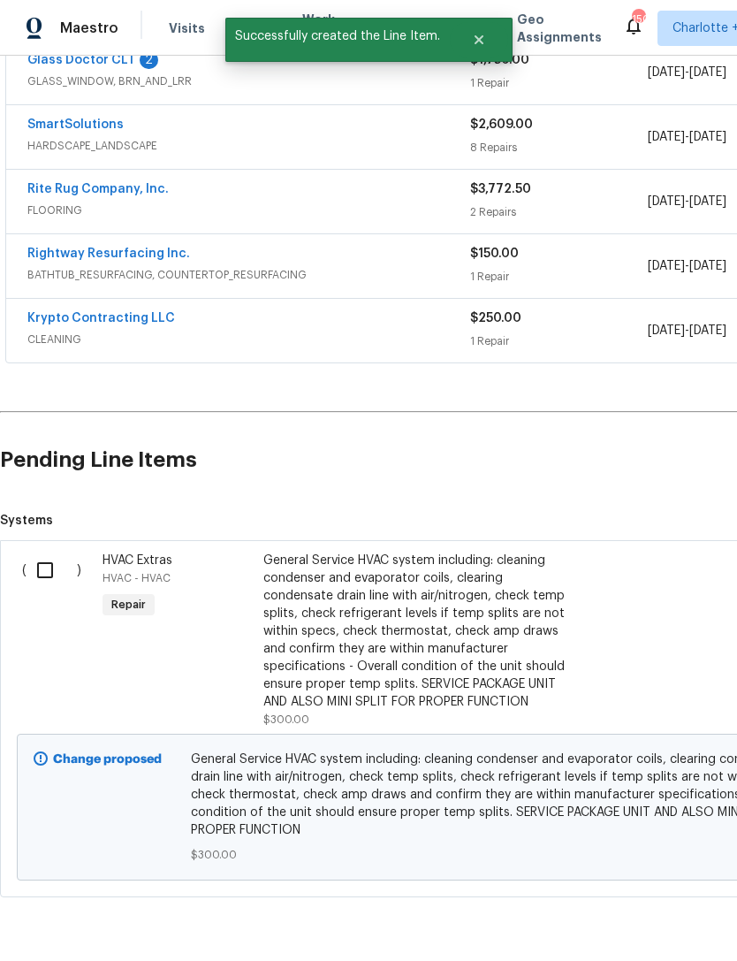
scroll to position [419, 0]
click at [38, 552] on input "checkbox" at bounding box center [52, 570] width 50 height 37
checkbox input "true"
click at [667, 915] on span "Create Work Order" at bounding box center [636, 917] width 118 height 22
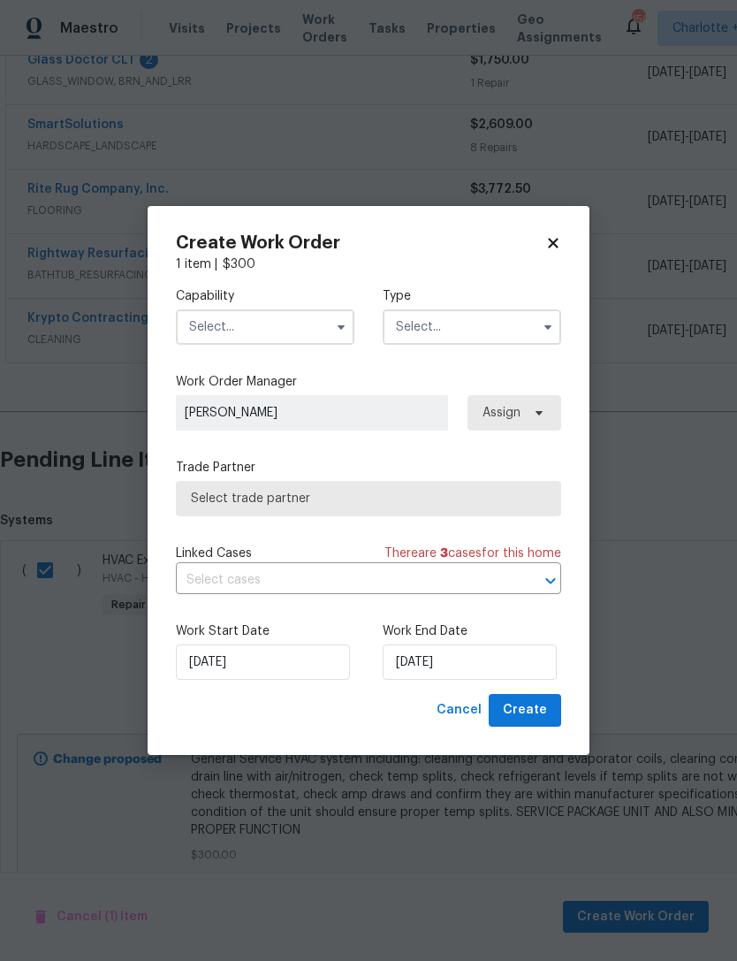
click at [276, 333] on input "text" at bounding box center [265, 326] width 179 height 35
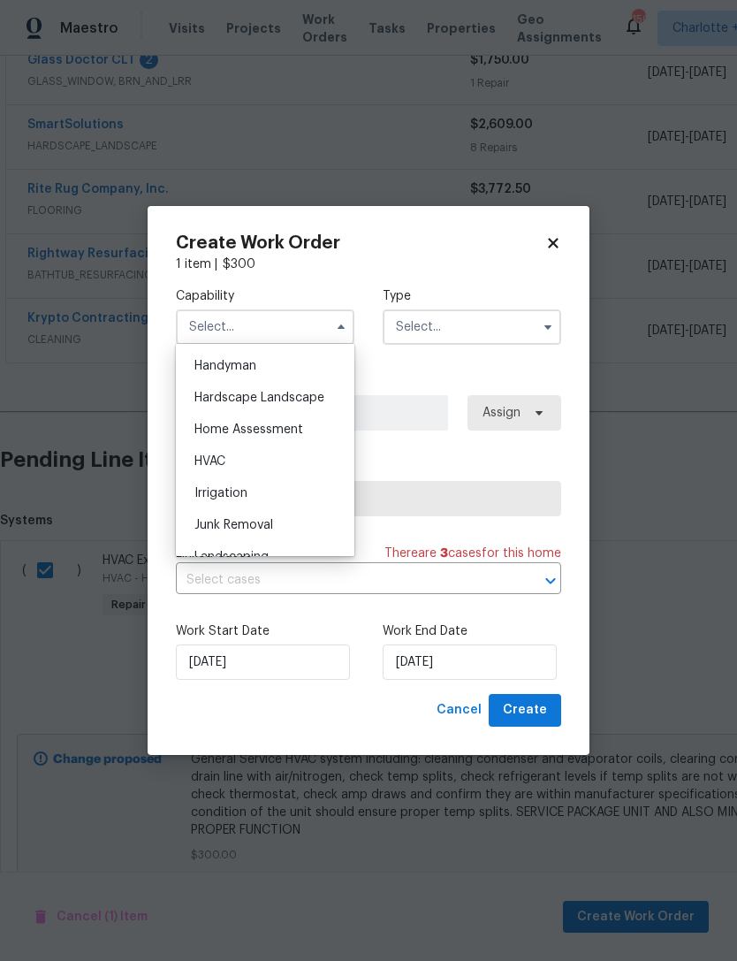
scroll to position [972, 0]
click at [230, 461] on div "HVAC" at bounding box center [265, 461] width 170 height 32
type input "HVAC"
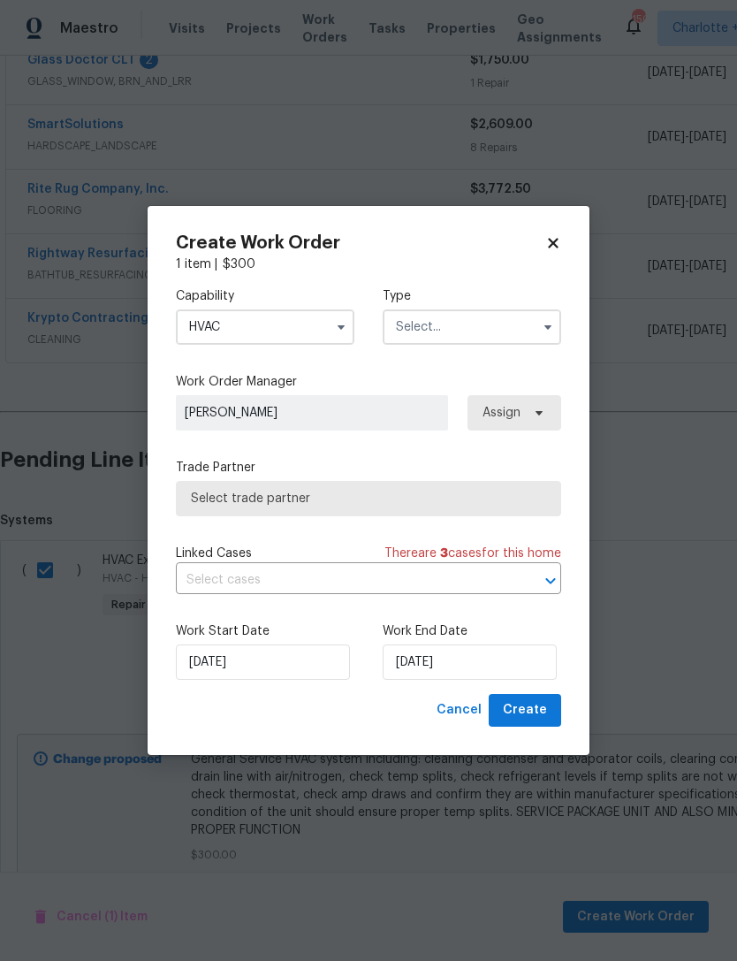
click at [446, 322] on input "text" at bounding box center [472, 326] width 179 height 35
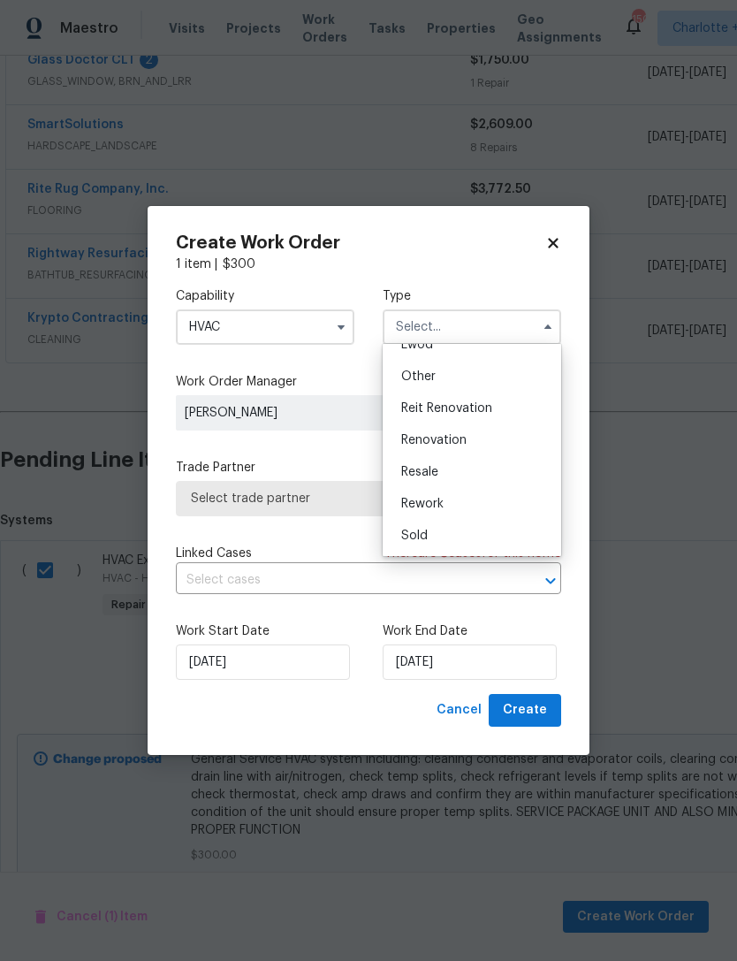
scroll to position [210, 0]
click at [453, 438] on span "Renovation" at bounding box center [433, 440] width 65 height 12
type input "Renovation"
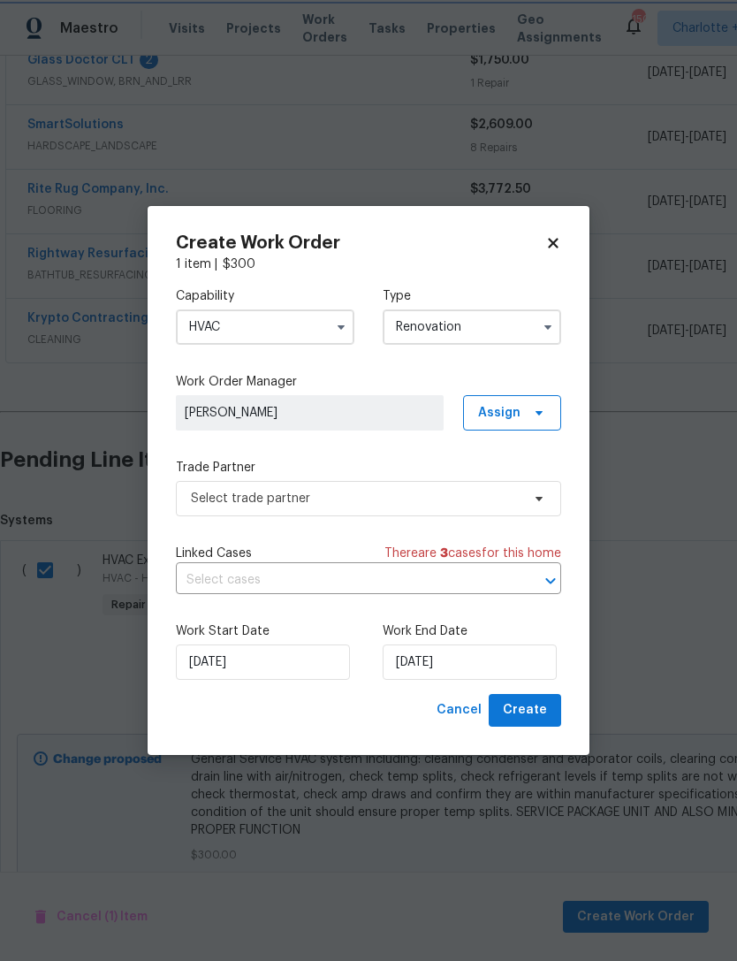
scroll to position [0, 0]
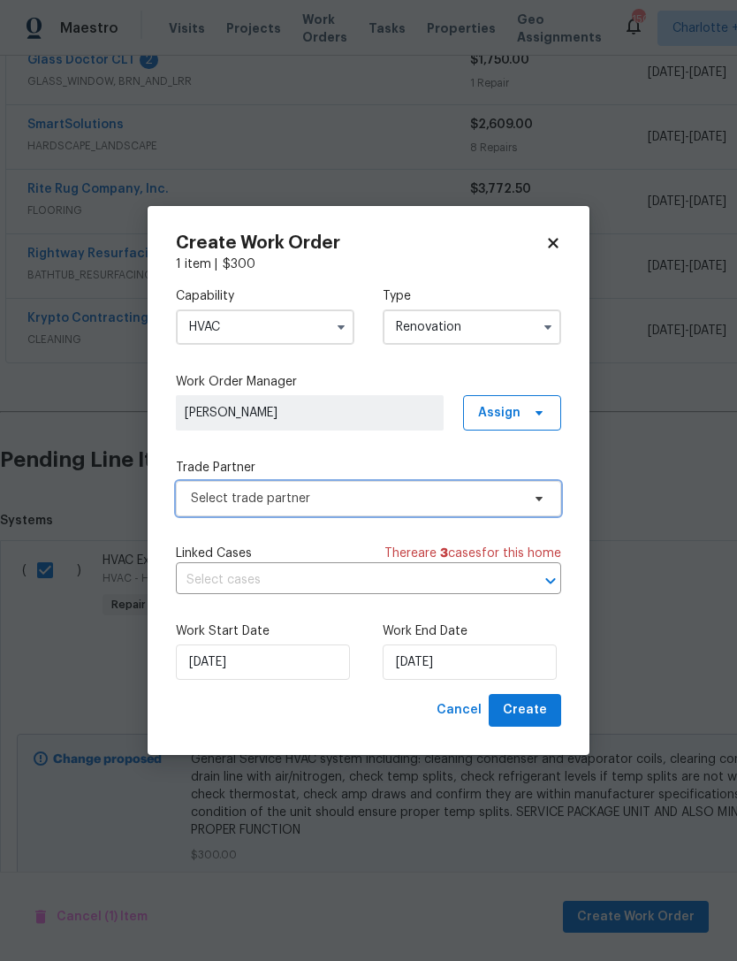
click at [316, 501] on span "Select trade partner" at bounding box center [356, 499] width 330 height 18
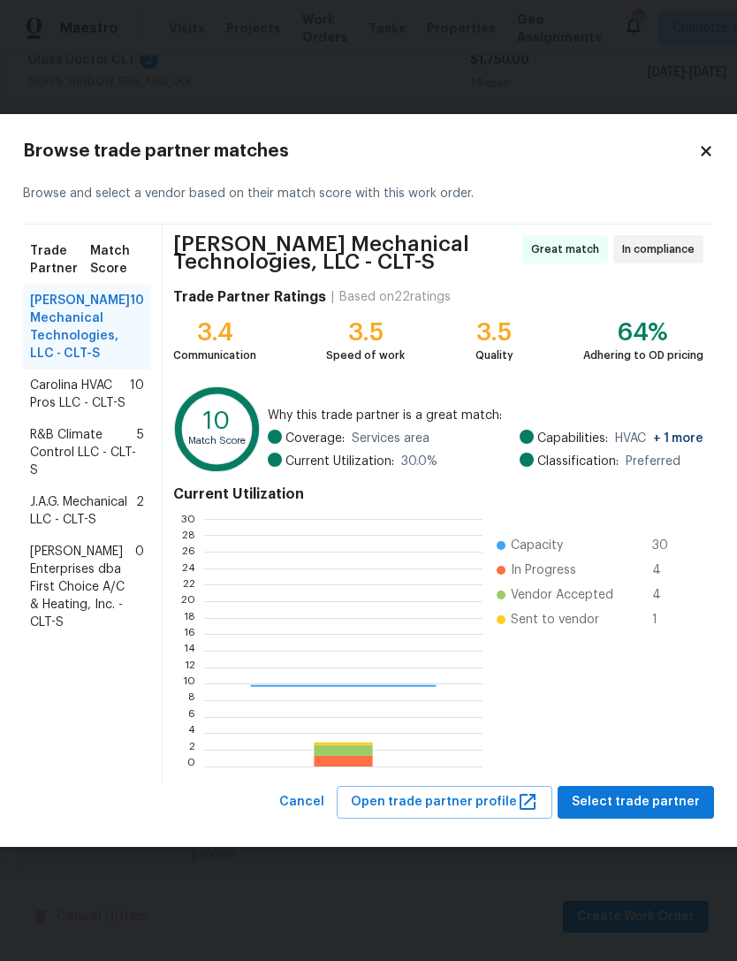
scroll to position [248, 278]
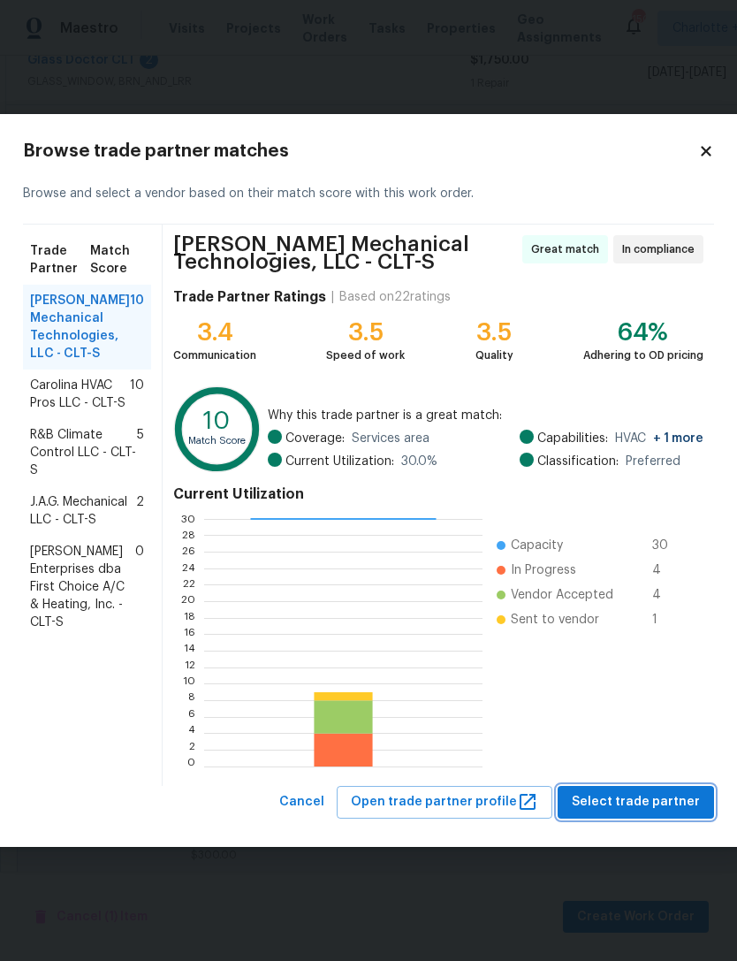
click at [652, 805] on span "Select trade partner" at bounding box center [636, 802] width 128 height 22
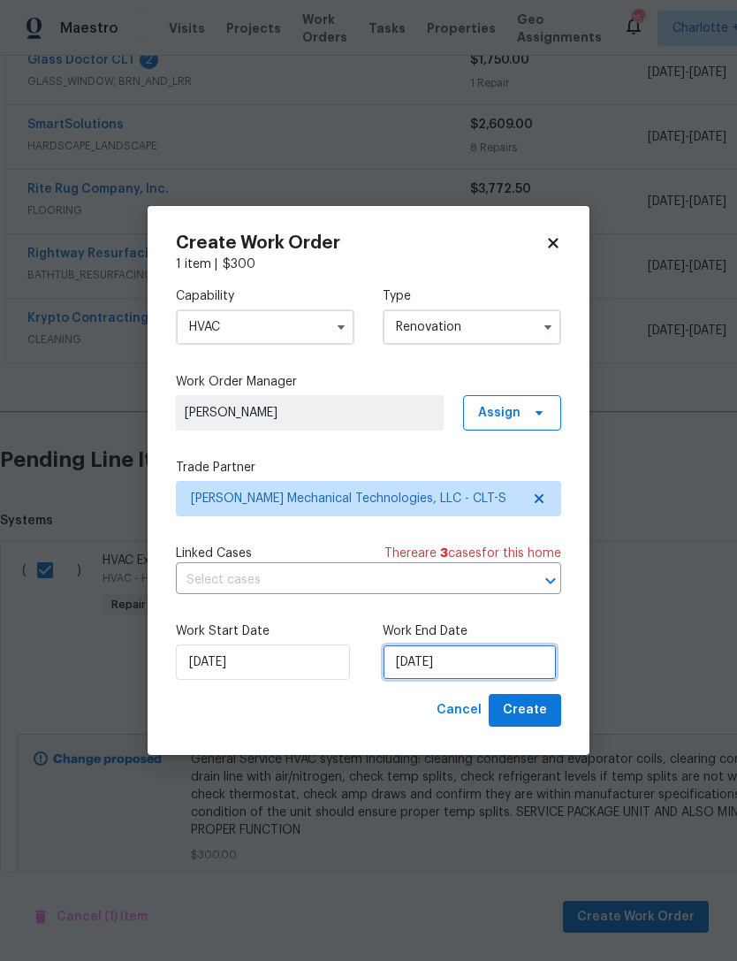
click at [496, 663] on input "[DATE]" at bounding box center [470, 661] width 174 height 35
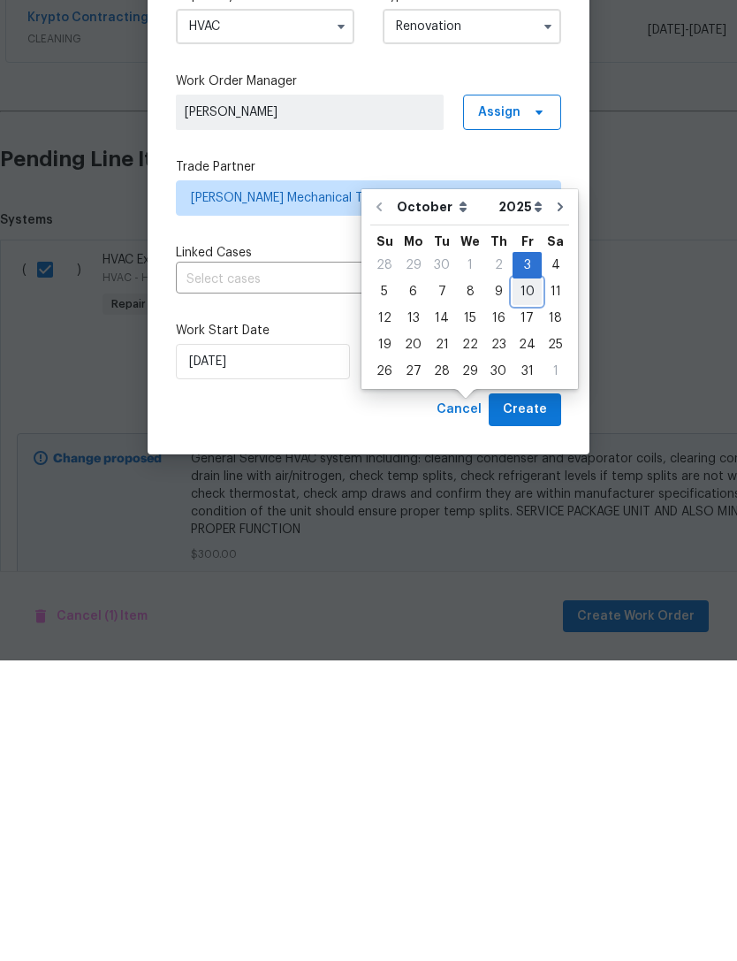
click at [529, 580] on div "10" at bounding box center [527, 592] width 29 height 25
type input "[DATE]"
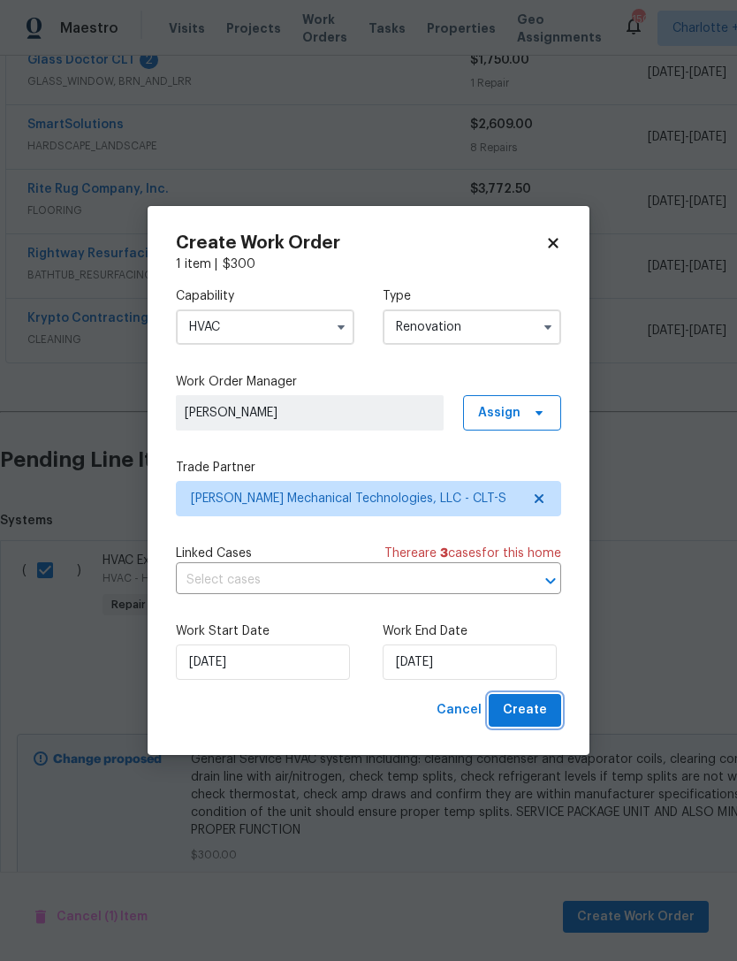
click at [551, 717] on button "Create" at bounding box center [525, 710] width 72 height 33
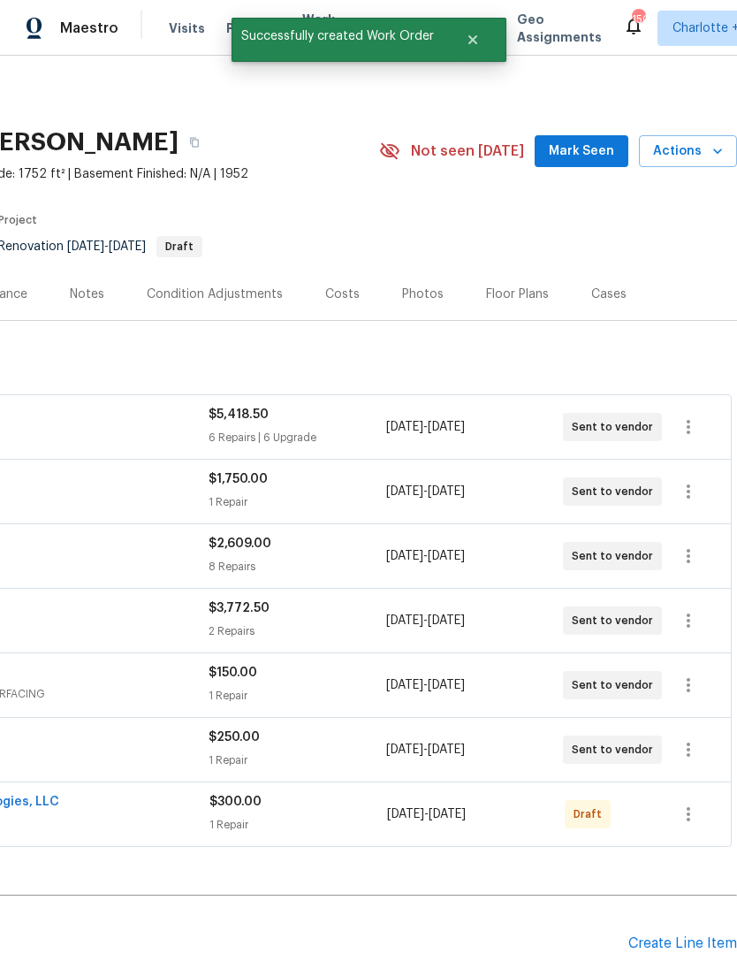
scroll to position [0, 262]
click at [697, 804] on icon "button" at bounding box center [688, 814] width 21 height 21
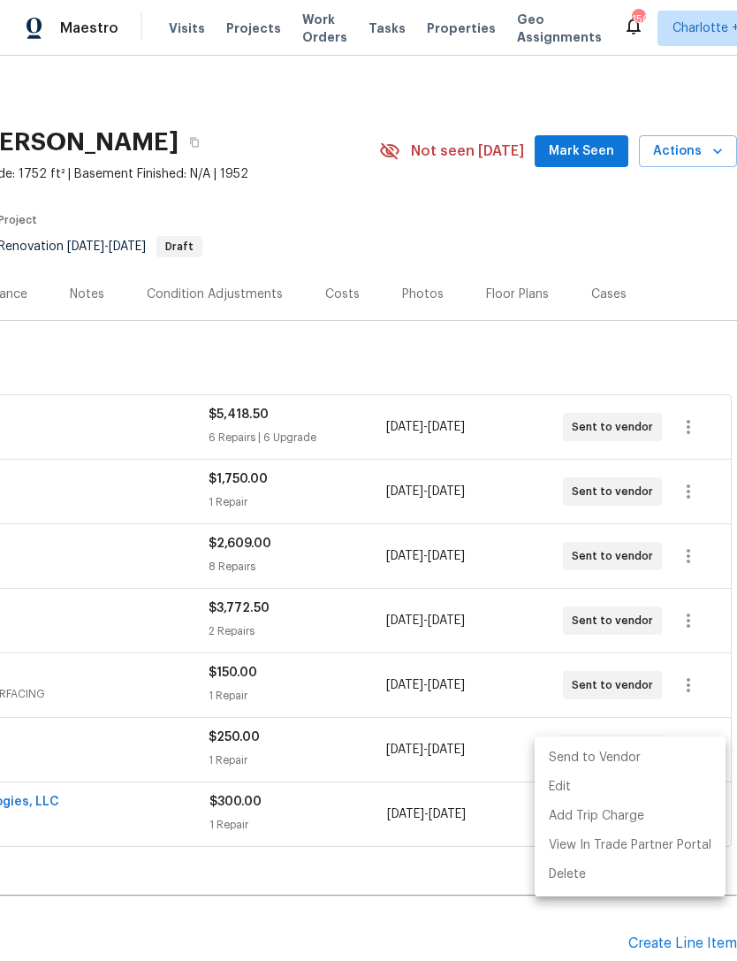
click at [618, 757] on li "Send to Vendor" at bounding box center [630, 757] width 191 height 29
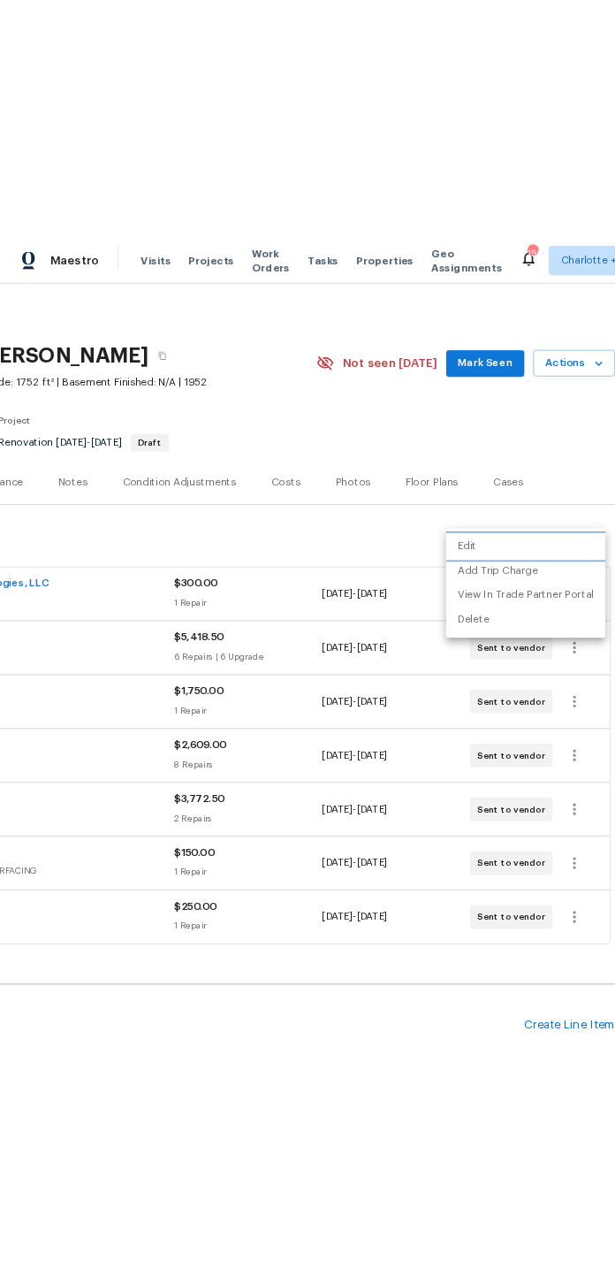
scroll to position [0, 0]
